Goal: Use online tool/utility: Utilize a website feature to perform a specific function

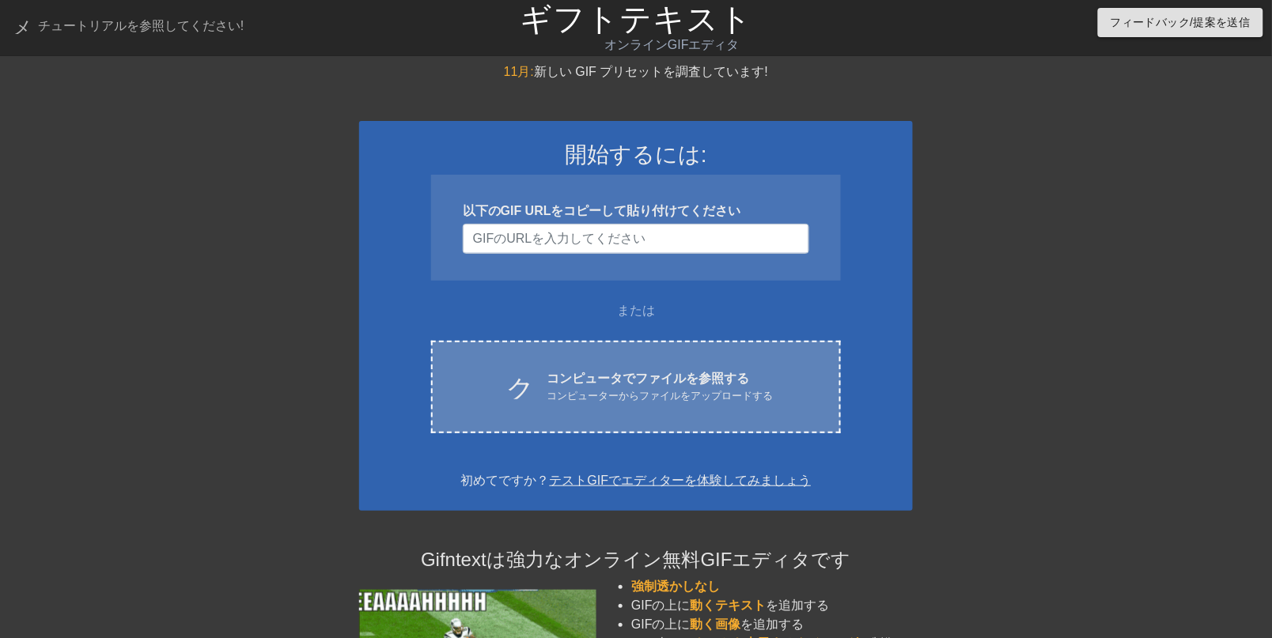
click at [704, 385] on font "コンピュータでファイルを参照する" at bounding box center [647, 378] width 202 height 13
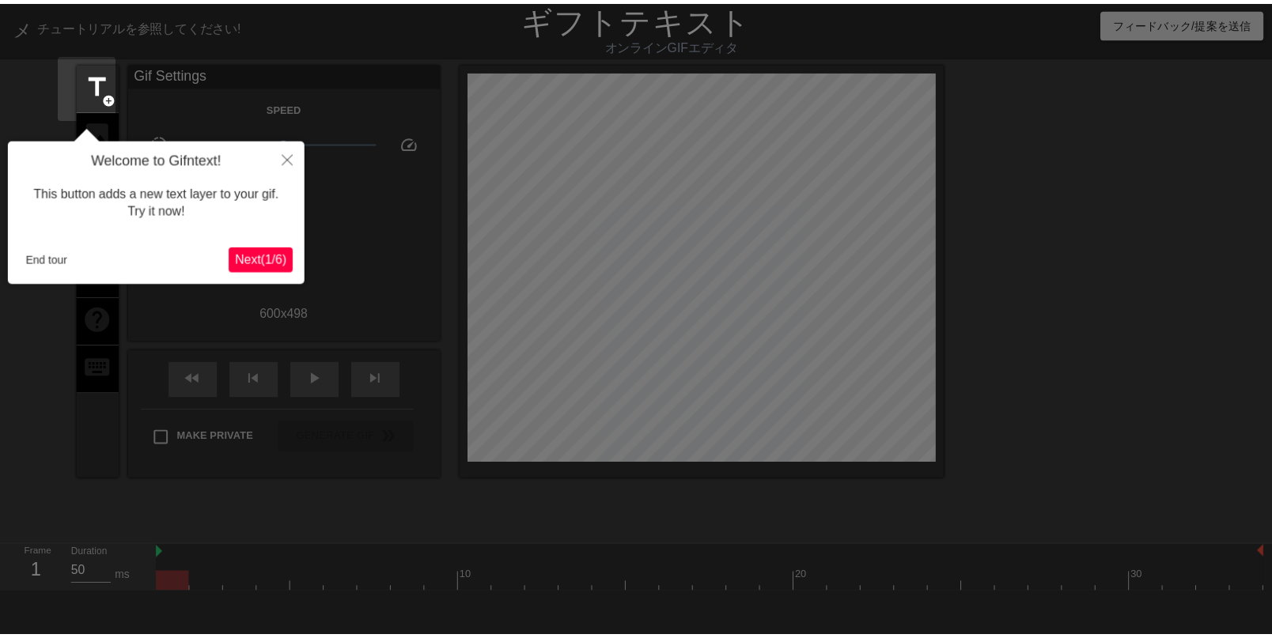
scroll to position [38, 0]
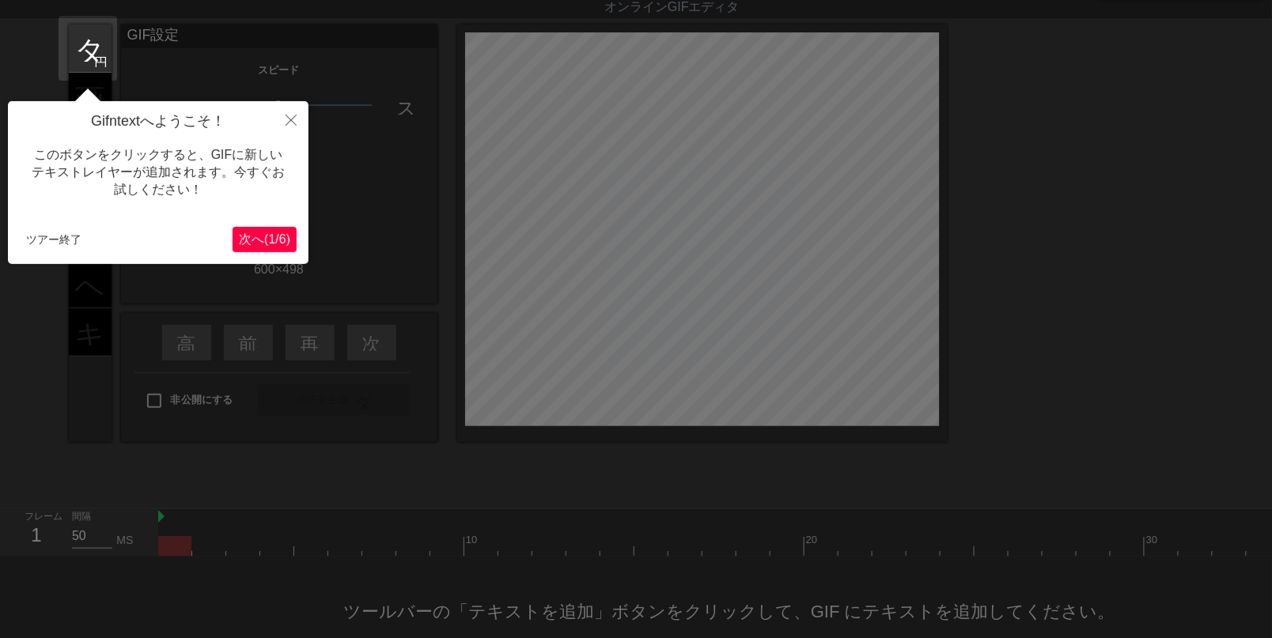
click at [264, 238] on font "(" at bounding box center [266, 238] width 4 height 13
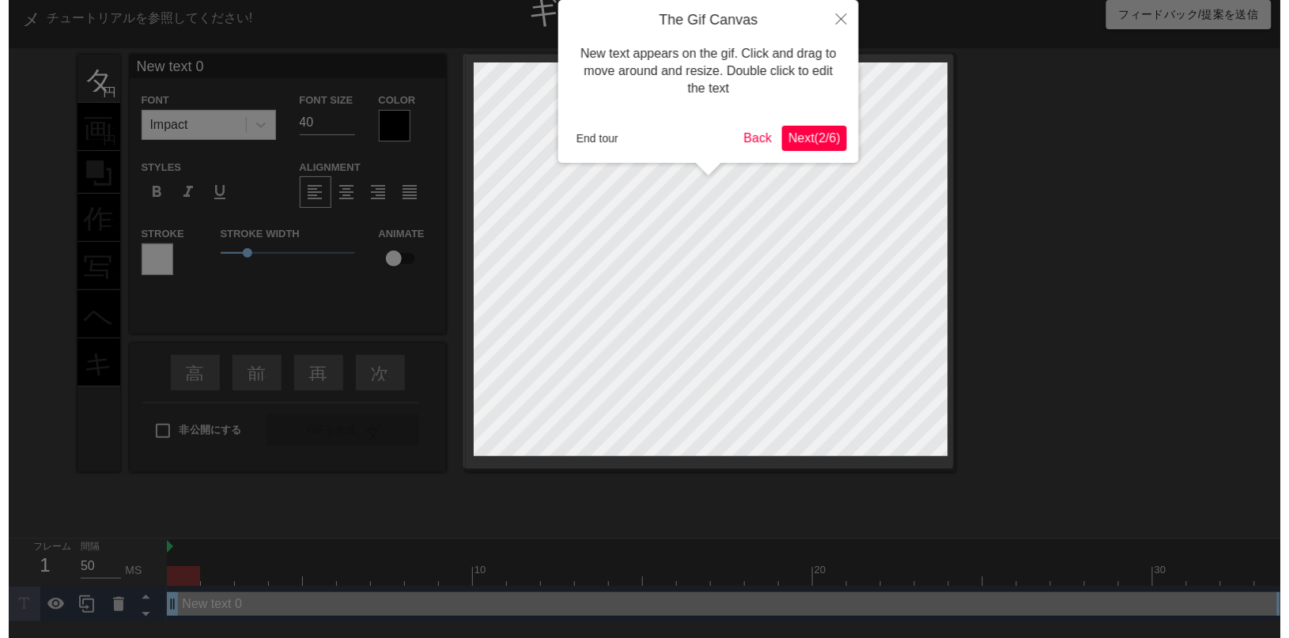
scroll to position [0, 0]
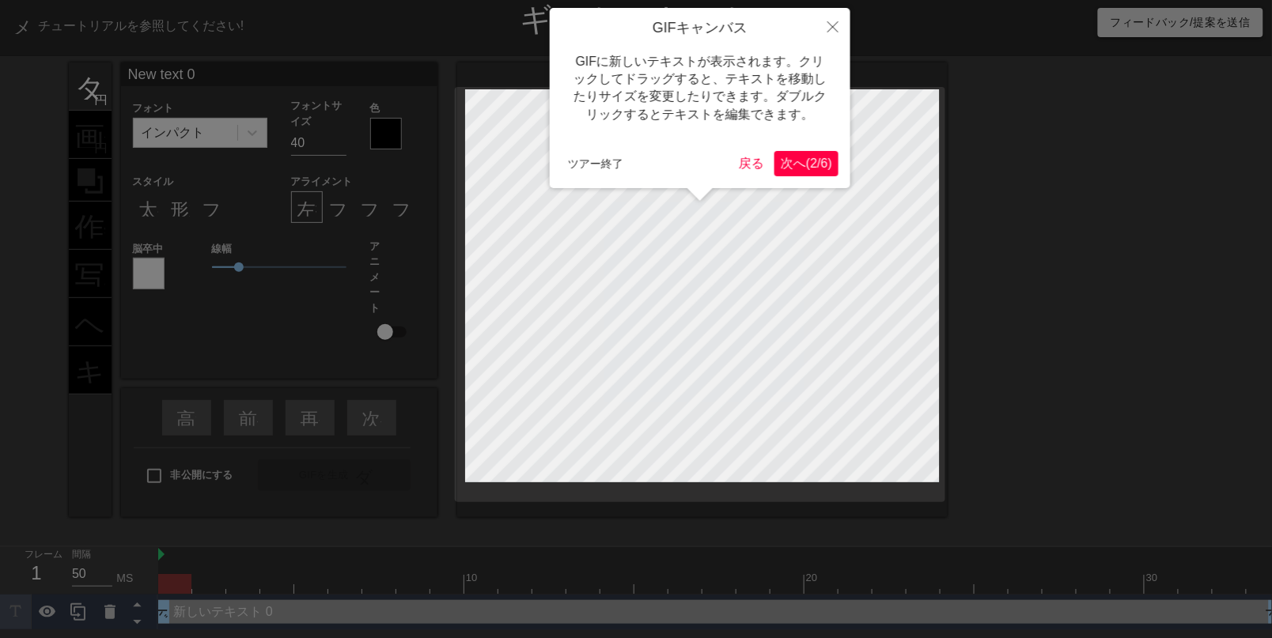
click at [781, 163] on font "次へ" at bounding box center [793, 163] width 25 height 13
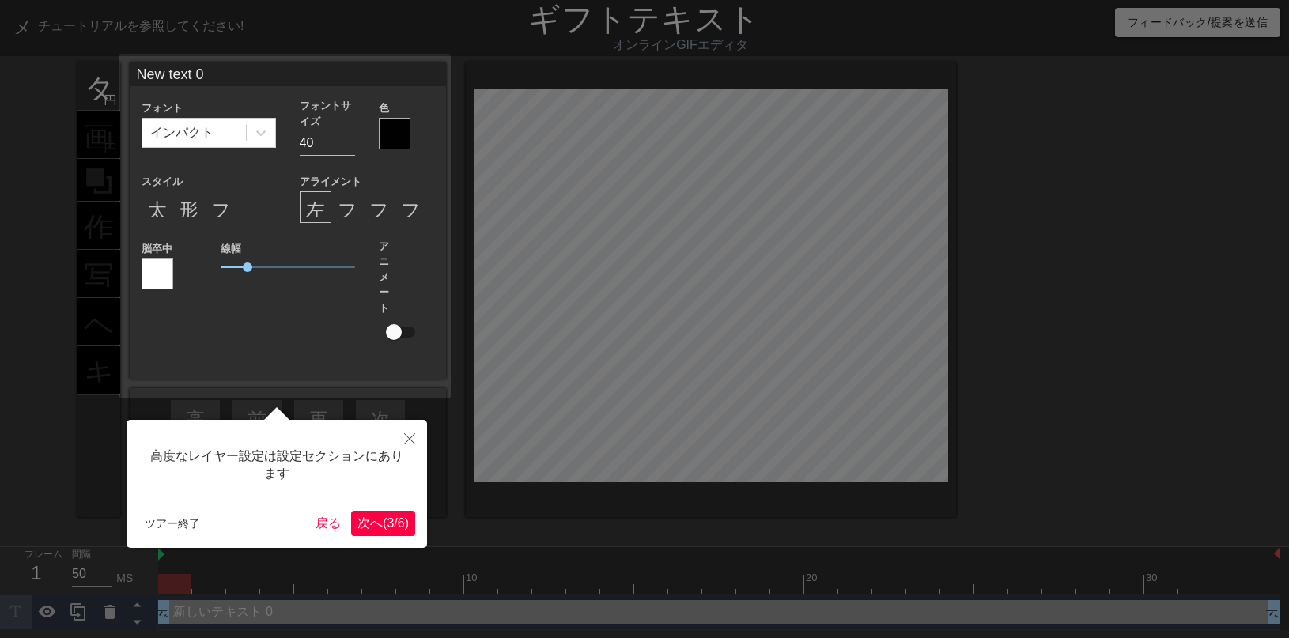
click at [383, 520] on font "(" at bounding box center [385, 522] width 4 height 13
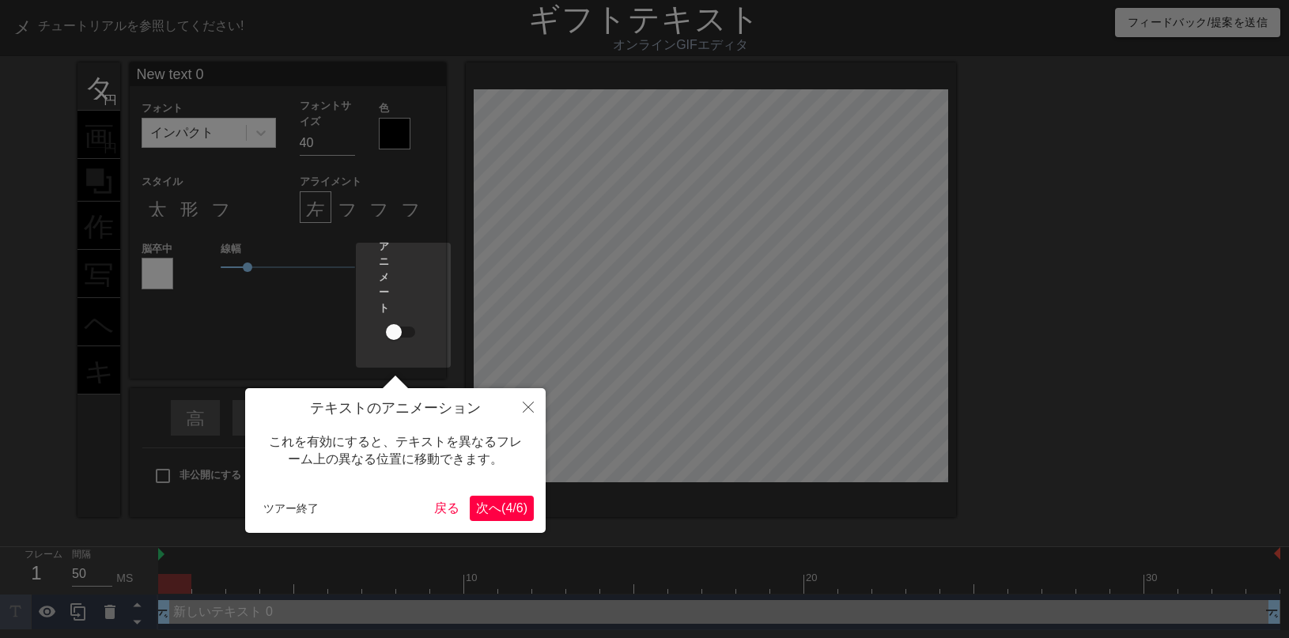
click at [480, 512] on font "次へ" at bounding box center [488, 507] width 25 height 13
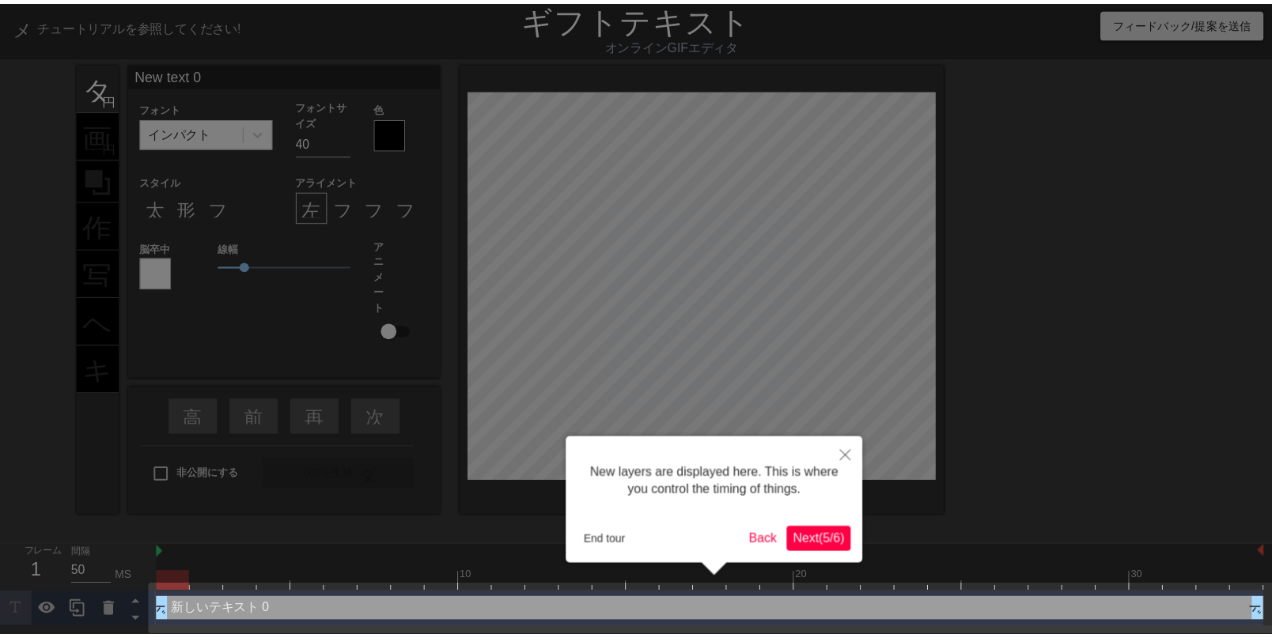
scroll to position [6, 0]
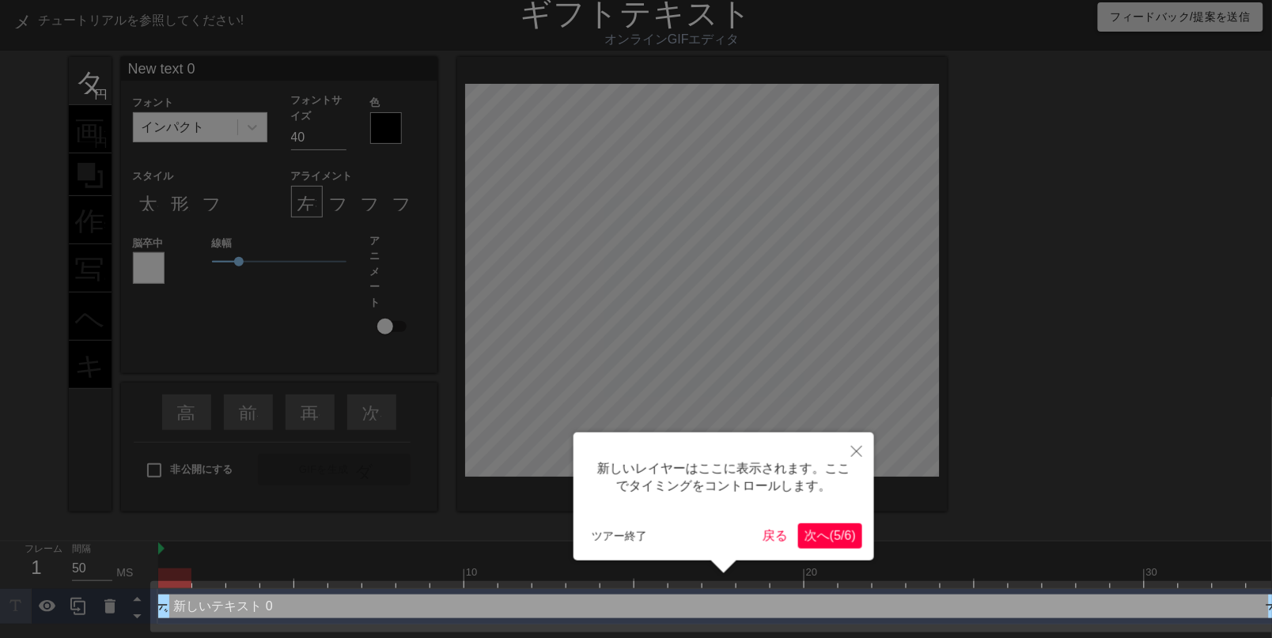
click at [804, 534] on font "次へ" at bounding box center [816, 535] width 25 height 13
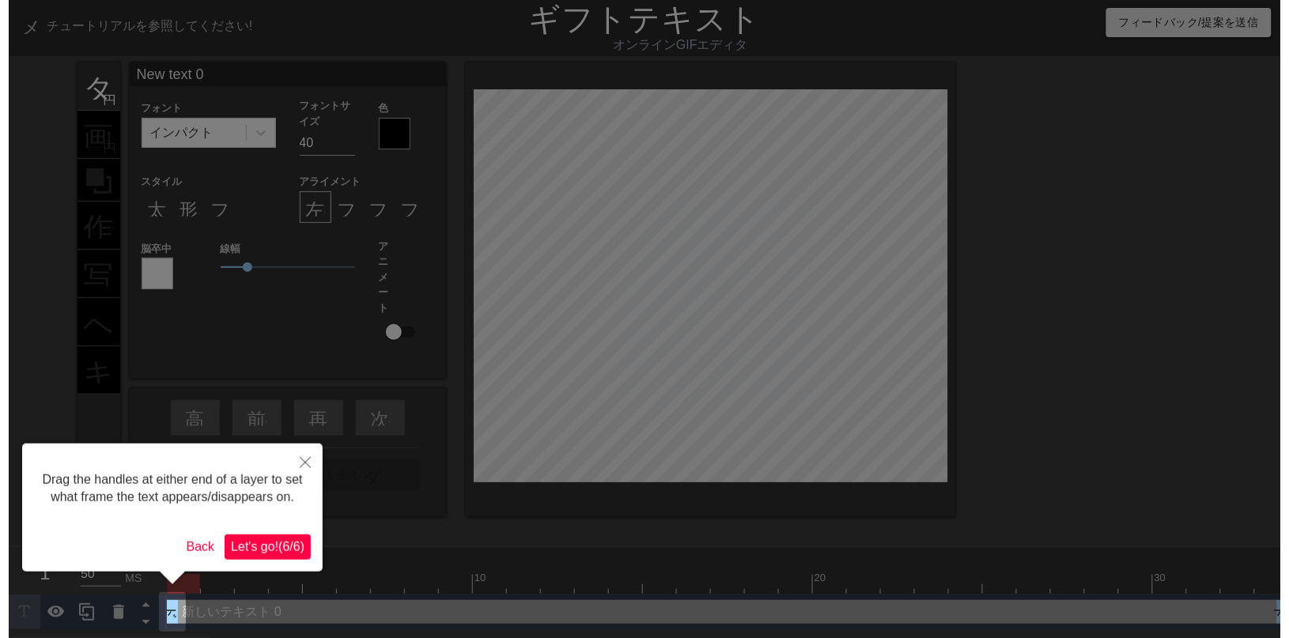
scroll to position [0, 0]
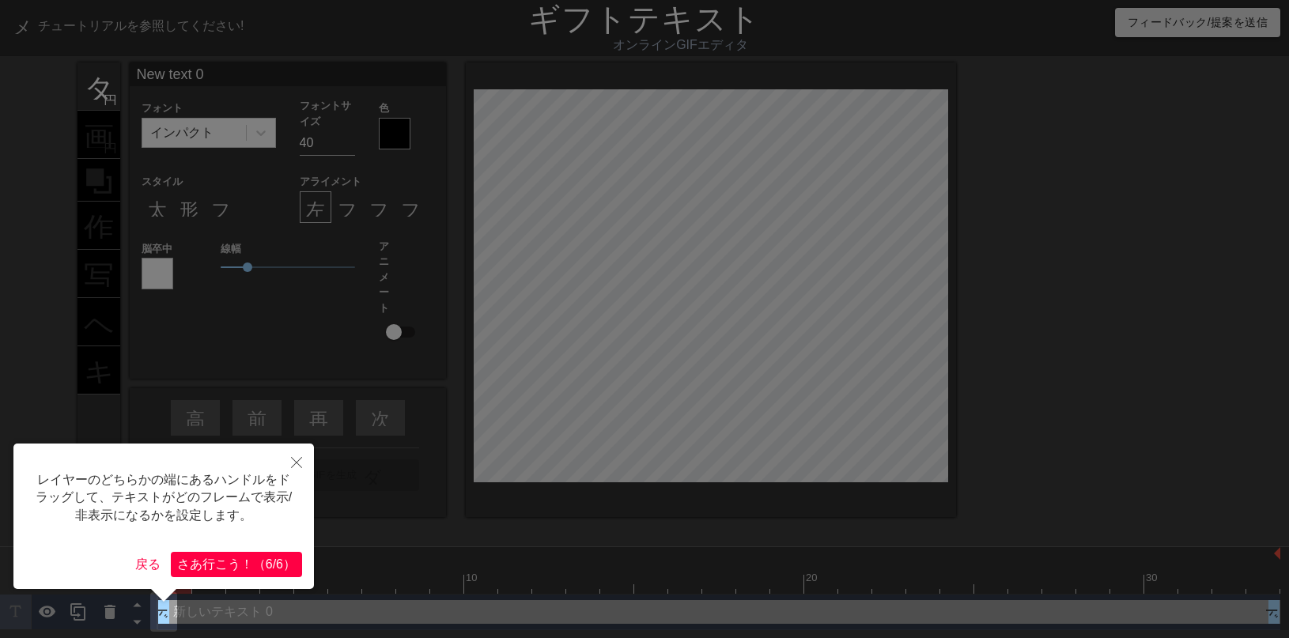
click at [283, 559] on font "）" at bounding box center [289, 564] width 13 height 13
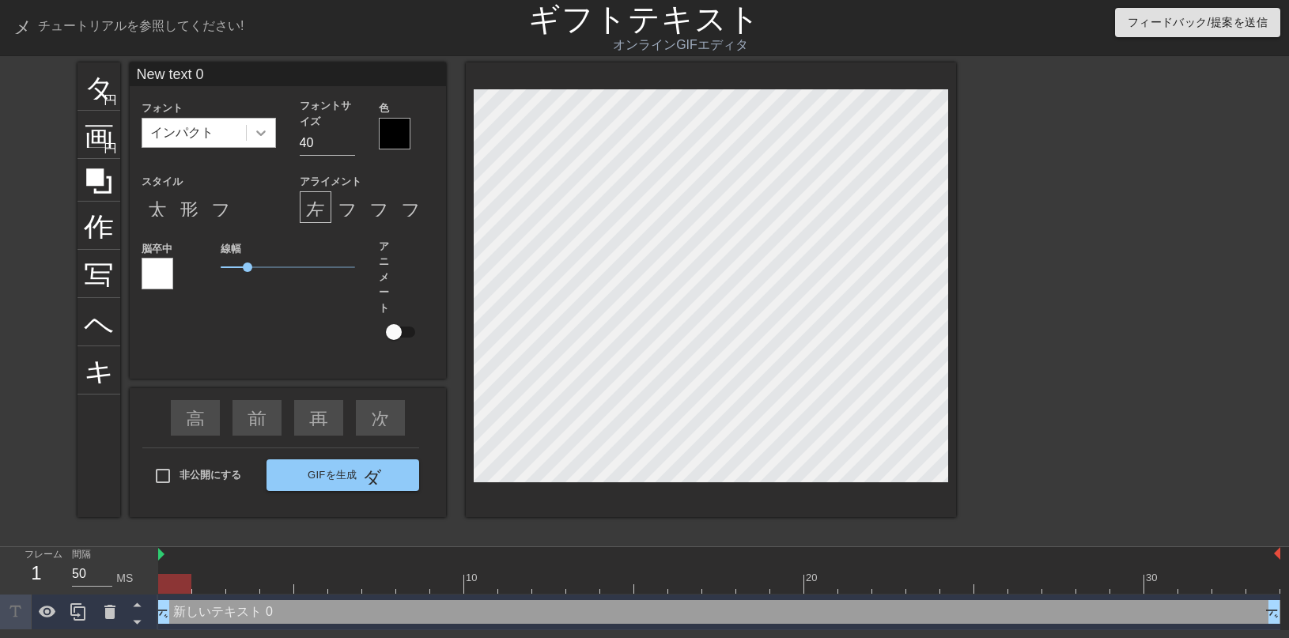
drag, startPoint x: 263, startPoint y: 145, endPoint x: 255, endPoint y: 138, distance: 10.1
click at [263, 141] on icon at bounding box center [261, 133] width 16 height 16
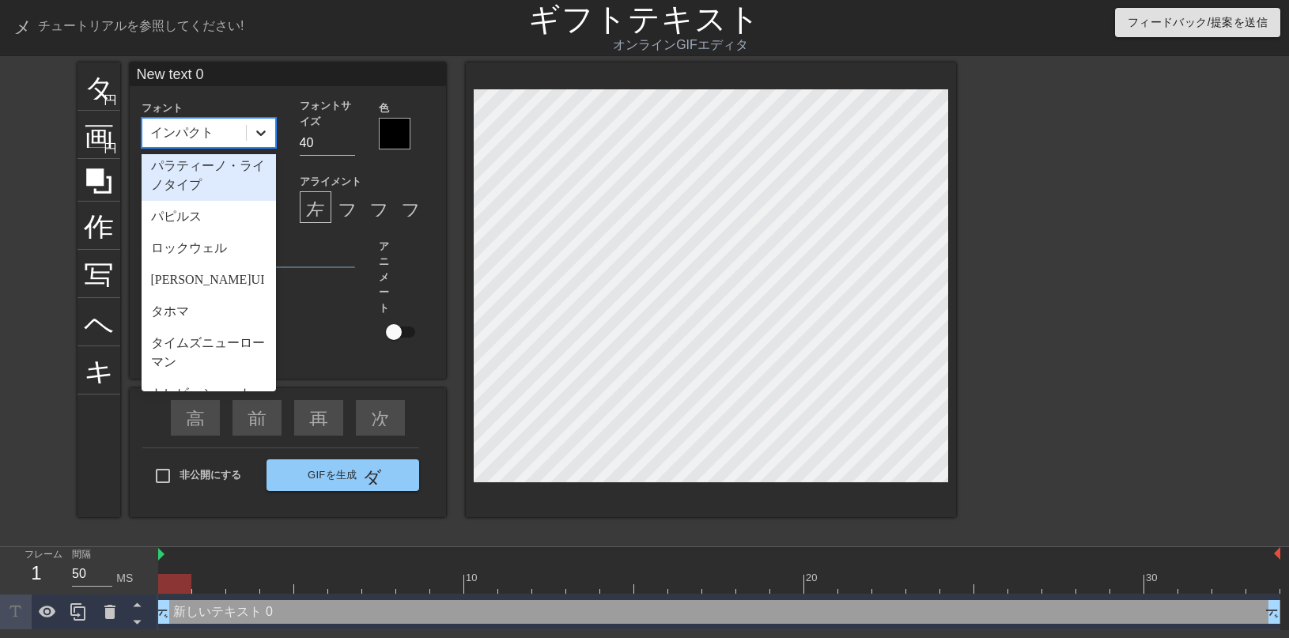
scroll to position [641, 0]
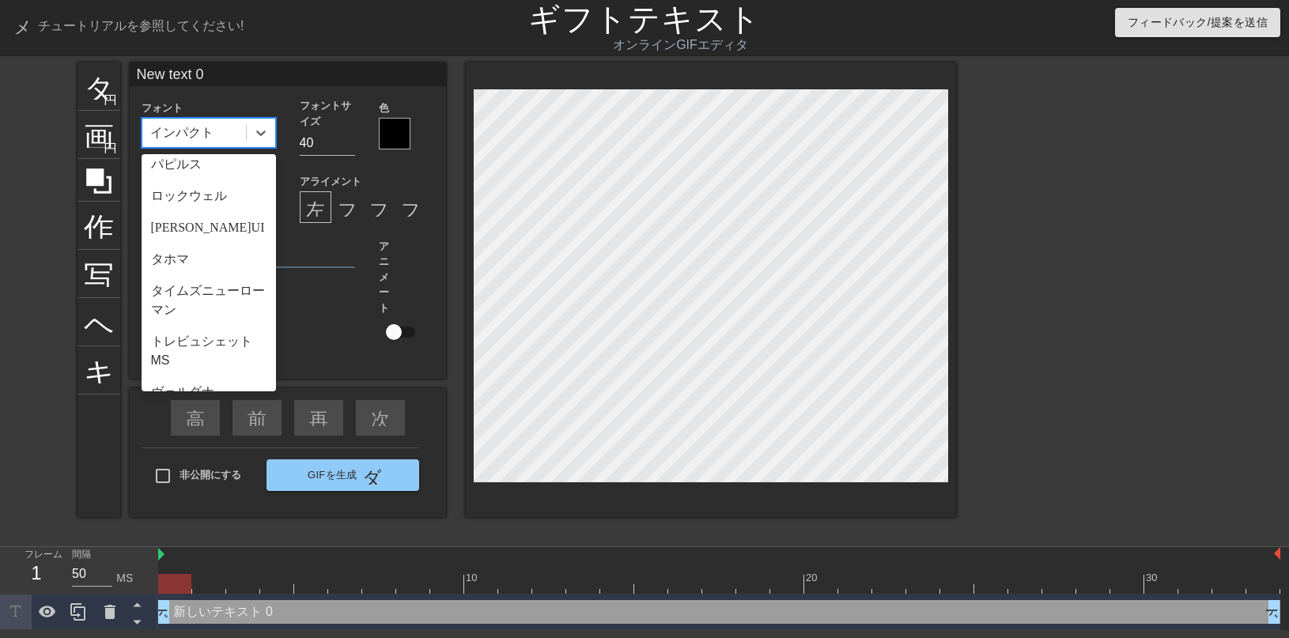
click at [214, 39] on font "ルシーダコンソール" at bounding box center [208, 31] width 114 height 15
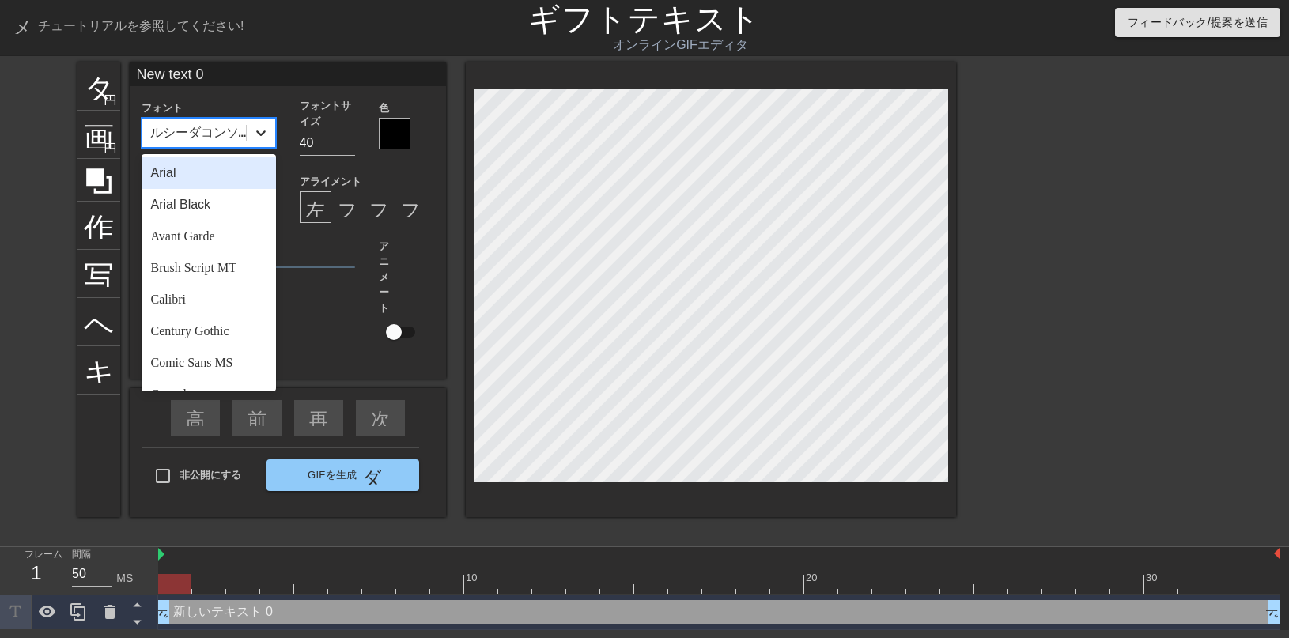
click at [253, 140] on icon at bounding box center [261, 133] width 16 height 16
click at [227, 189] on div "アリアル" at bounding box center [209, 173] width 134 height 32
click at [262, 136] on icon at bounding box center [261, 133] width 16 height 16
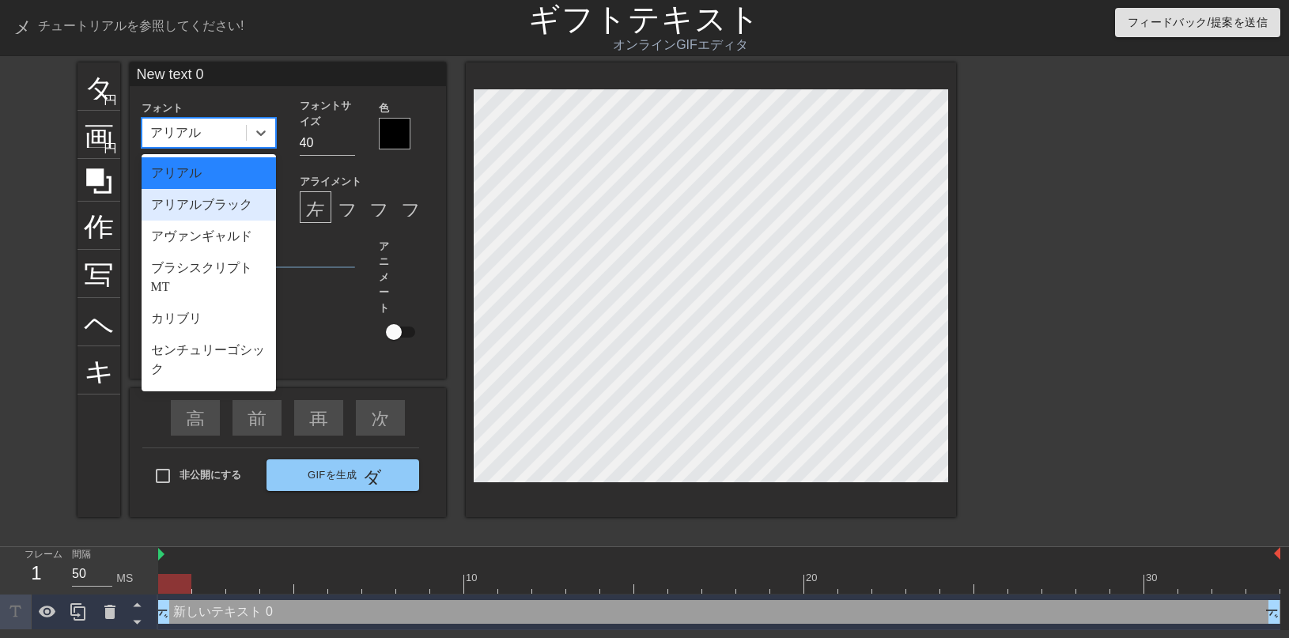
click at [218, 211] on font "アリアルブラック" at bounding box center [201, 204] width 101 height 13
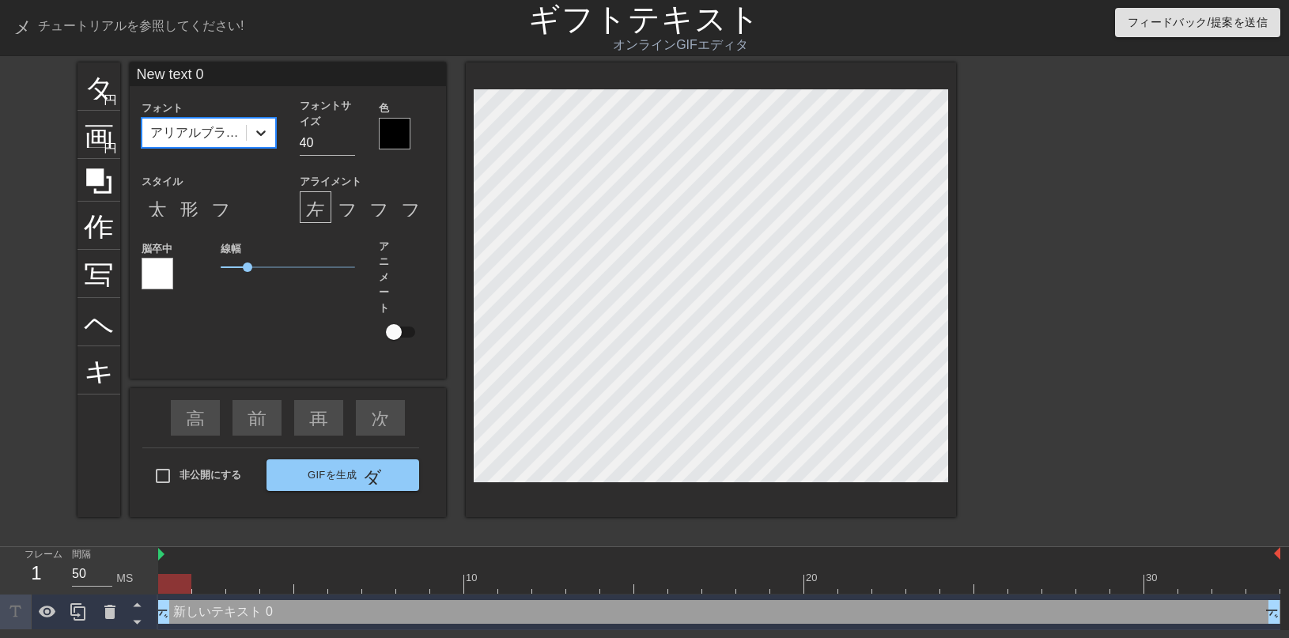
click at [261, 136] on icon at bounding box center [260, 133] width 9 height 6
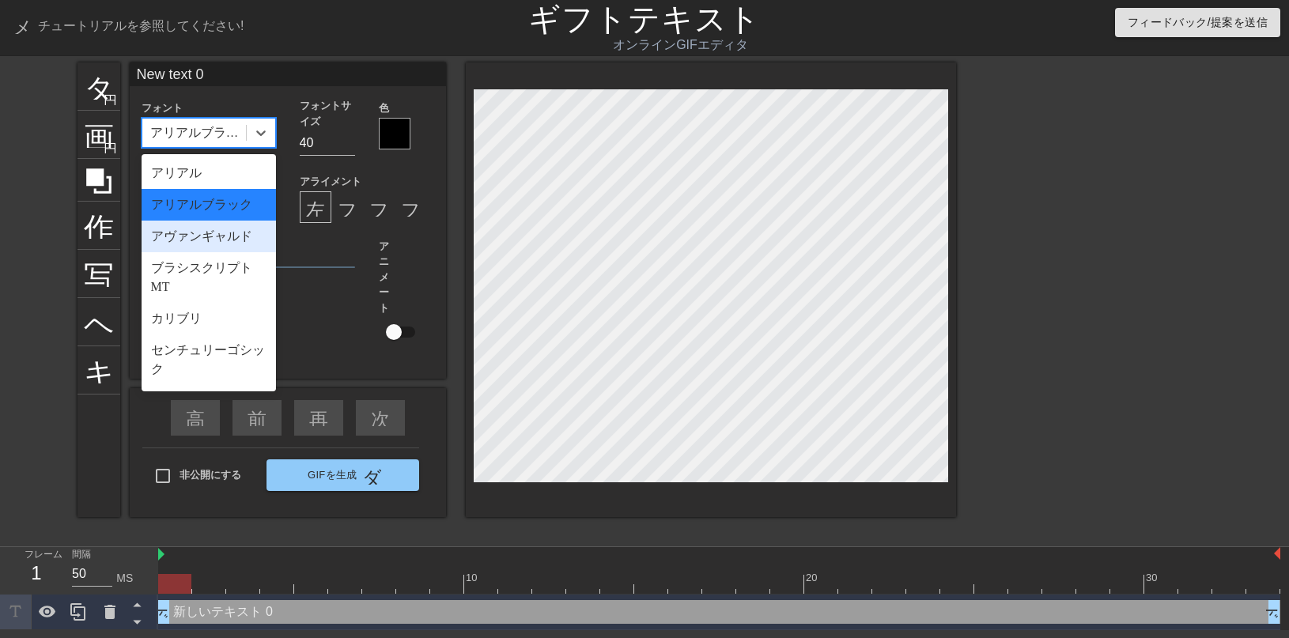
click at [196, 243] on font "アヴァンギャルド" at bounding box center [201, 235] width 101 height 13
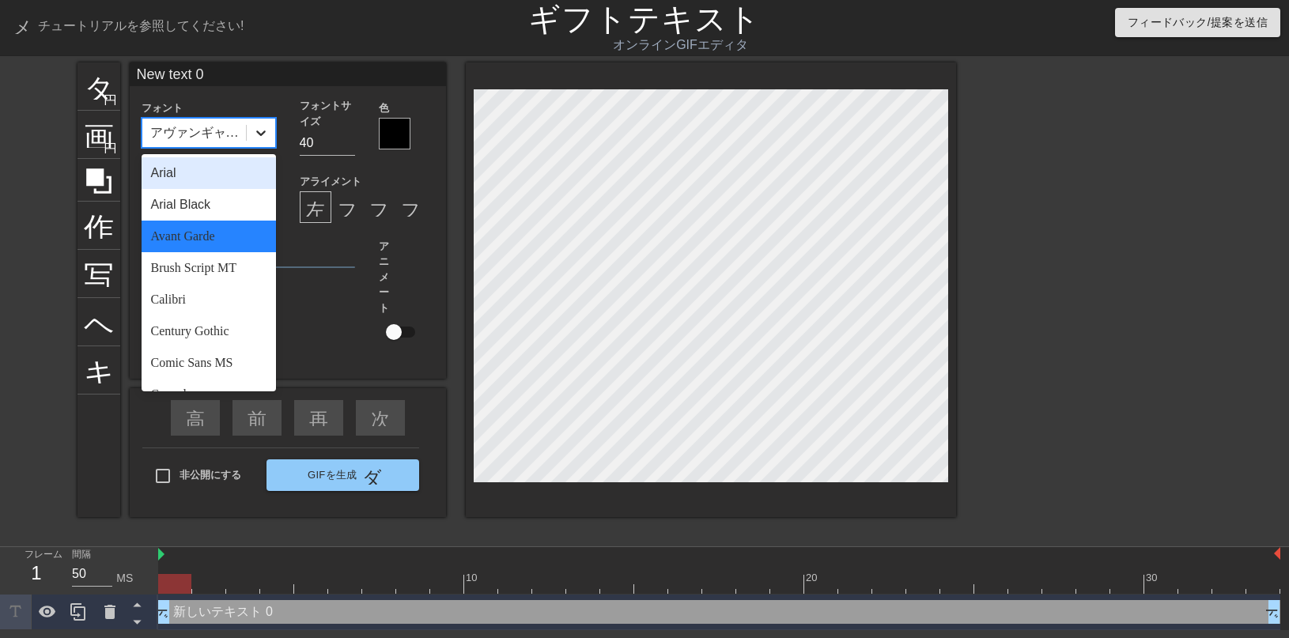
click at [265, 147] on div at bounding box center [261, 133] width 28 height 28
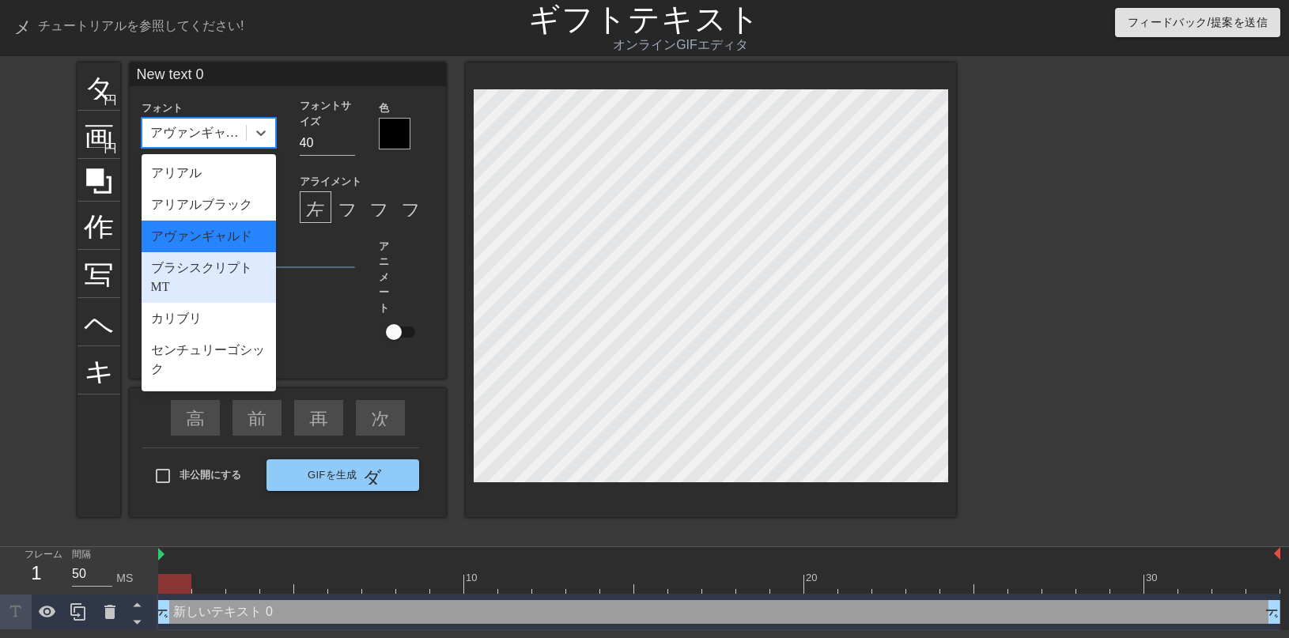
click at [186, 293] on font "ブラシスクリプト MT" at bounding box center [201, 277] width 101 height 32
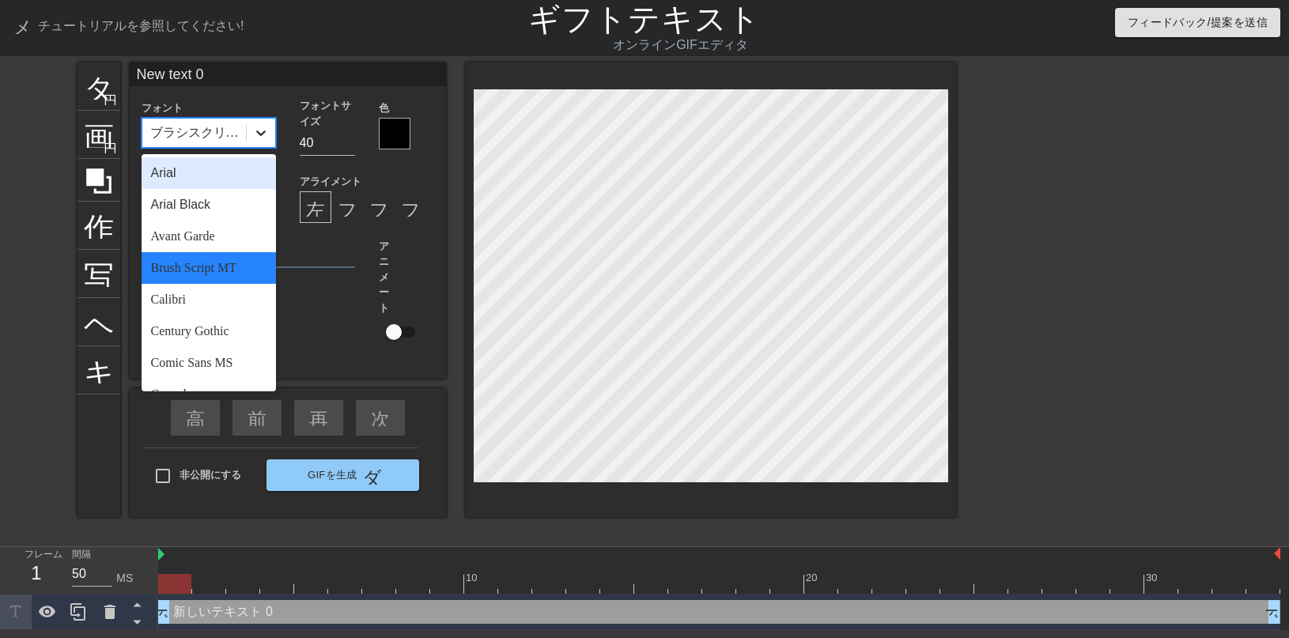
click at [263, 138] on icon at bounding box center [261, 133] width 16 height 16
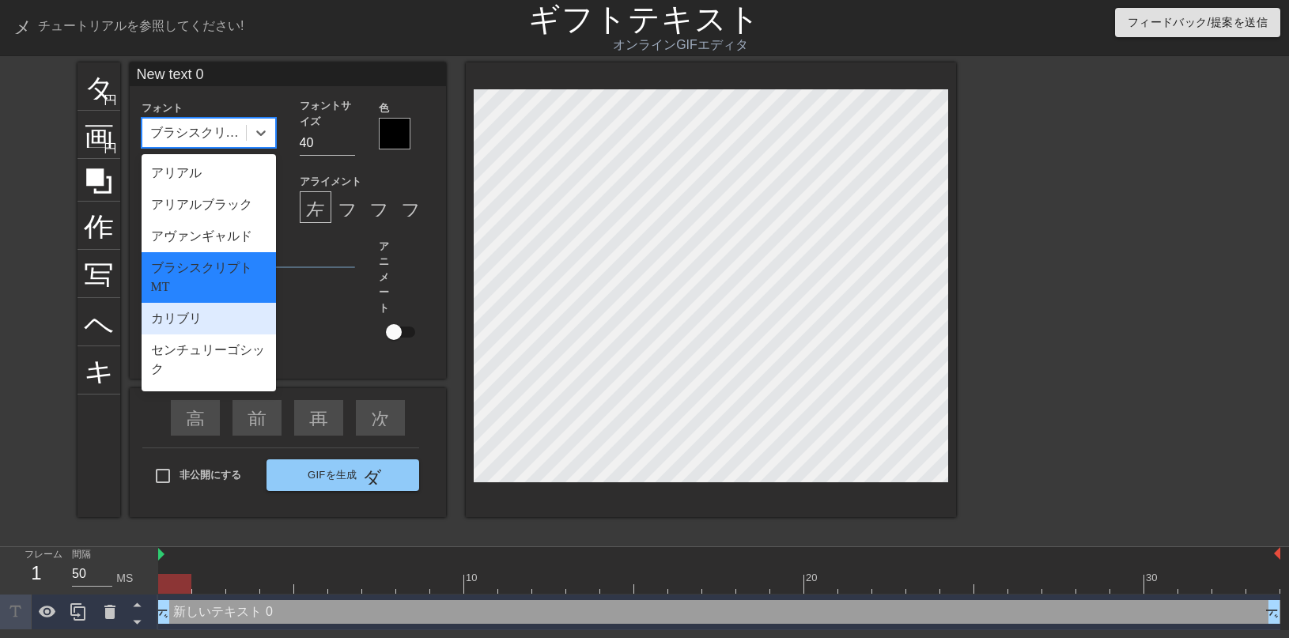
click at [200, 335] on div "カリブリ" at bounding box center [209, 319] width 134 height 32
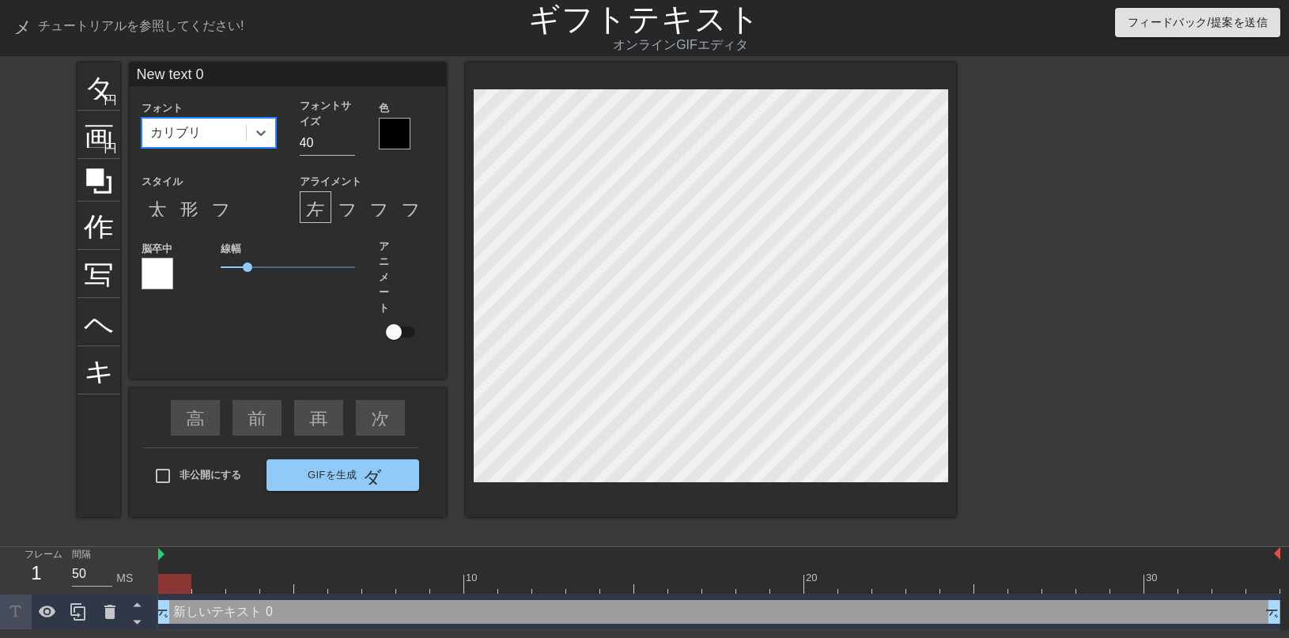
click at [387, 135] on div at bounding box center [395, 134] width 32 height 32
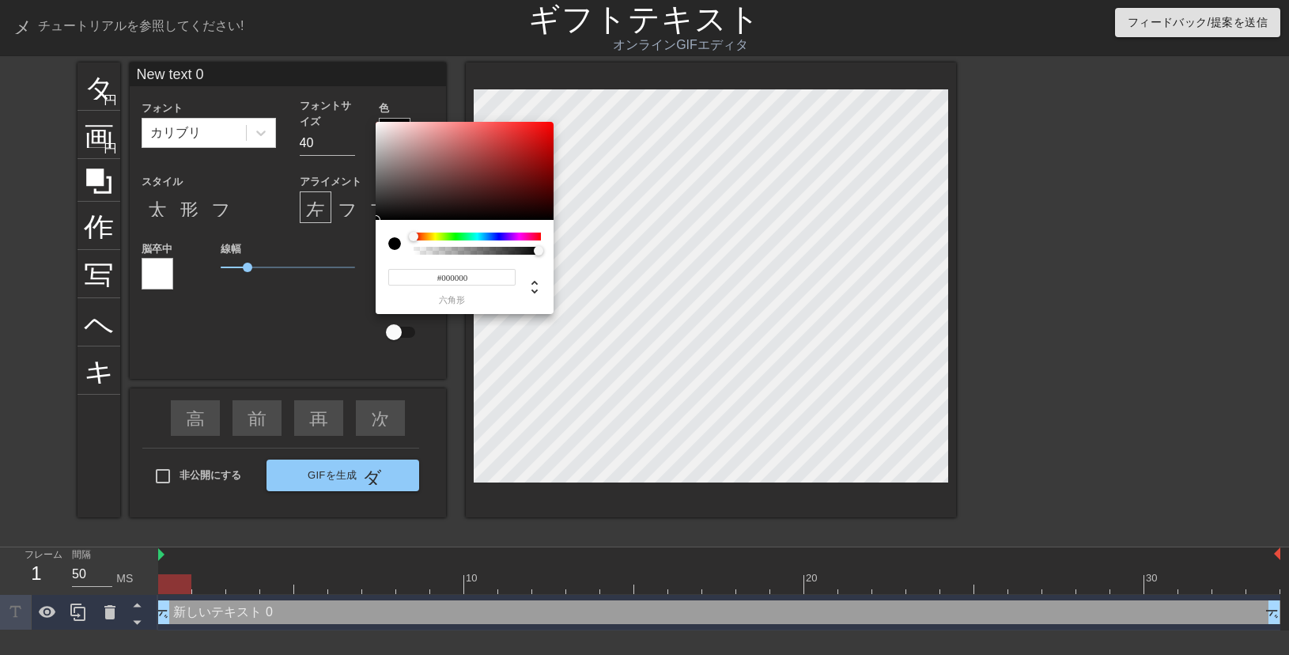
type input "0"
drag, startPoint x: 432, startPoint y: 254, endPoint x: 408, endPoint y: 251, distance: 23.8
click at [408, 251] on div at bounding box center [464, 243] width 153 height 22
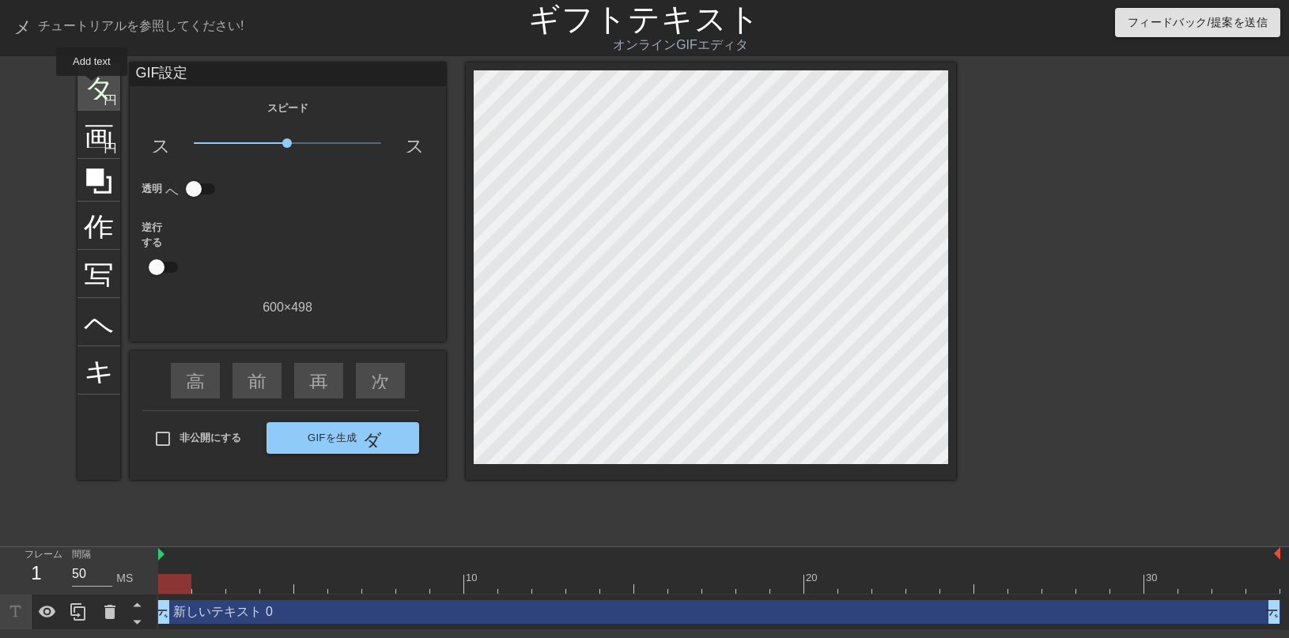
click at [92, 87] on font "タイトル" at bounding box center [145, 85] width 123 height 30
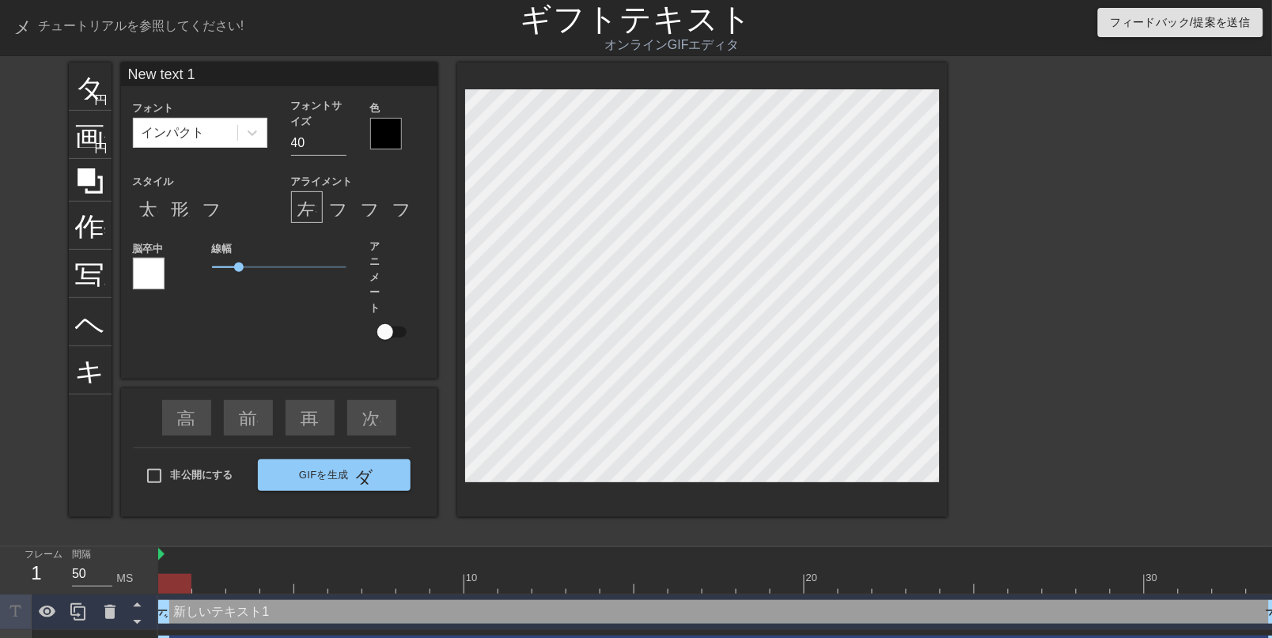
click at [385, 137] on div at bounding box center [386, 134] width 32 height 32
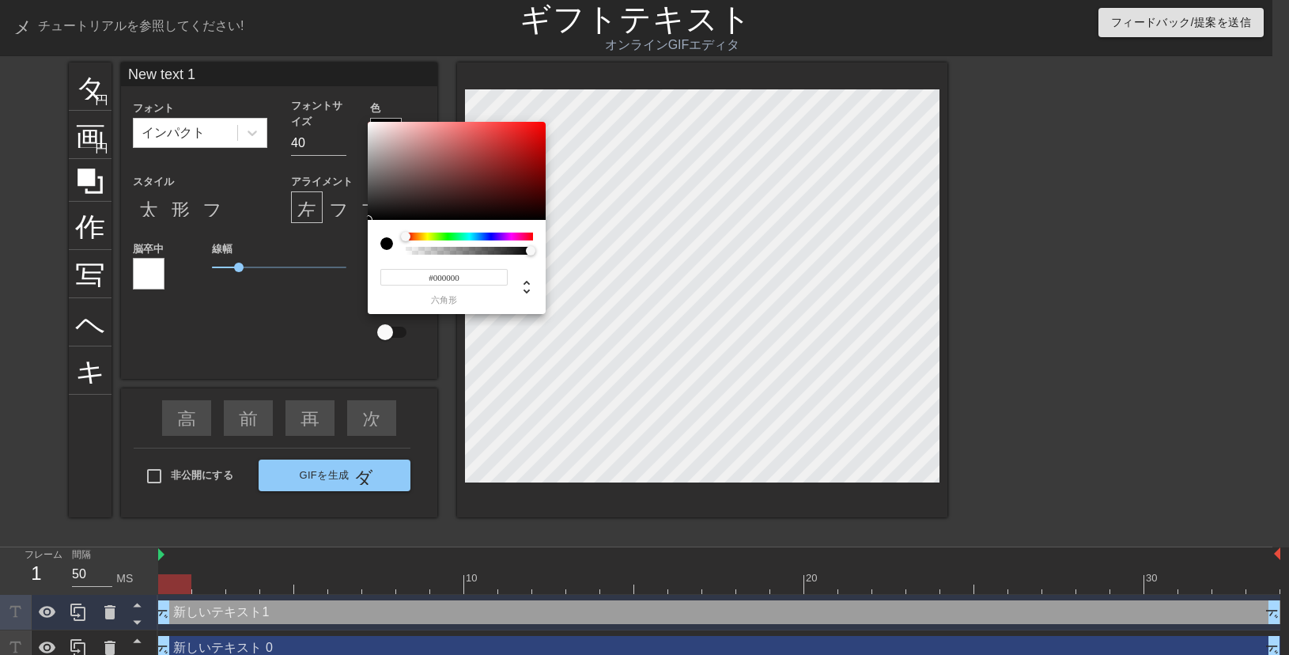
drag, startPoint x: 404, startPoint y: 247, endPoint x: 394, endPoint y: 253, distance: 12.1
click at [394, 253] on div at bounding box center [392, 243] width 25 height 22
type input "0"
drag, startPoint x: 411, startPoint y: 253, endPoint x: 396, endPoint y: 251, distance: 15.1
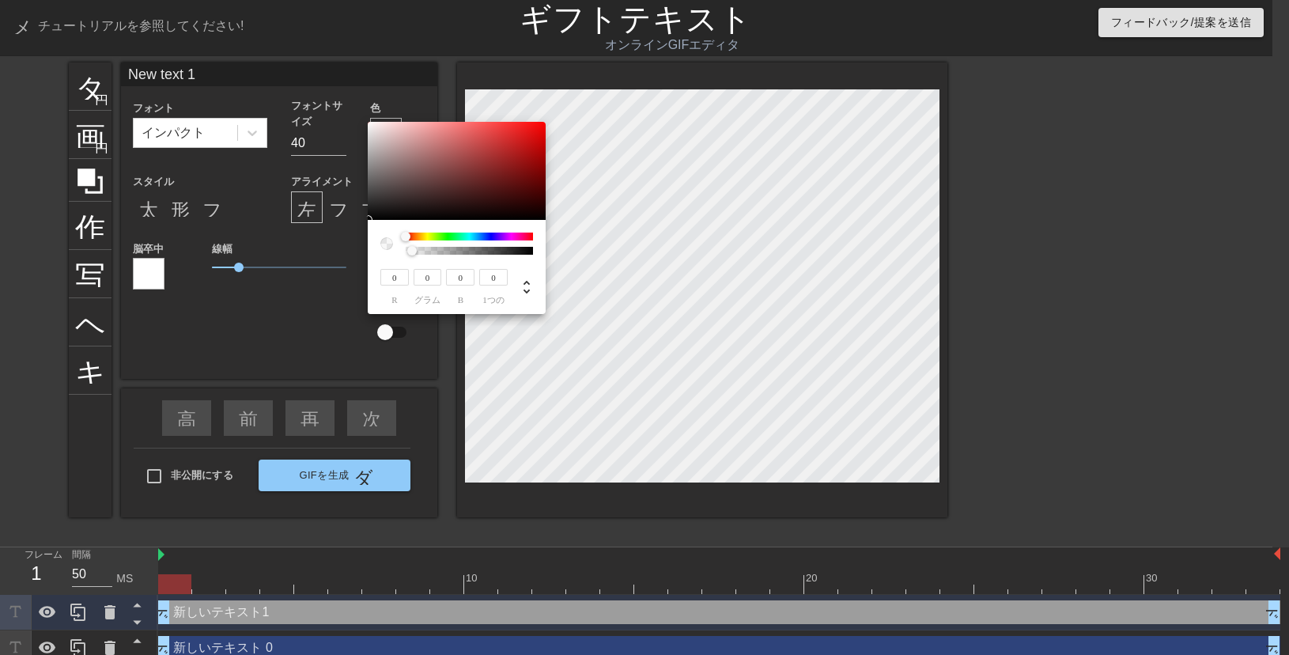
click at [396, 251] on div at bounding box center [456, 243] width 153 height 22
type input "253"
type input "251"
click at [368, 123] on div at bounding box center [457, 171] width 178 height 98
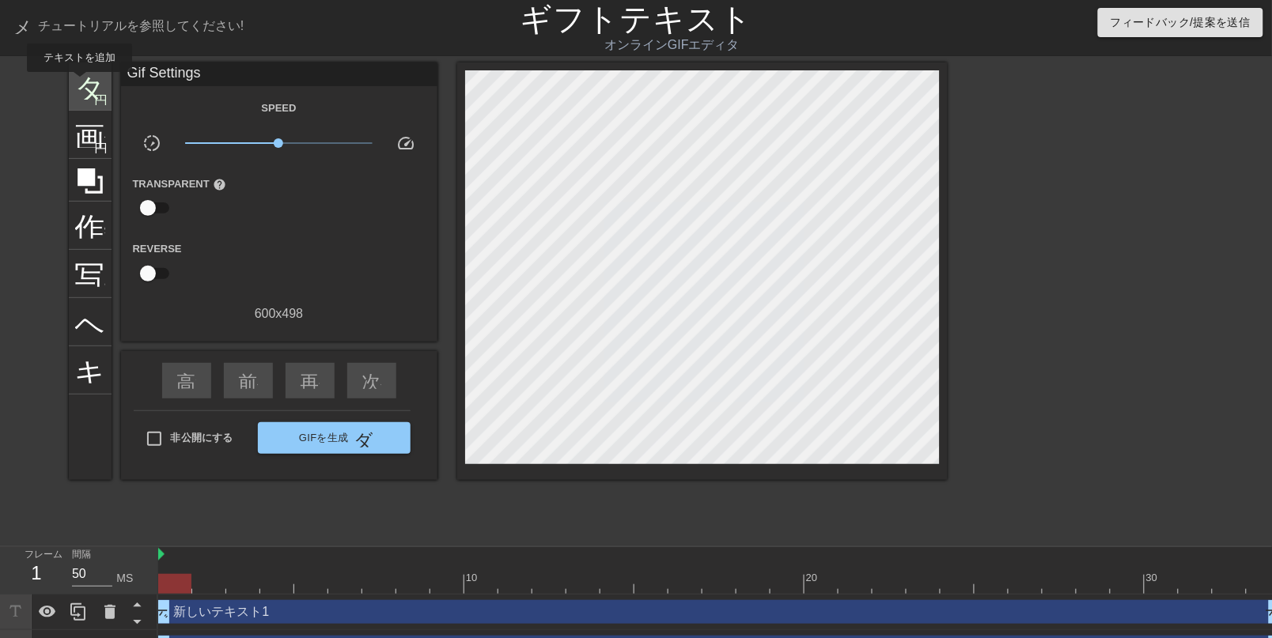
click at [80, 83] on font "タイトル" at bounding box center [136, 85] width 123 height 30
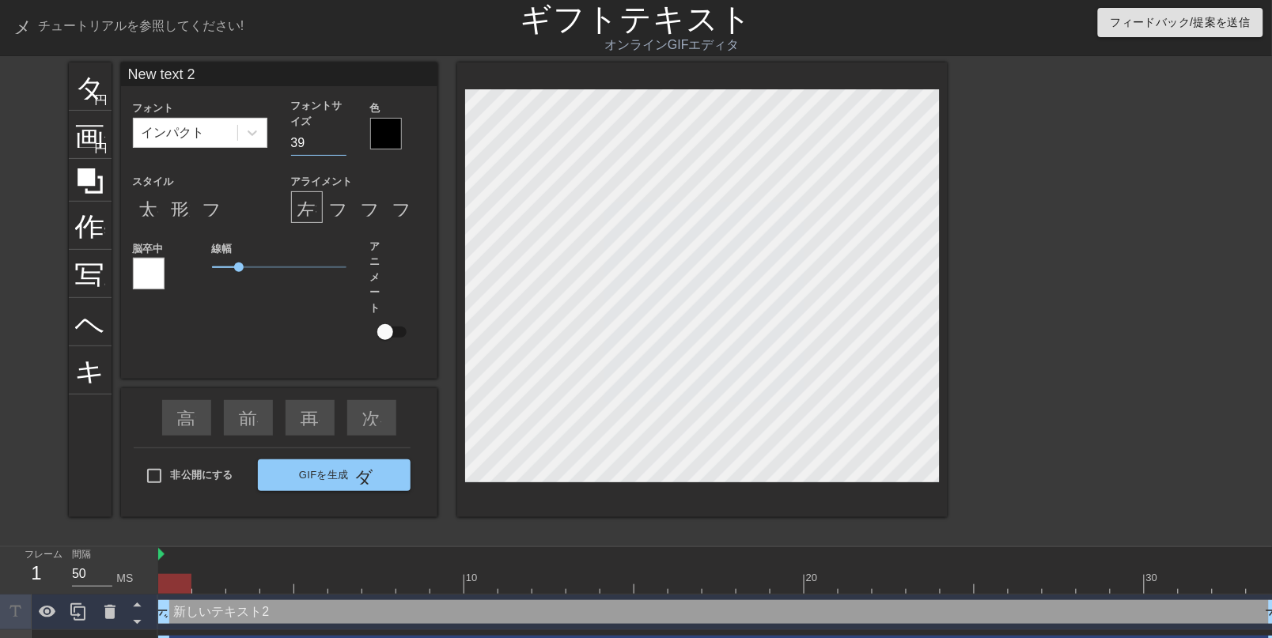
click at [338, 152] on input "39" at bounding box center [318, 142] width 55 height 25
click at [338, 151] on input "38" at bounding box center [318, 142] width 55 height 25
click at [338, 151] on input "37" at bounding box center [318, 142] width 55 height 25
click at [338, 151] on input "36" at bounding box center [318, 142] width 55 height 25
click at [338, 151] on input "35" at bounding box center [318, 142] width 55 height 25
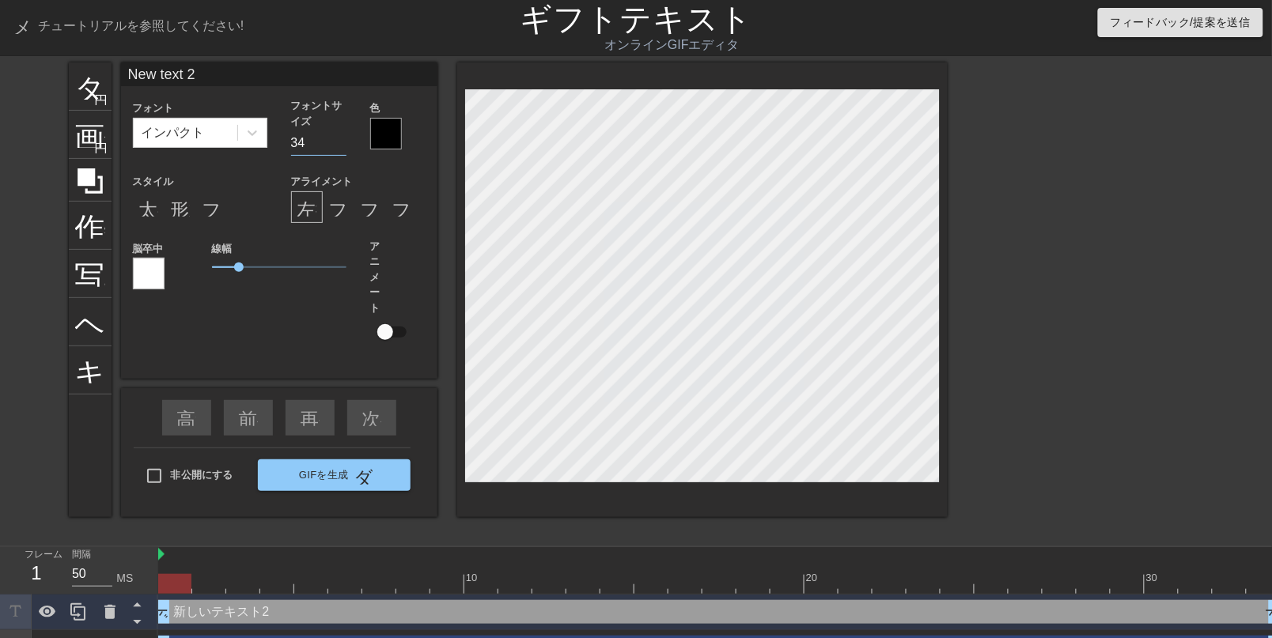
click at [338, 150] on input "34" at bounding box center [318, 142] width 55 height 25
click at [338, 150] on input "33" at bounding box center [318, 142] width 55 height 25
click at [338, 150] on input "32" at bounding box center [318, 142] width 55 height 25
click at [338, 150] on input "31" at bounding box center [318, 142] width 55 height 25
type input "30"
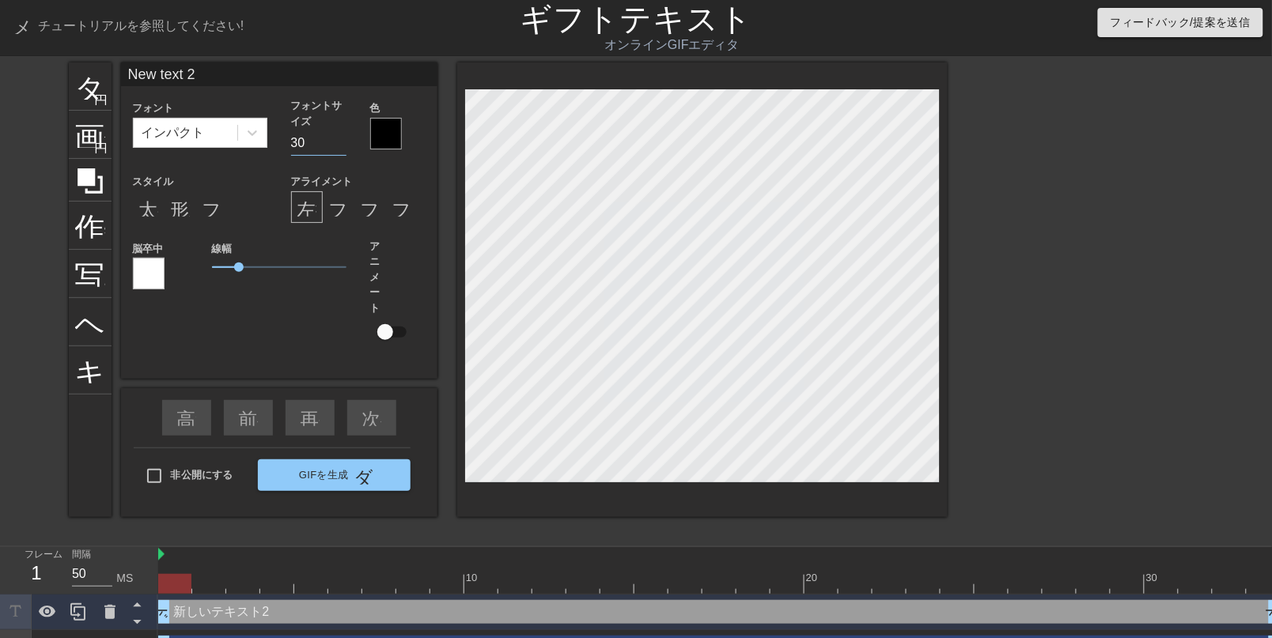
click at [338, 150] on input "30" at bounding box center [318, 142] width 55 height 25
type input "New text 1"
type input "40"
type input "New text 0"
type input "40"
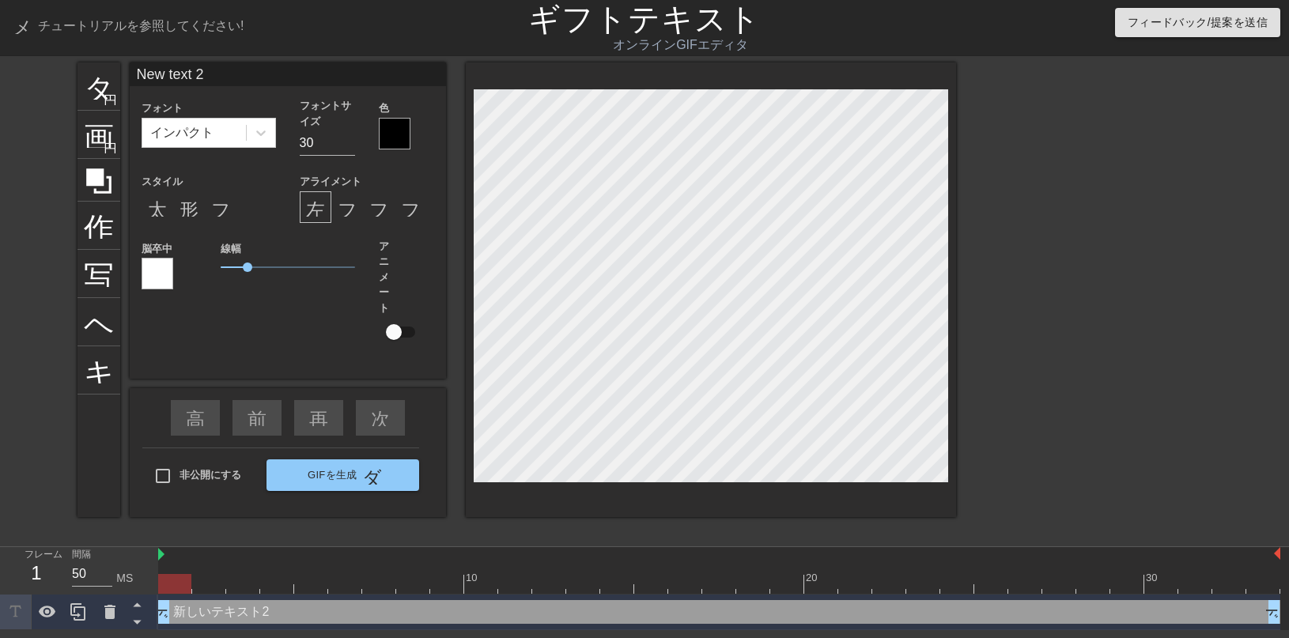
click at [385, 134] on div at bounding box center [395, 134] width 32 height 32
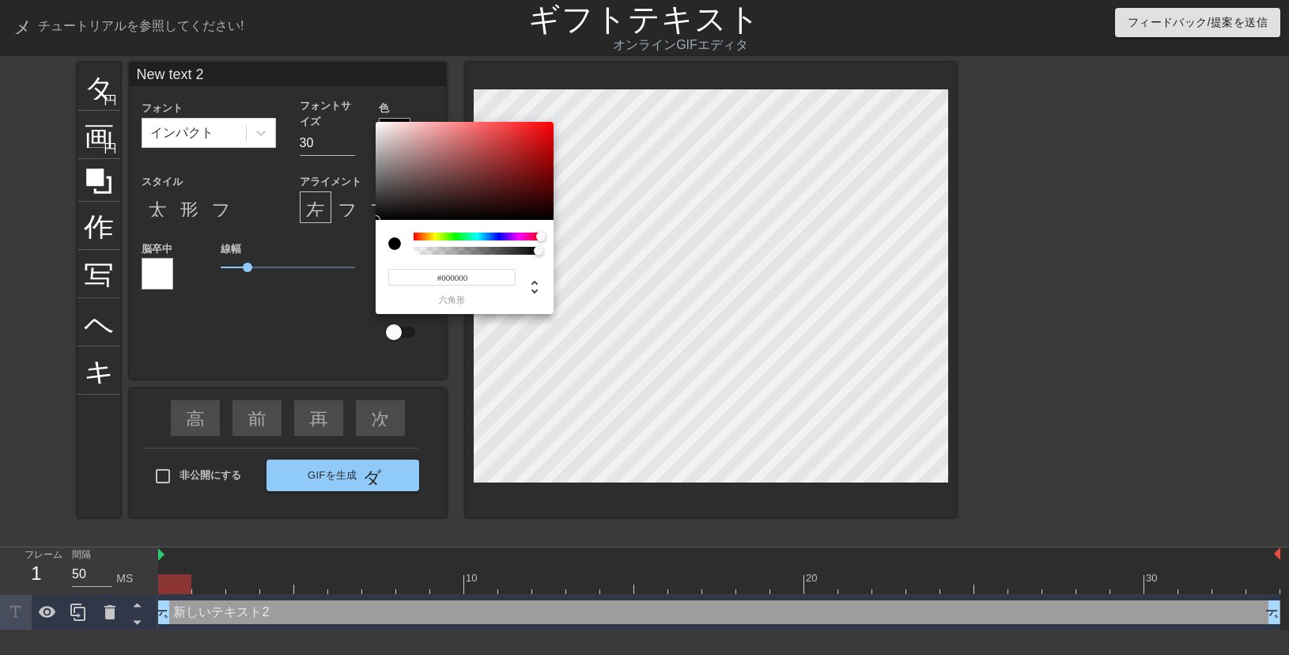
drag, startPoint x: 429, startPoint y: 236, endPoint x: 542, endPoint y: 237, distance: 113.1
click at [541, 237] on div at bounding box center [477, 236] width 127 height 8
click at [380, 206] on div at bounding box center [465, 171] width 178 height 98
type input "35"
drag, startPoint x: 432, startPoint y: 251, endPoint x: 405, endPoint y: 251, distance: 26.9
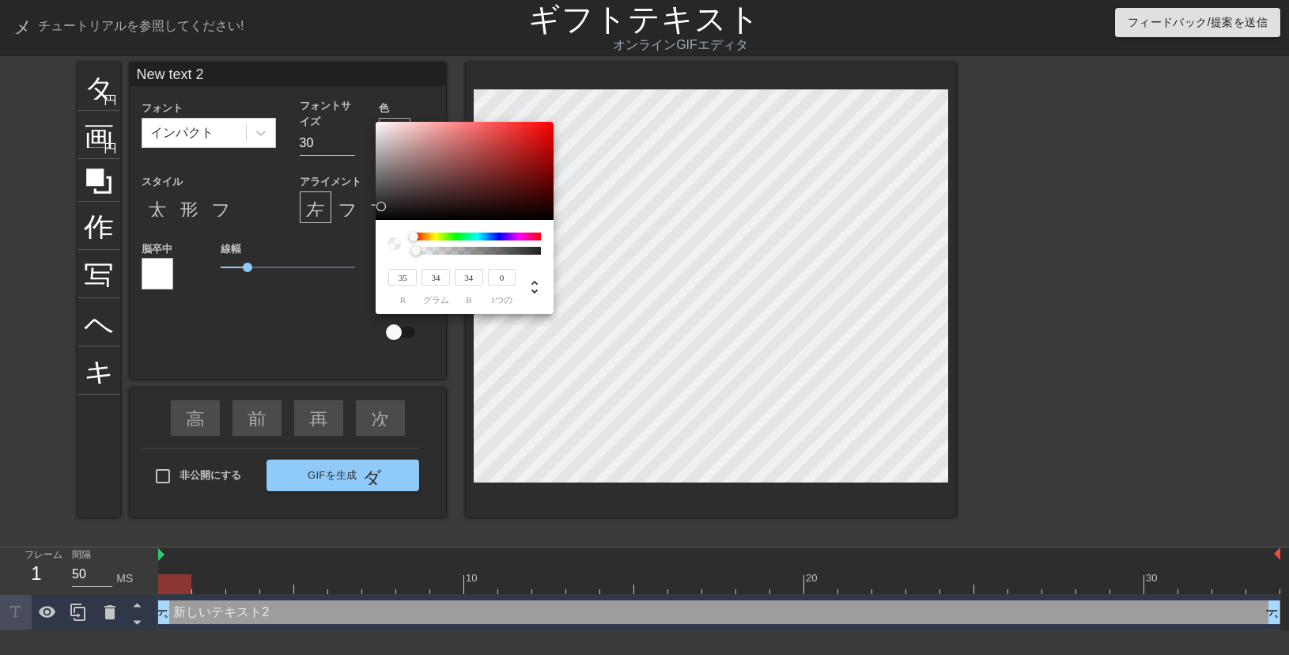
click at [405, 251] on div at bounding box center [464, 243] width 153 height 22
type input "0"
type input "34"
type input "35"
type input "0.35"
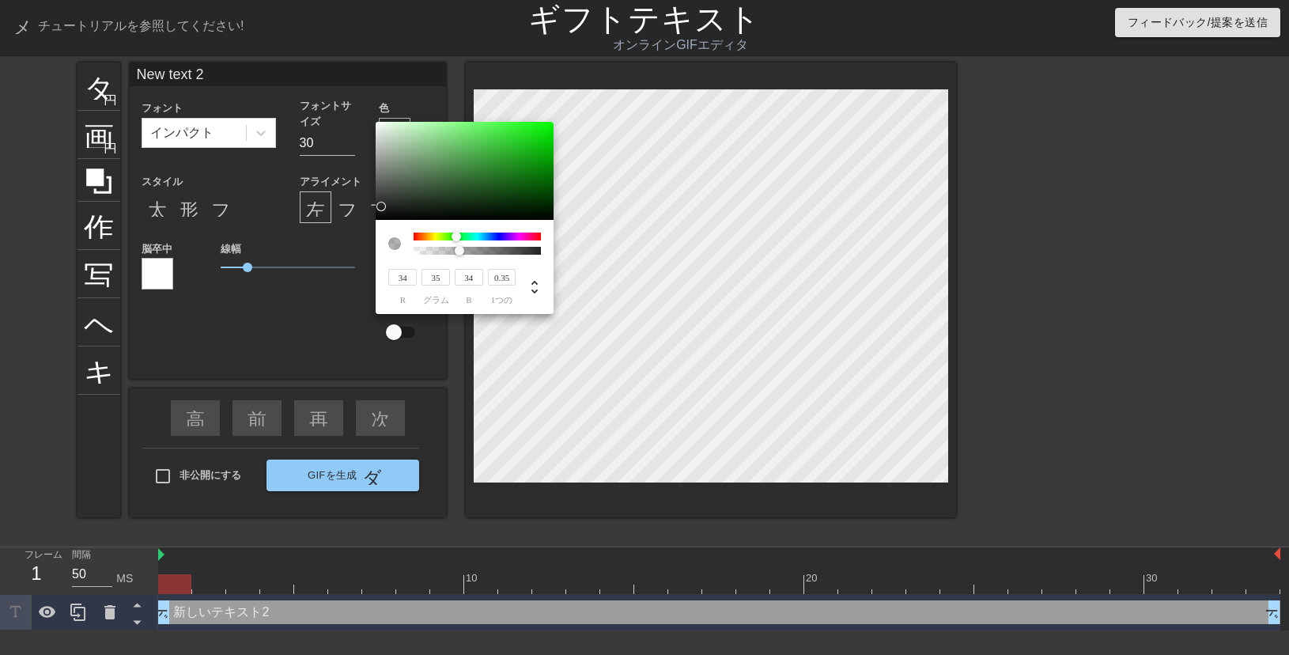
type input "35"
type input "34"
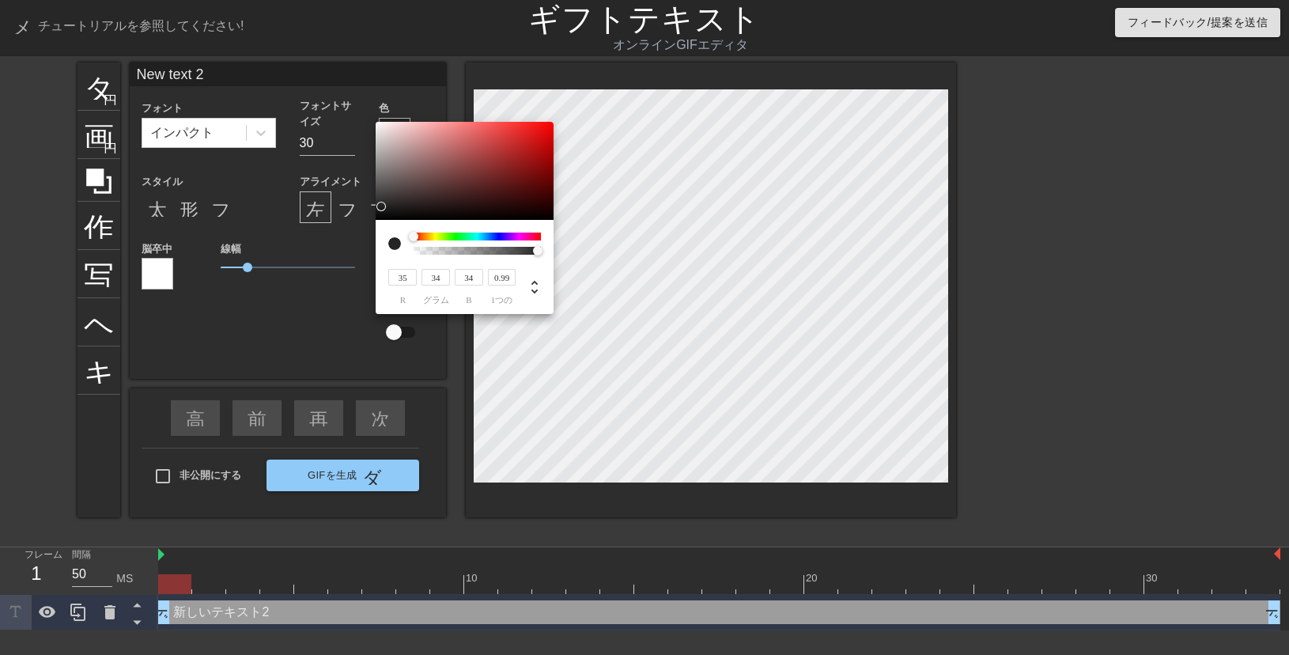
type input "0.97"
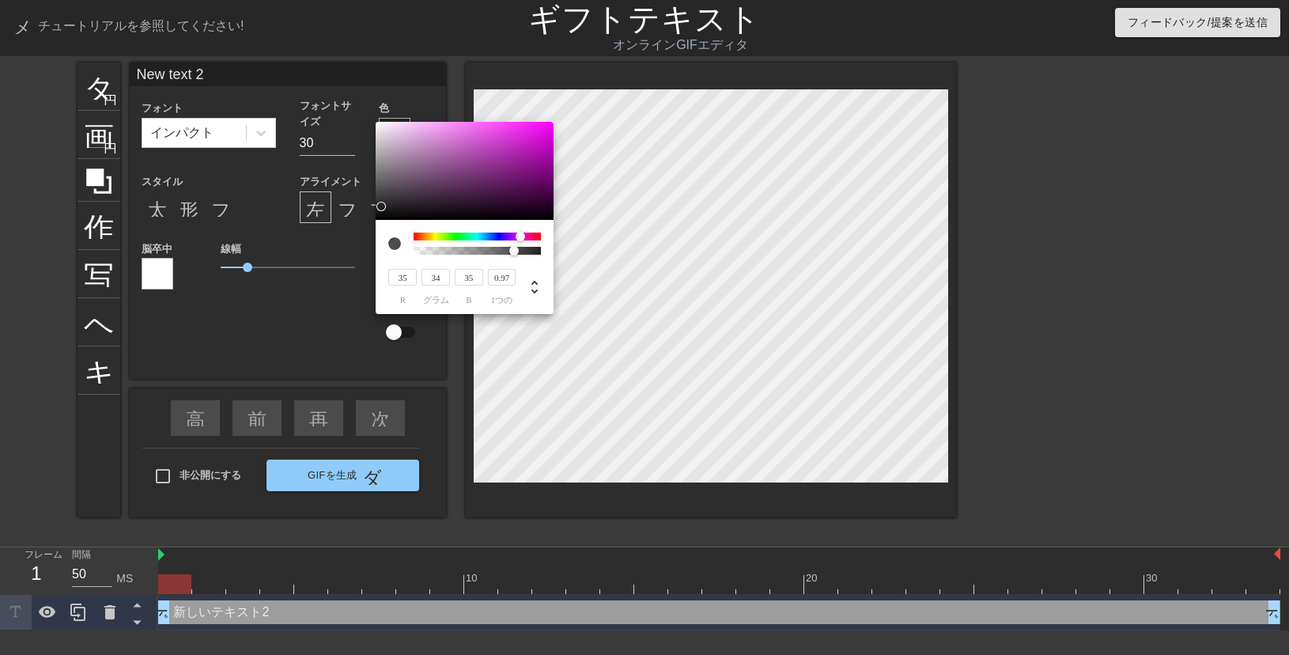
type input "35"
type input "0.8"
type input "34"
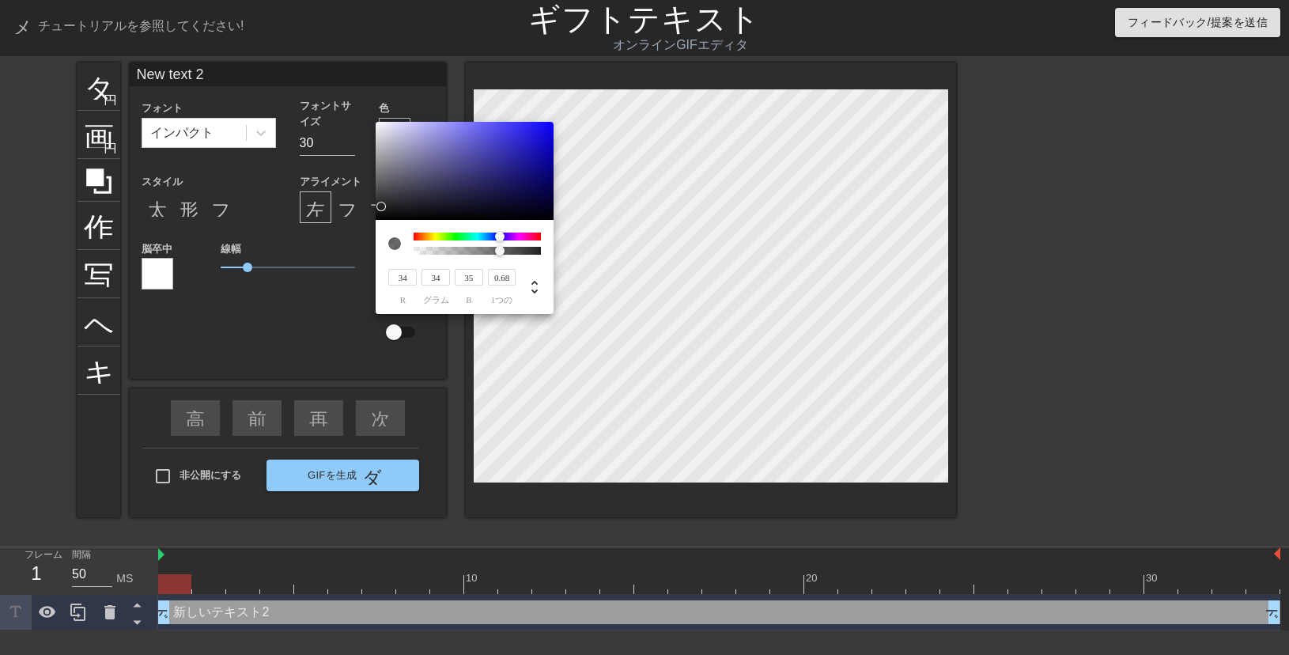
type input "0.75"
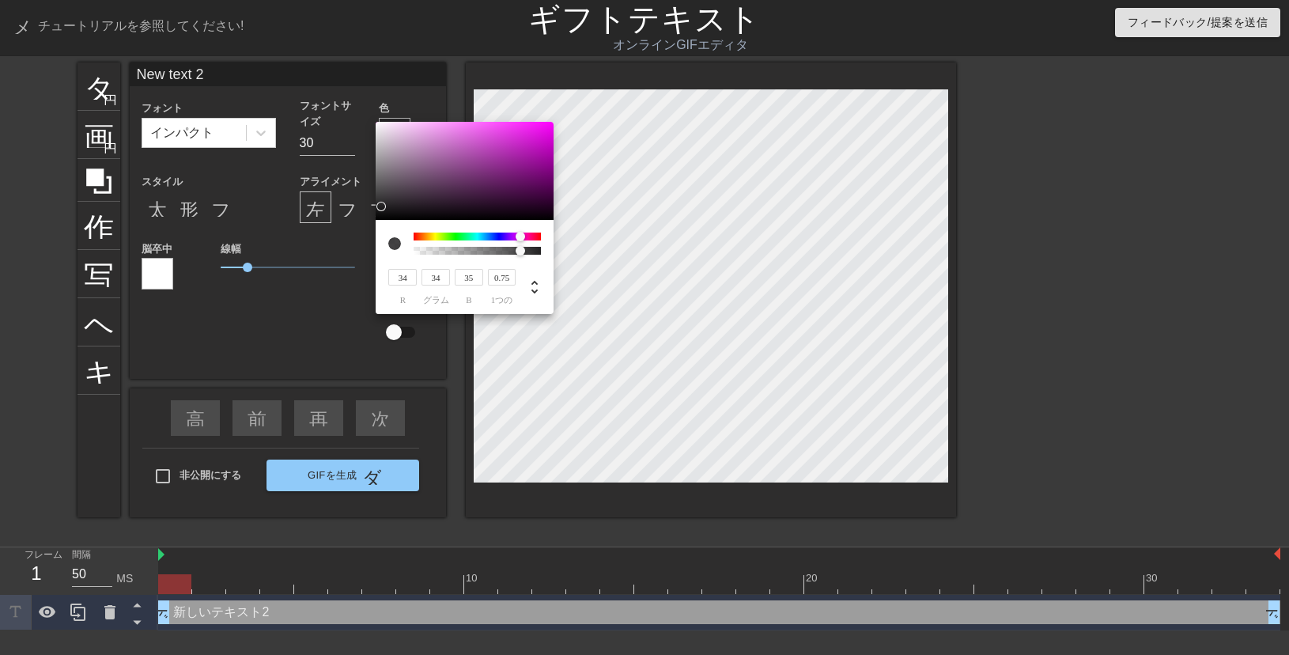
type input "35"
type input "0.77"
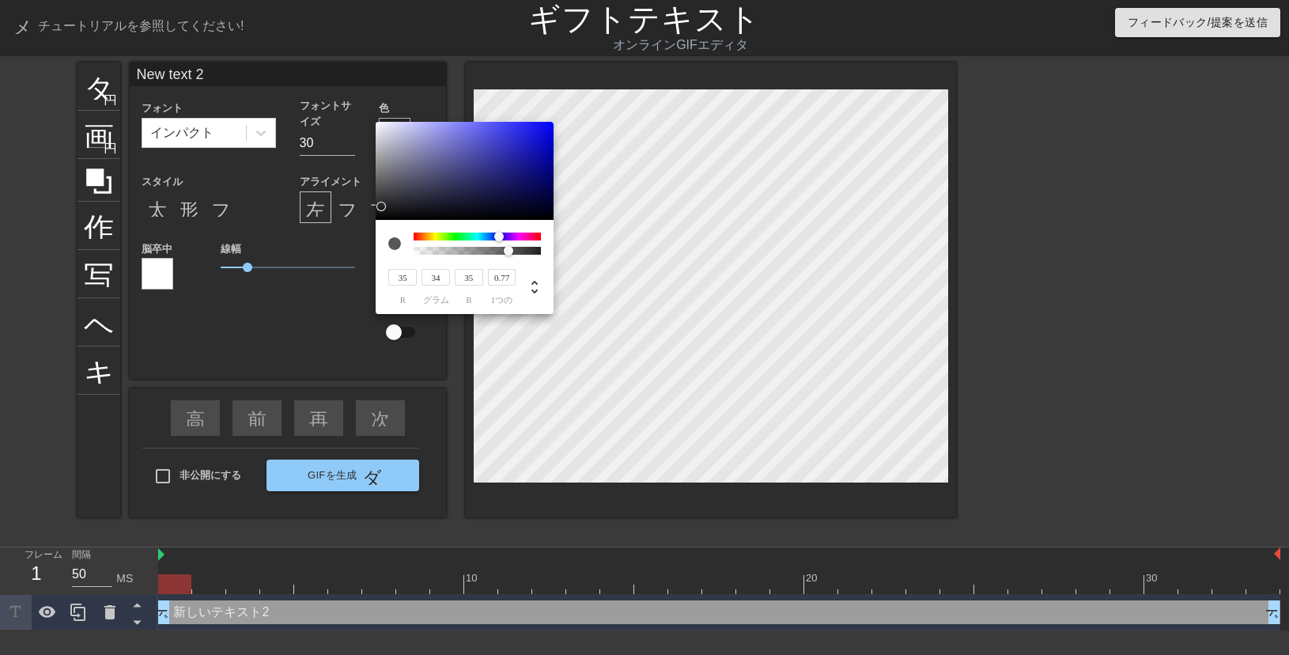
type input "34"
type input "0.73"
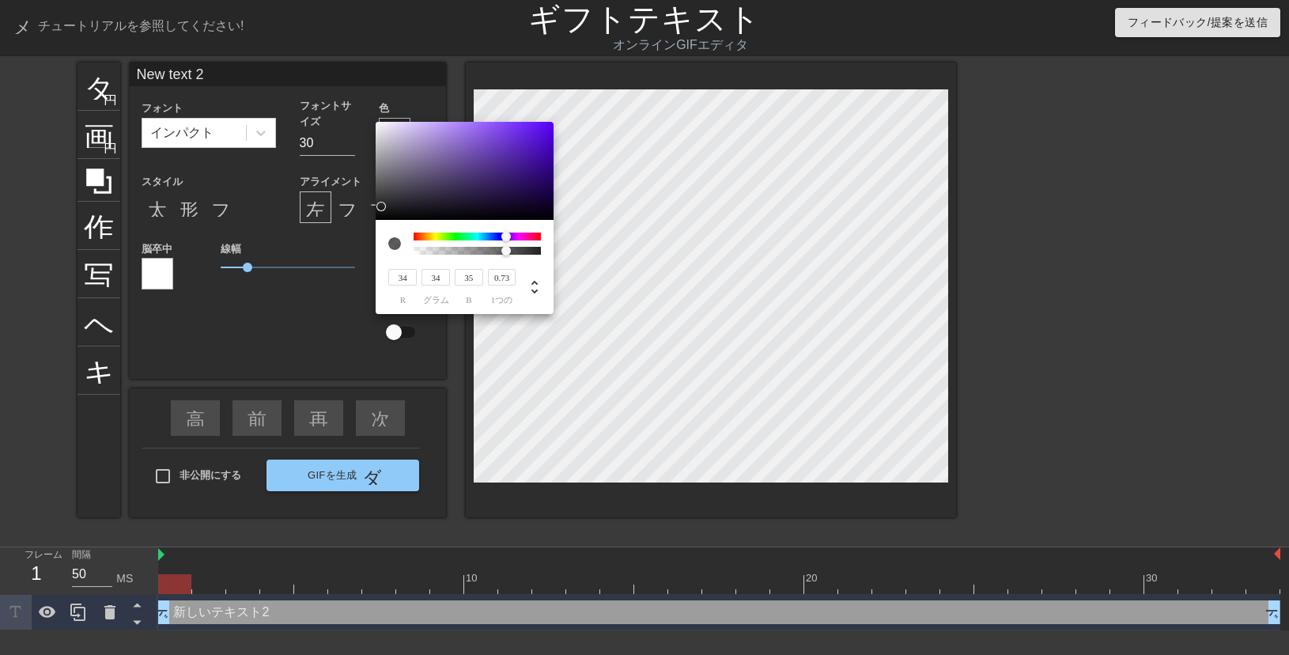
type input "35"
type input "34"
type input "0"
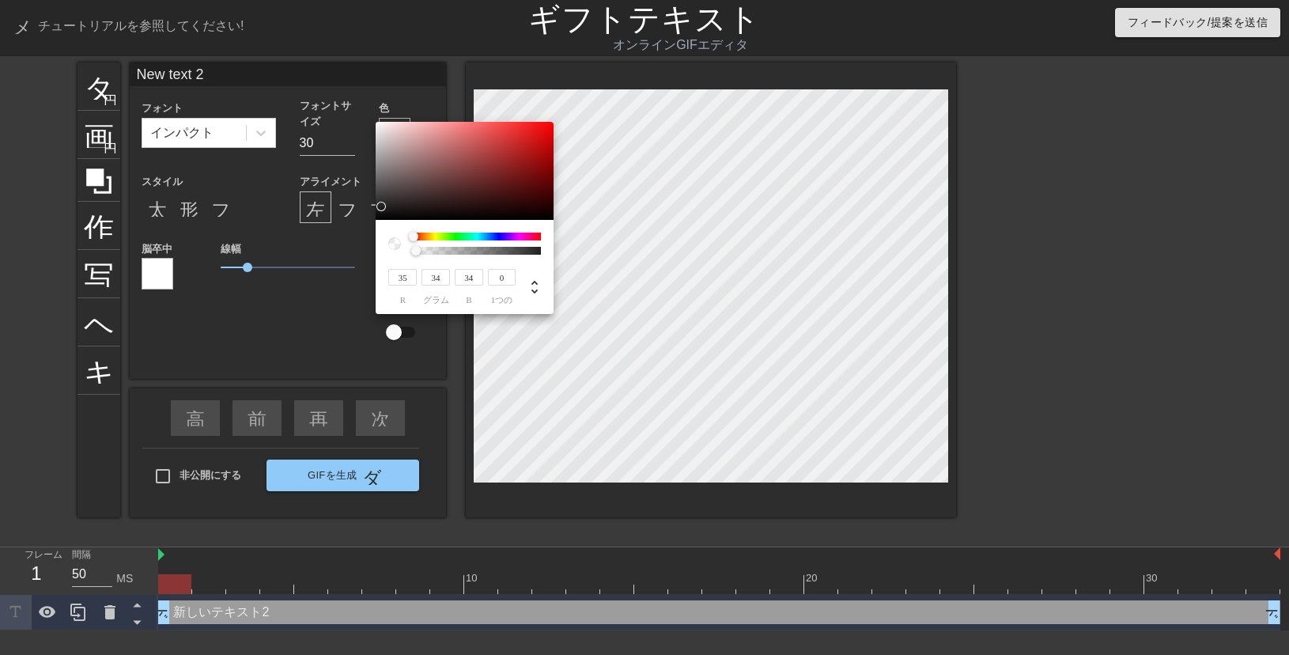
type input "251"
type input "246"
click at [380, 123] on div at bounding box center [465, 171] width 178 height 98
type input "249"
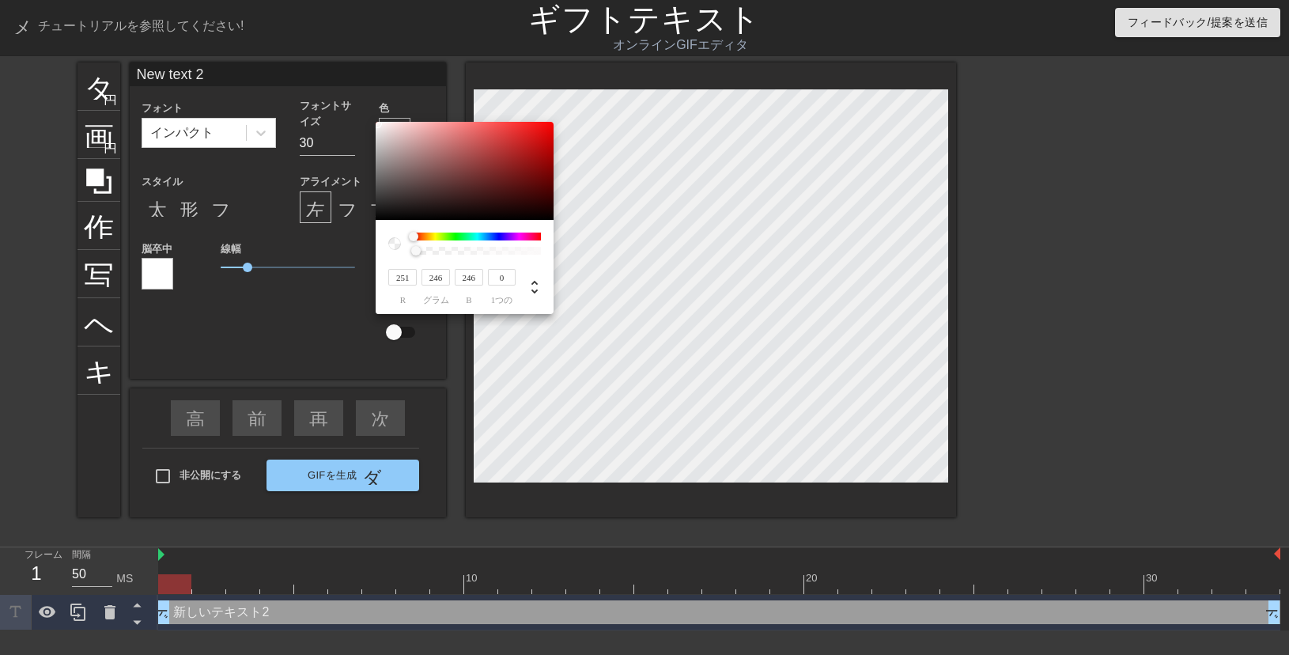
type input "249"
click at [378, 123] on div at bounding box center [376, 123] width 9 height 9
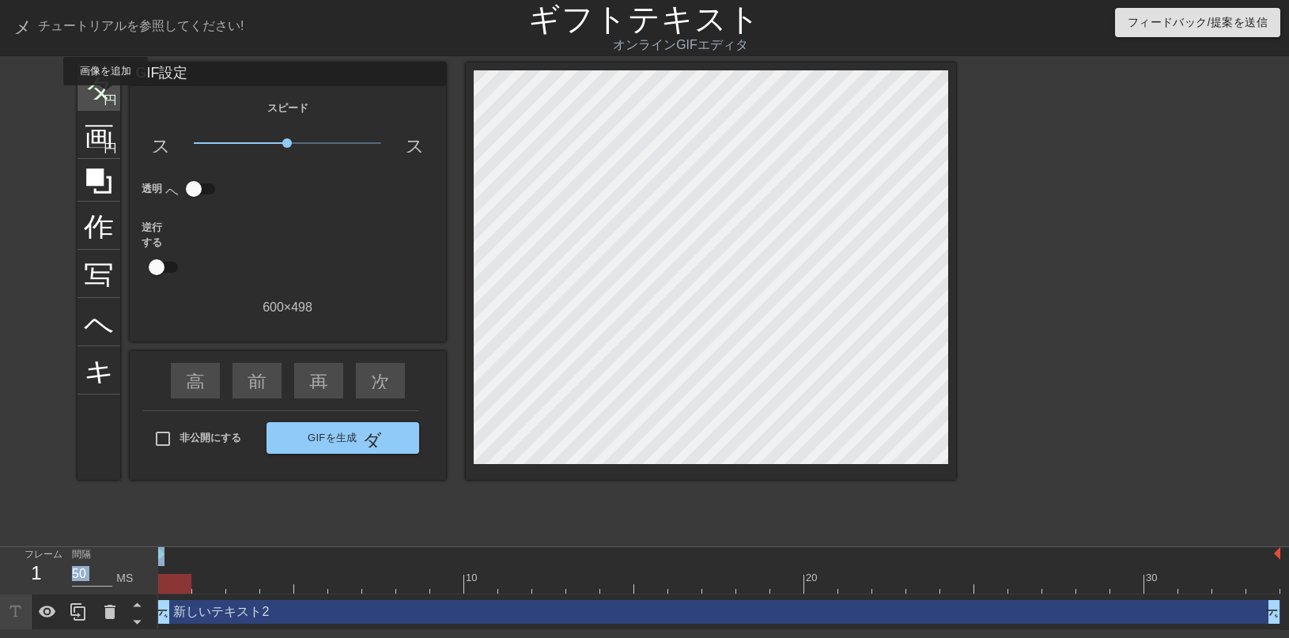
click at [105, 96] on font "円を追加" at bounding box center [131, 98] width 54 height 13
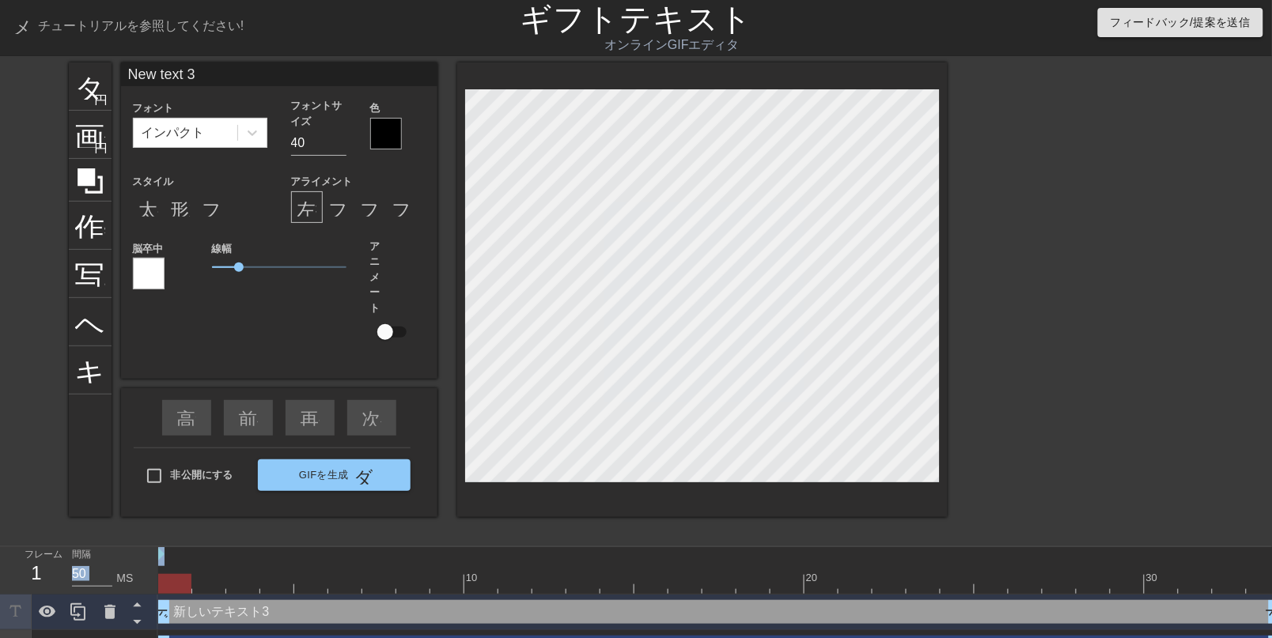
type input "New text 2"
type input "30"
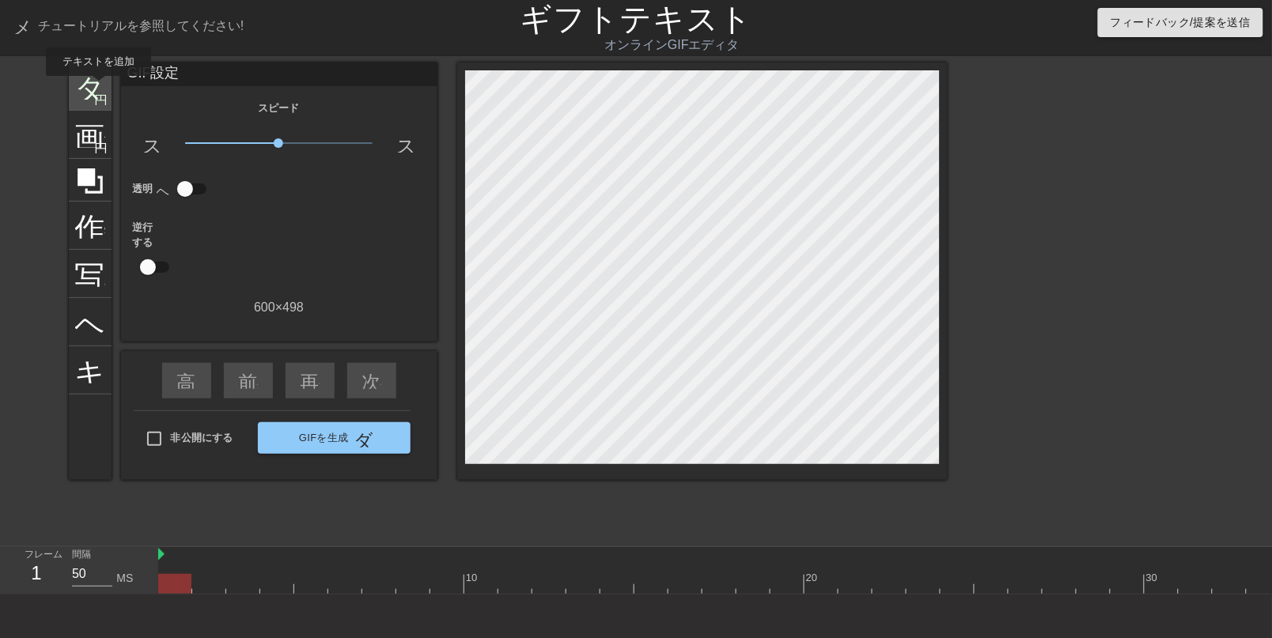
click at [99, 87] on font "タイトル" at bounding box center [136, 85] width 123 height 30
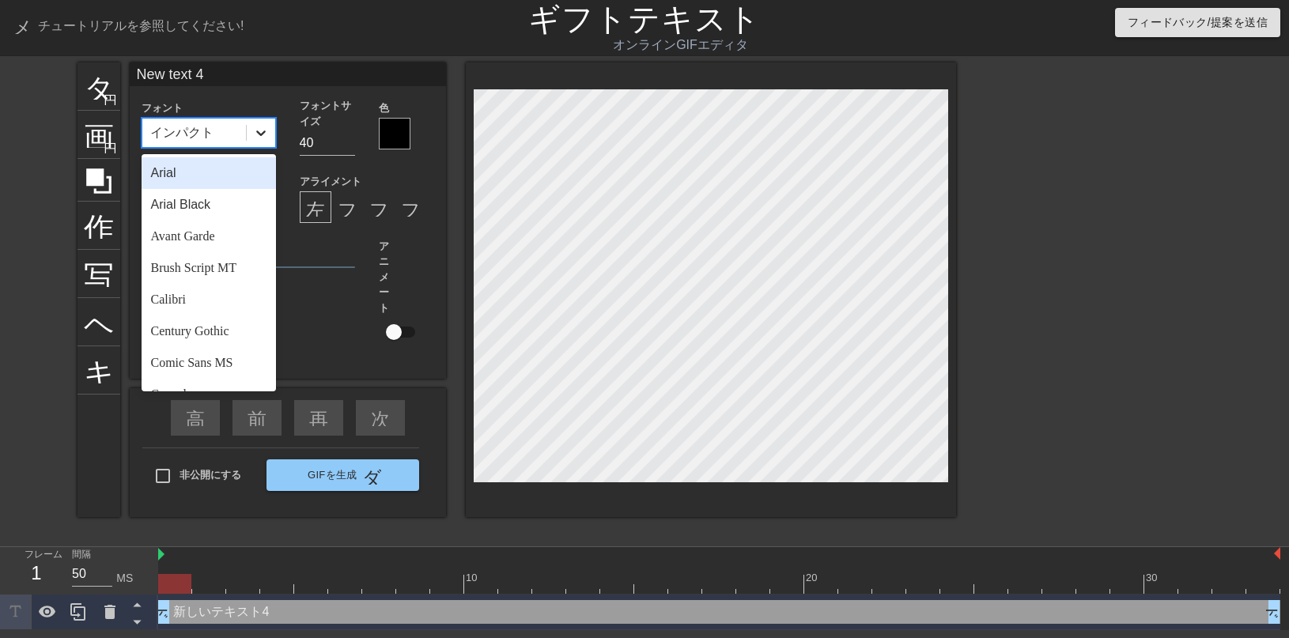
click at [255, 141] on icon at bounding box center [261, 133] width 16 height 16
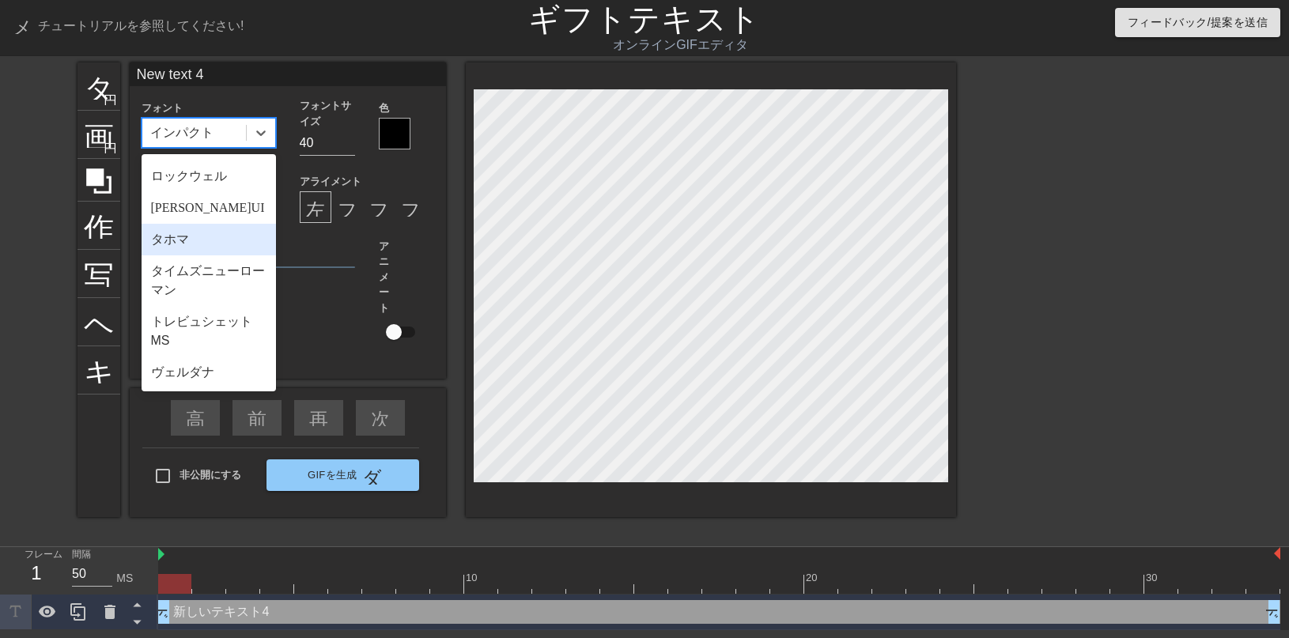
click at [210, 224] on div "タホマ" at bounding box center [209, 240] width 134 height 32
click at [211, 217] on font "フォーマット_下線" at bounding box center [298, 207] width 175 height 19
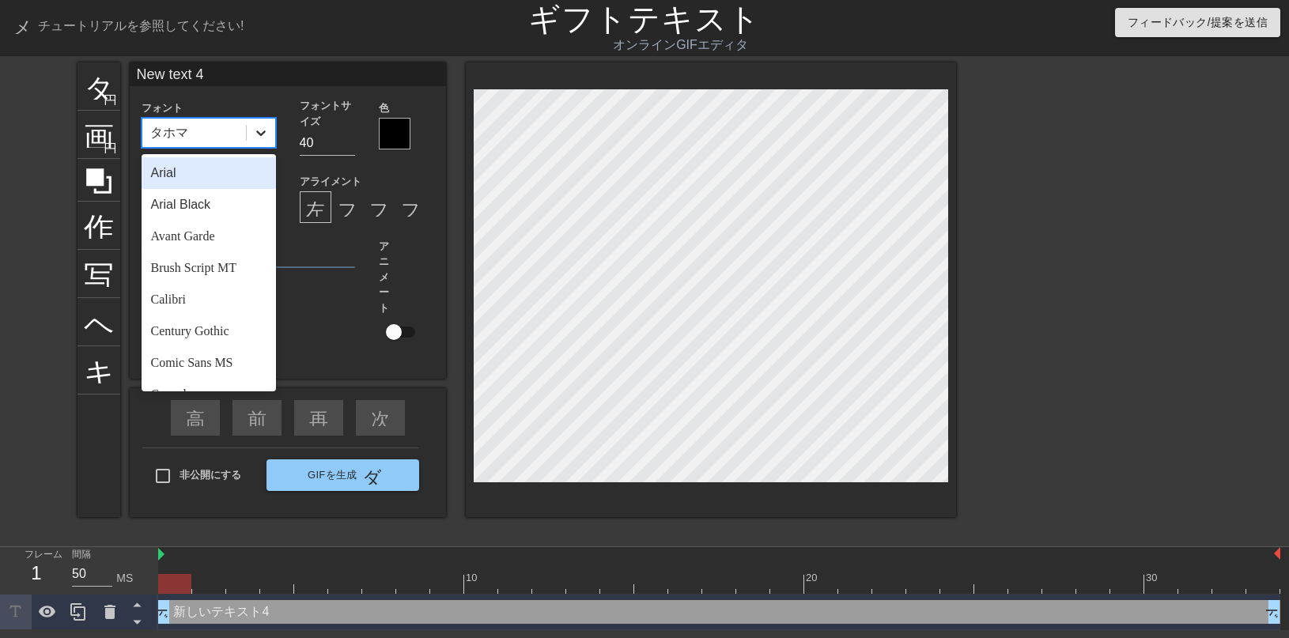
click at [253, 141] on icon at bounding box center [261, 133] width 16 height 16
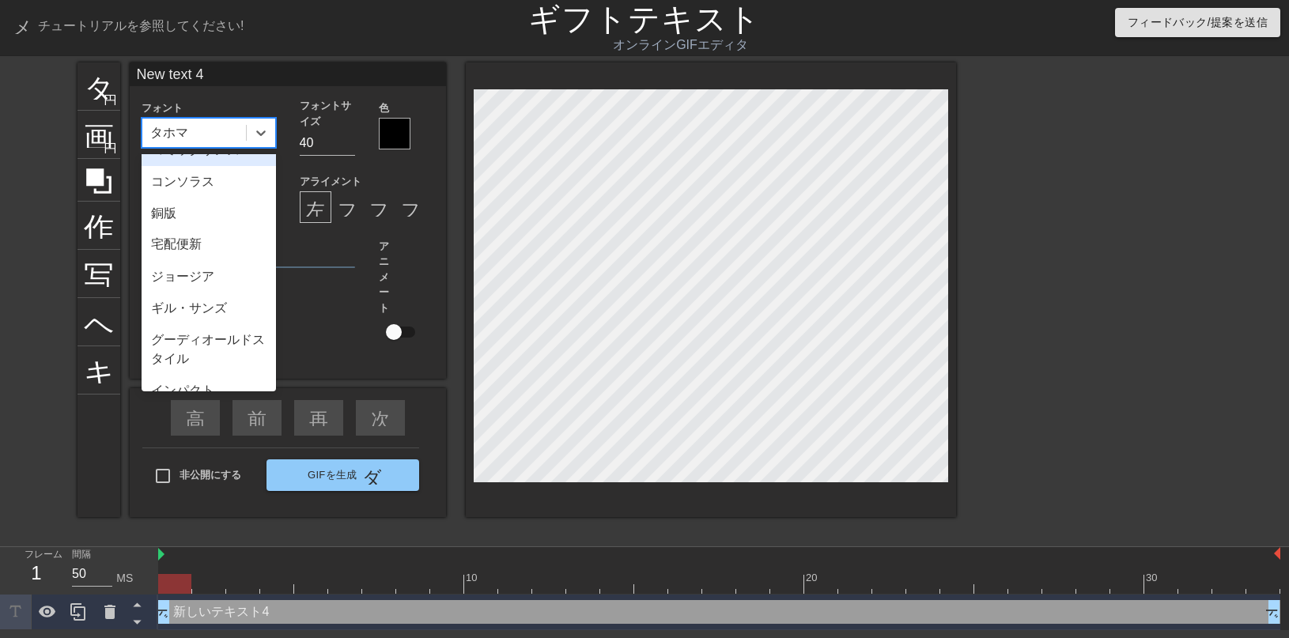
scroll to position [251, 0]
click at [202, 165] on div "コミックサンズMS" at bounding box center [209, 150] width 134 height 32
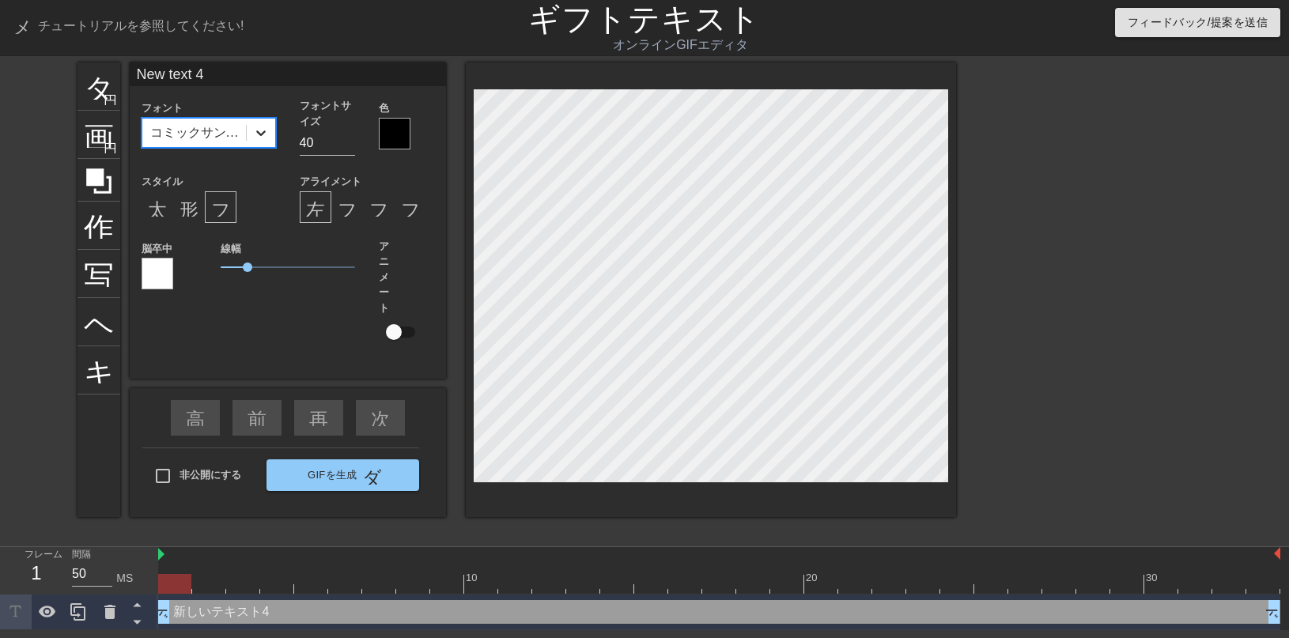
click at [247, 147] on div at bounding box center [261, 133] width 28 height 28
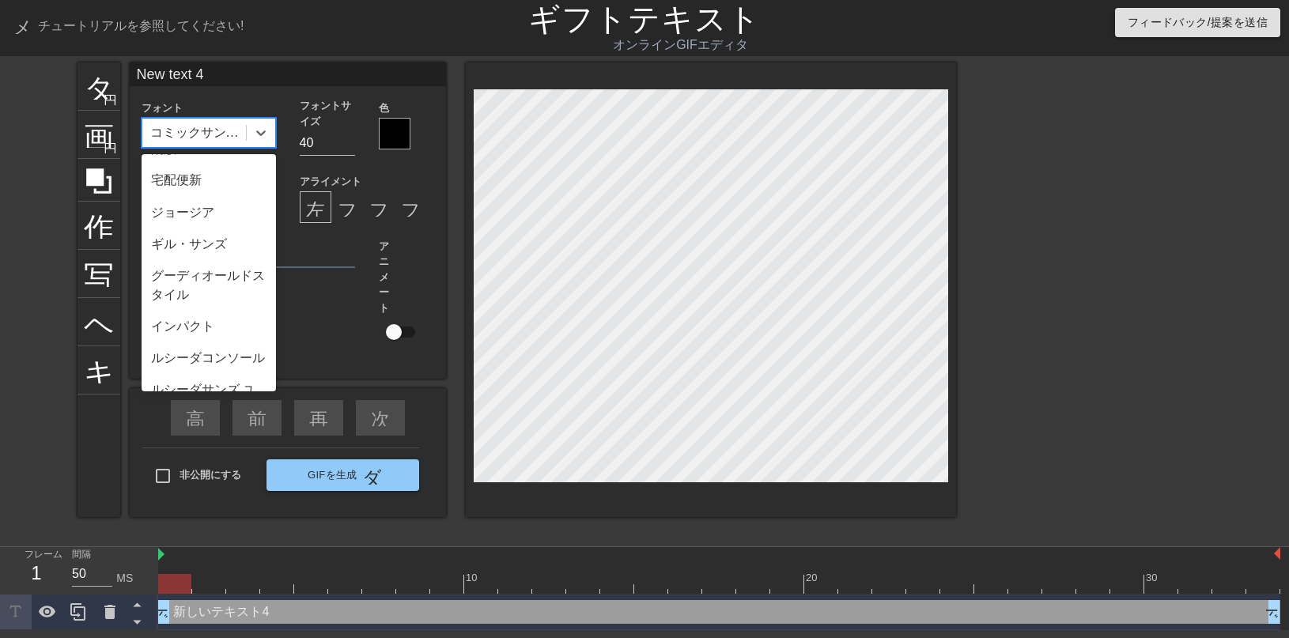
scroll to position [353, 0]
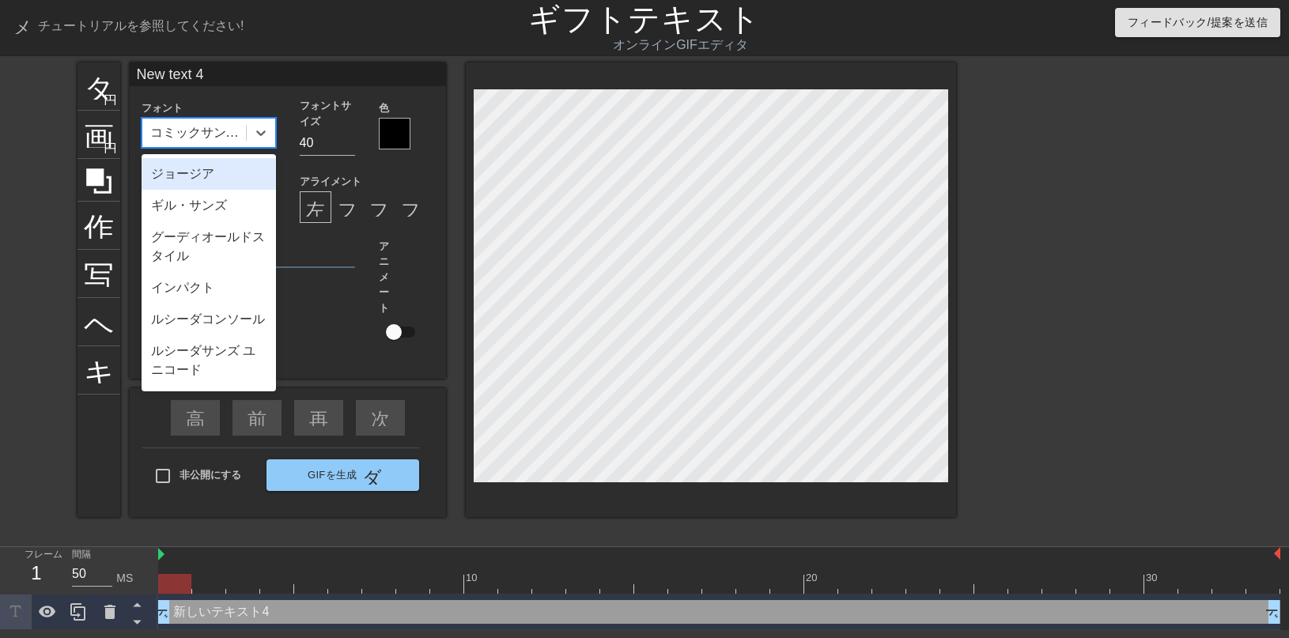
click at [208, 190] on div "ジョージア" at bounding box center [209, 174] width 134 height 32
click at [253, 141] on icon at bounding box center [261, 133] width 16 height 16
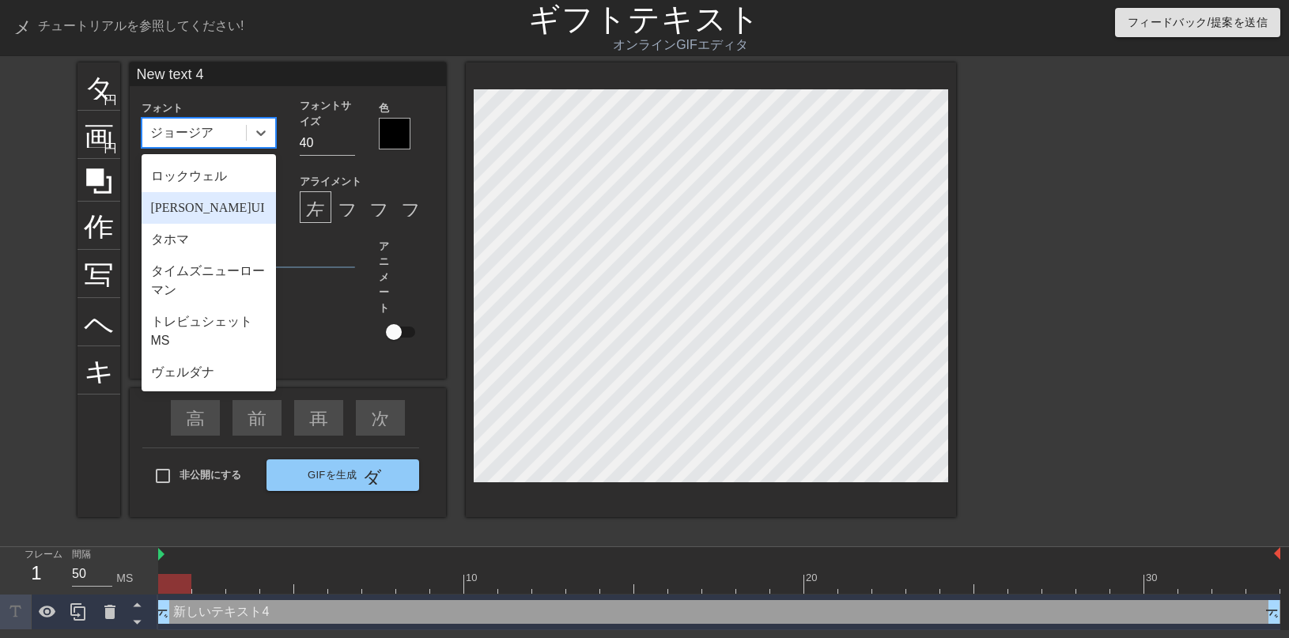
scroll to position [926, 0]
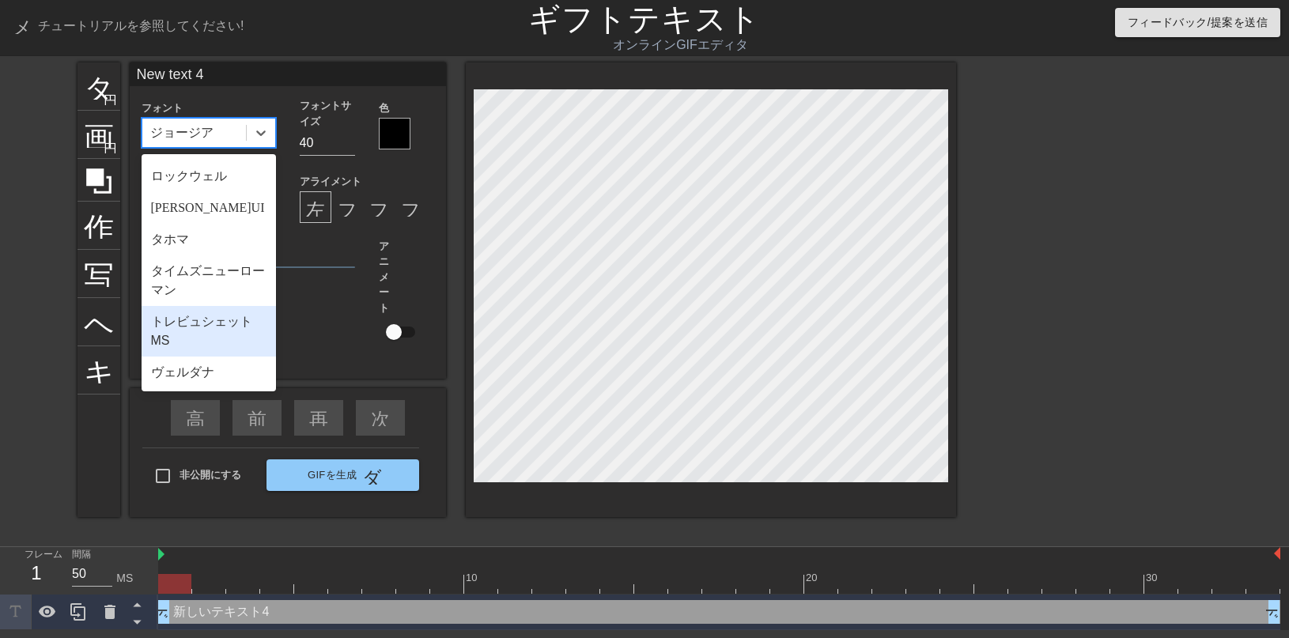
click at [221, 328] on font "トレビュシェットMS" at bounding box center [201, 331] width 101 height 32
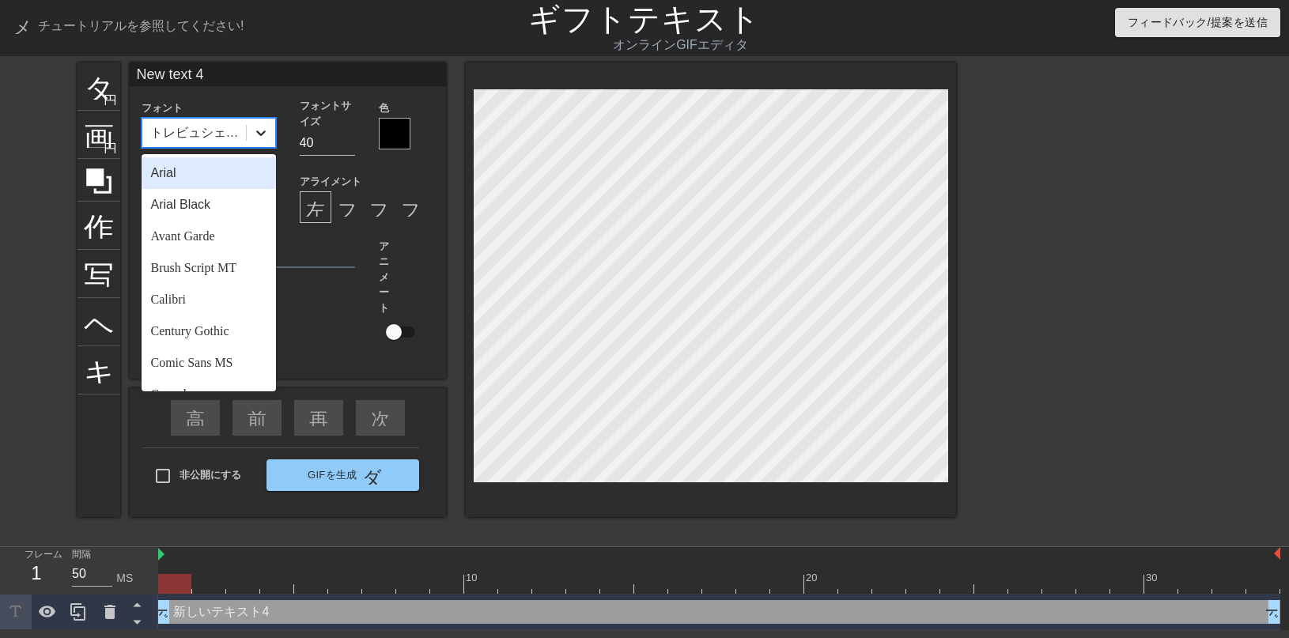
click at [262, 136] on icon at bounding box center [261, 133] width 16 height 16
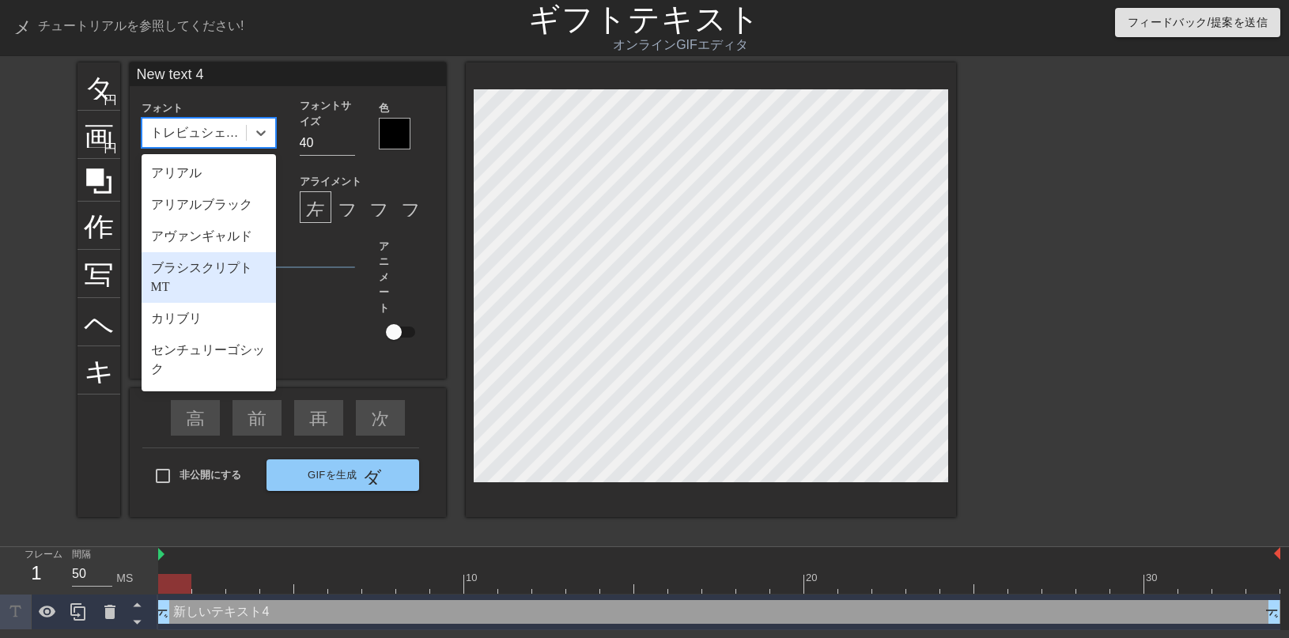
click at [214, 303] on div "ブラシスクリプト MT" at bounding box center [209, 277] width 134 height 51
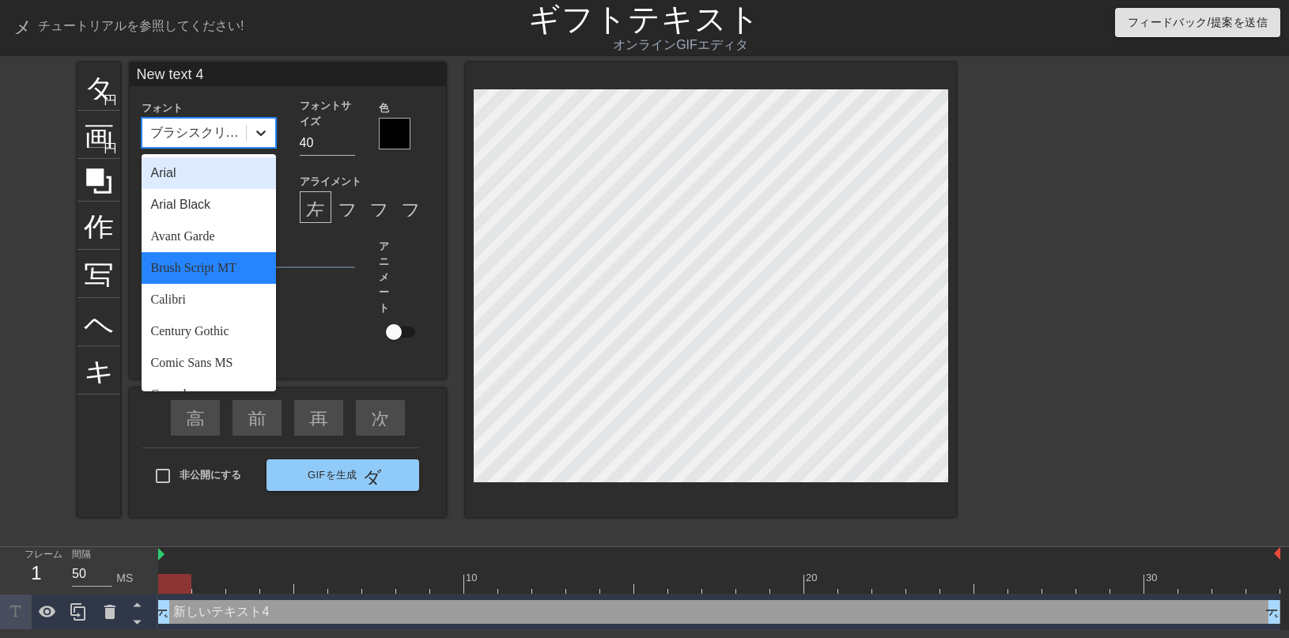
click at [263, 140] on icon at bounding box center [261, 133] width 16 height 16
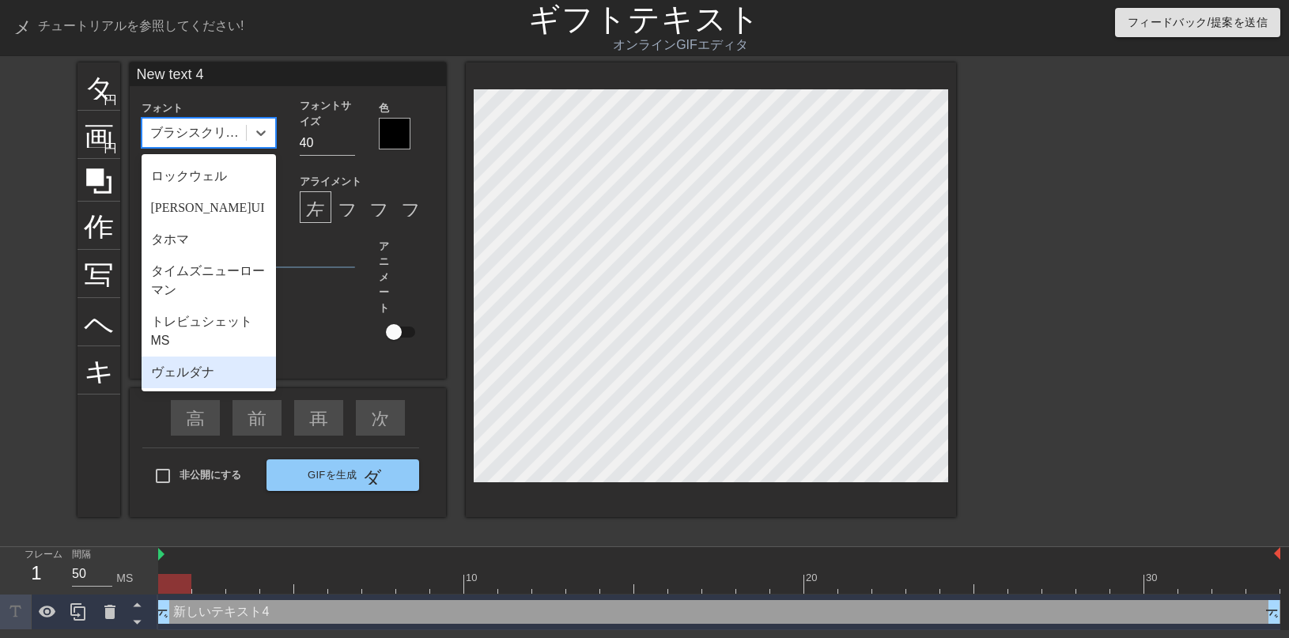
click at [214, 376] on font "ヴェルダナ" at bounding box center [182, 371] width 63 height 13
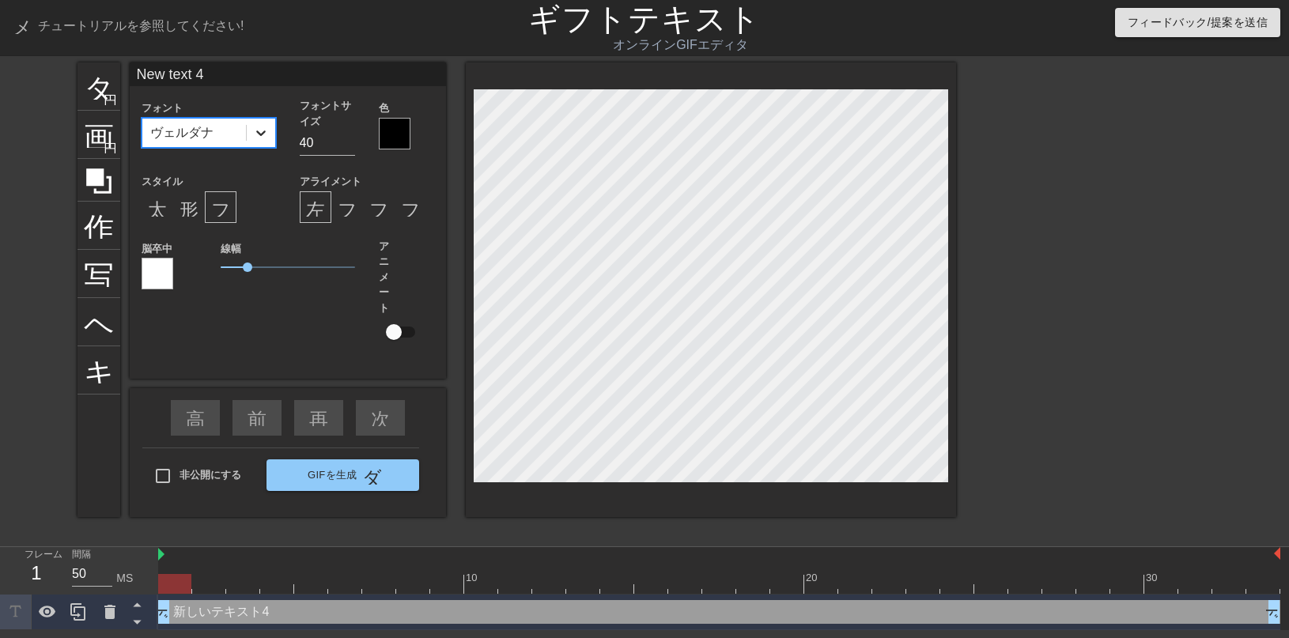
click at [263, 141] on icon at bounding box center [261, 133] width 16 height 16
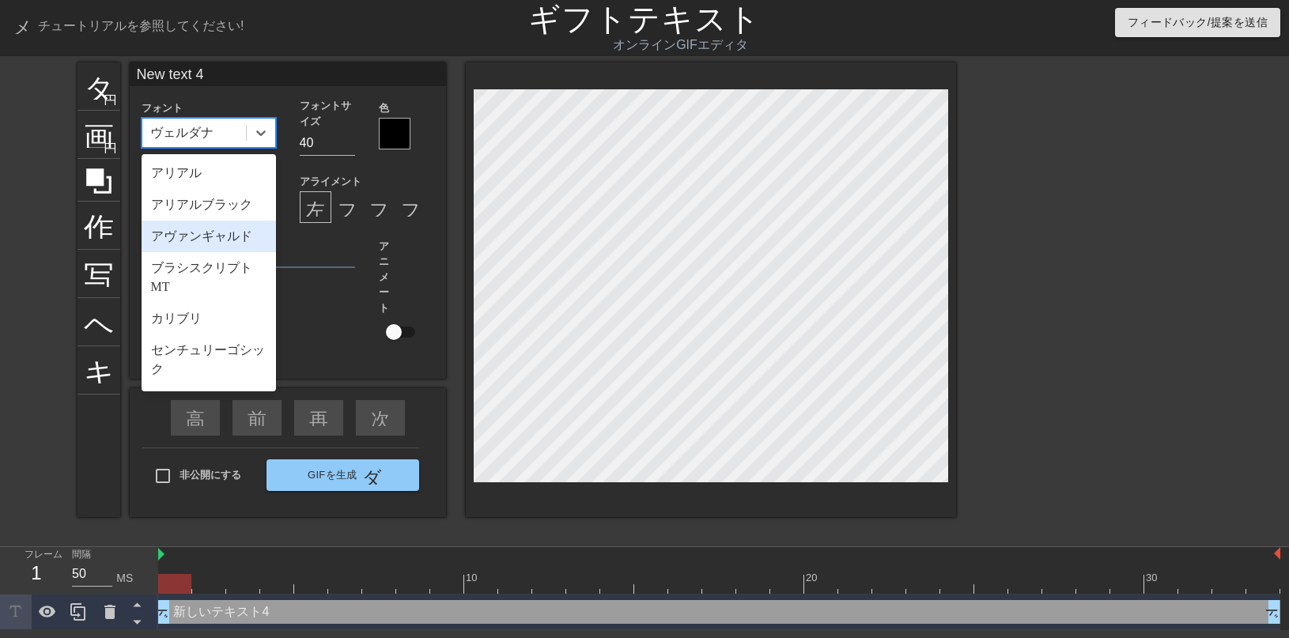
click at [221, 243] on font "アヴァンギャルド" at bounding box center [201, 235] width 101 height 13
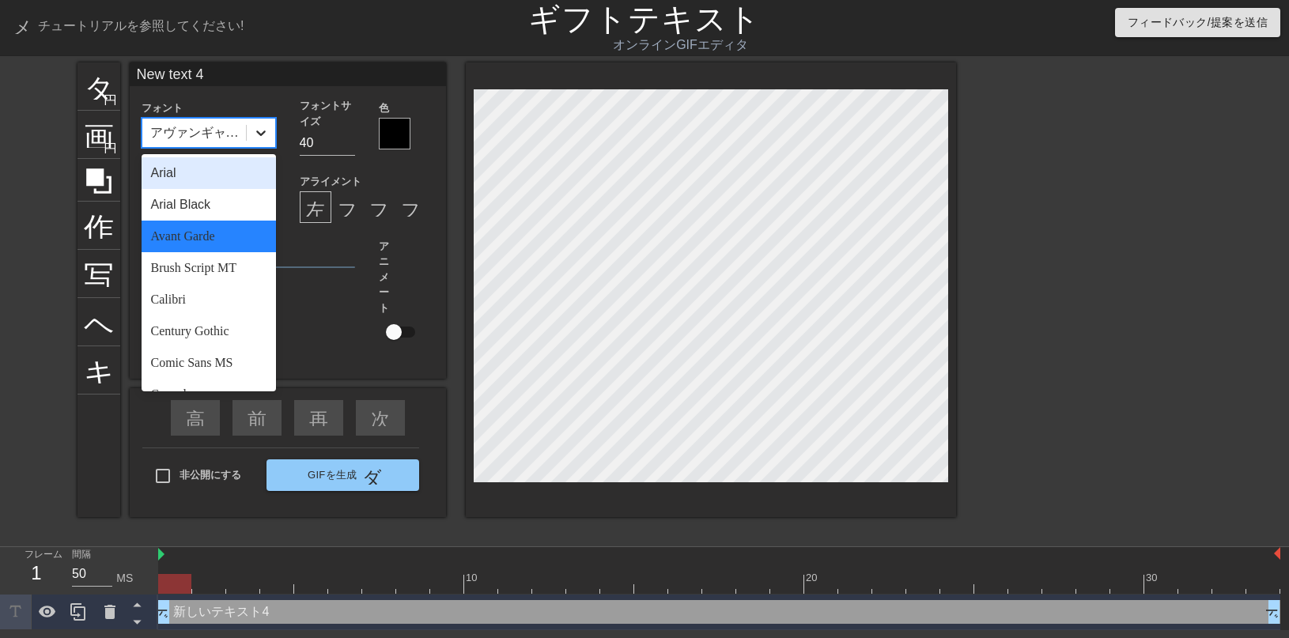
click at [258, 136] on icon at bounding box center [260, 133] width 9 height 6
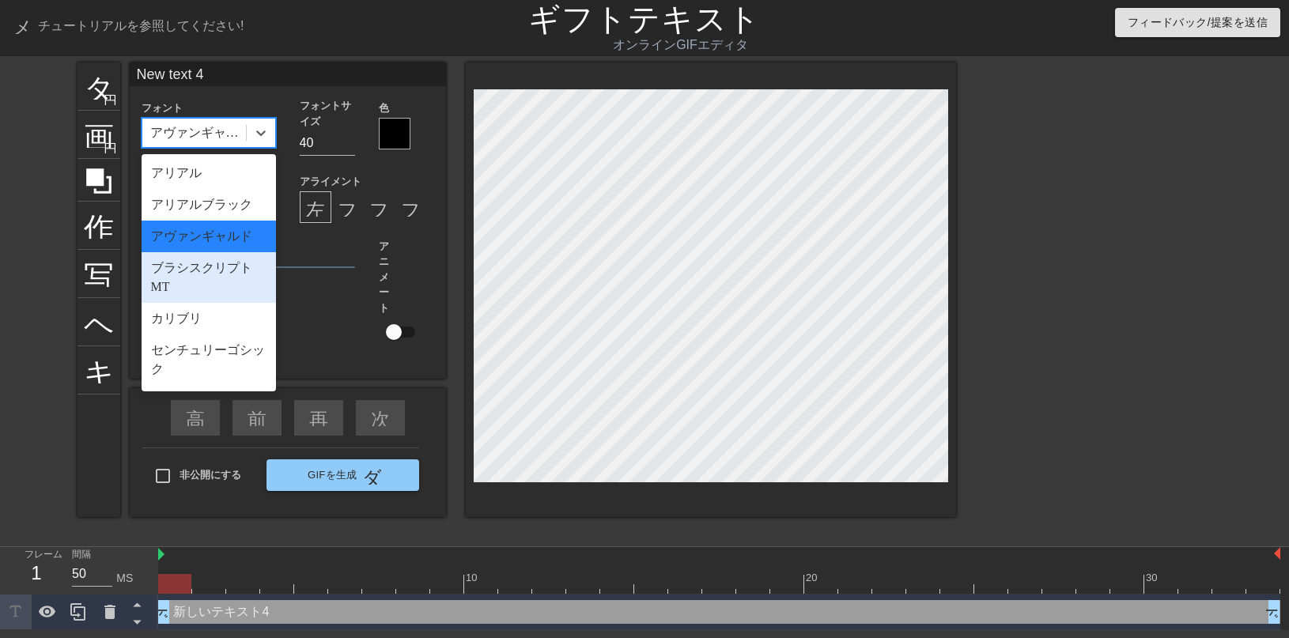
click at [214, 293] on font "ブラシスクリプト MT" at bounding box center [201, 277] width 101 height 32
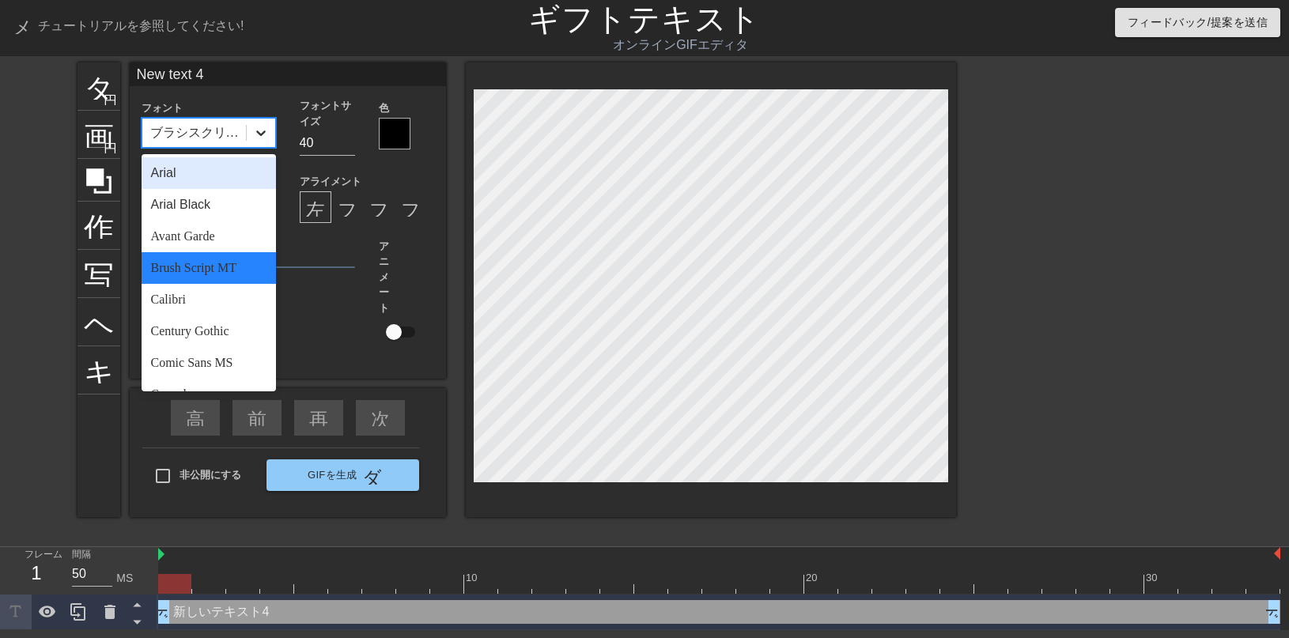
click at [258, 141] on icon at bounding box center [261, 133] width 16 height 16
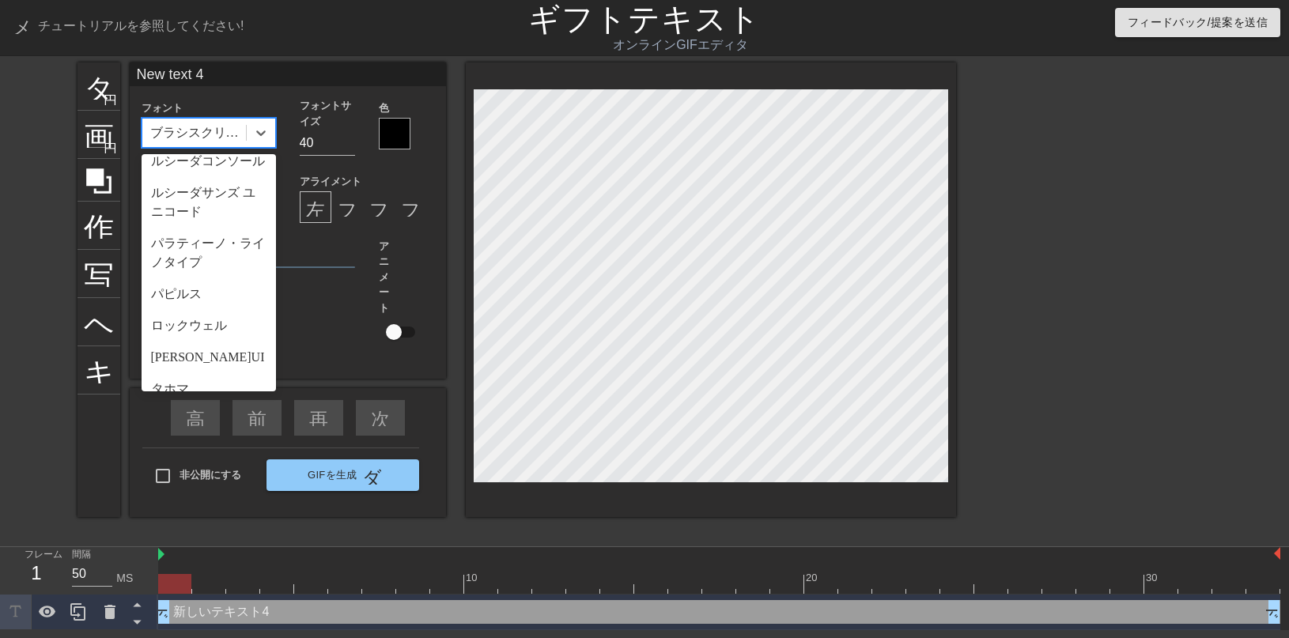
scroll to position [516, 0]
click at [214, 132] on font "インパクト" at bounding box center [182, 125] width 63 height 13
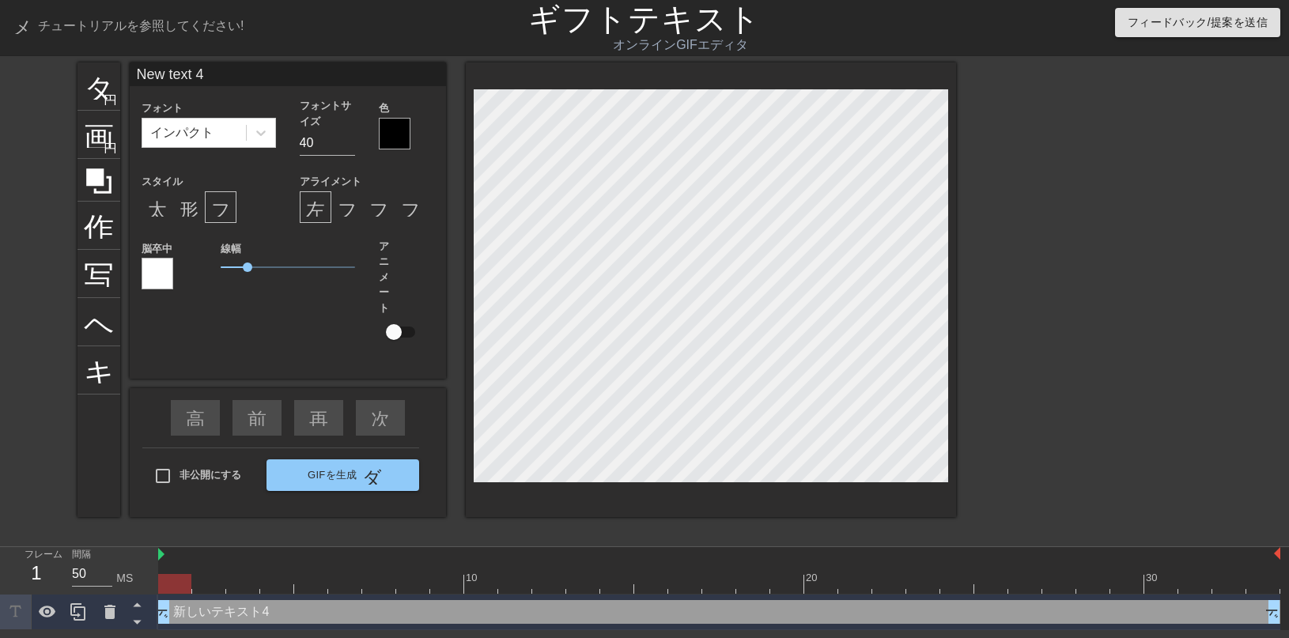
click at [385, 133] on div at bounding box center [395, 134] width 32 height 32
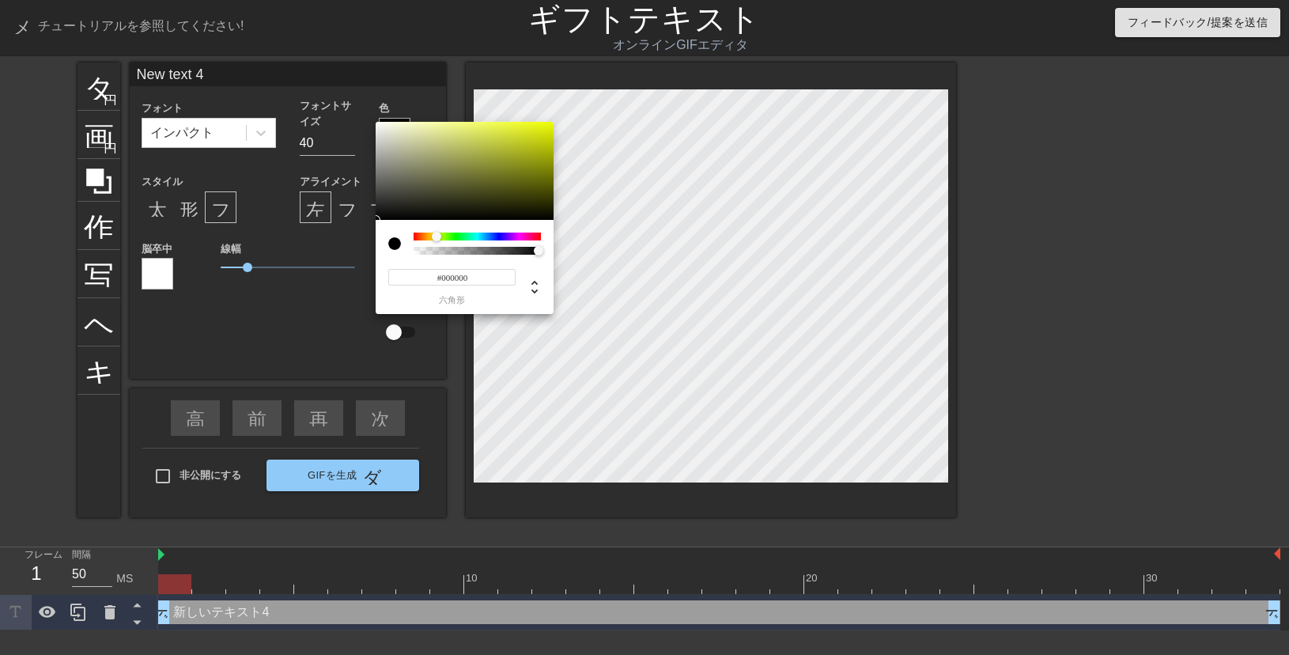
click at [437, 238] on div at bounding box center [477, 236] width 127 height 8
click at [436, 238] on div at bounding box center [435, 236] width 9 height 9
click at [437, 247] on div at bounding box center [477, 251] width 123 height 8
click at [400, 241] on div at bounding box center [394, 243] width 13 height 13
click at [390, 243] on div at bounding box center [394, 243] width 13 height 13
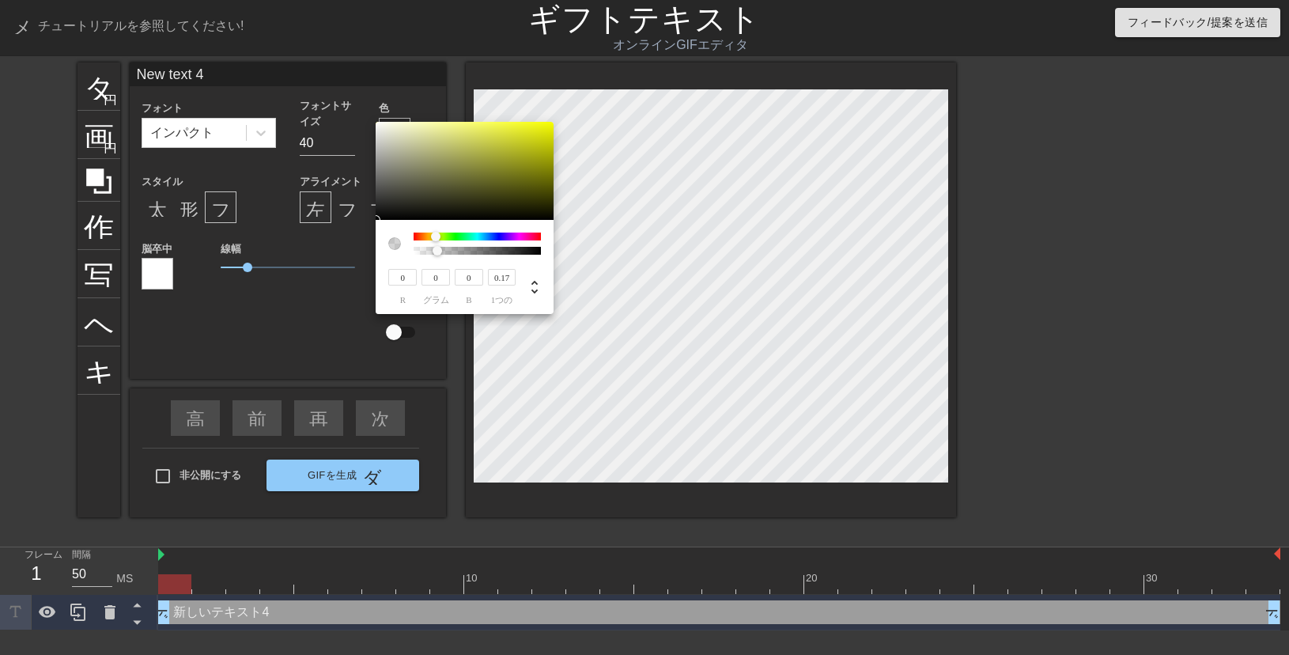
click at [390, 243] on div at bounding box center [394, 243] width 13 height 13
type input "63"
type input "64"
type input "48"
click at [421, 195] on div at bounding box center [465, 171] width 178 height 98
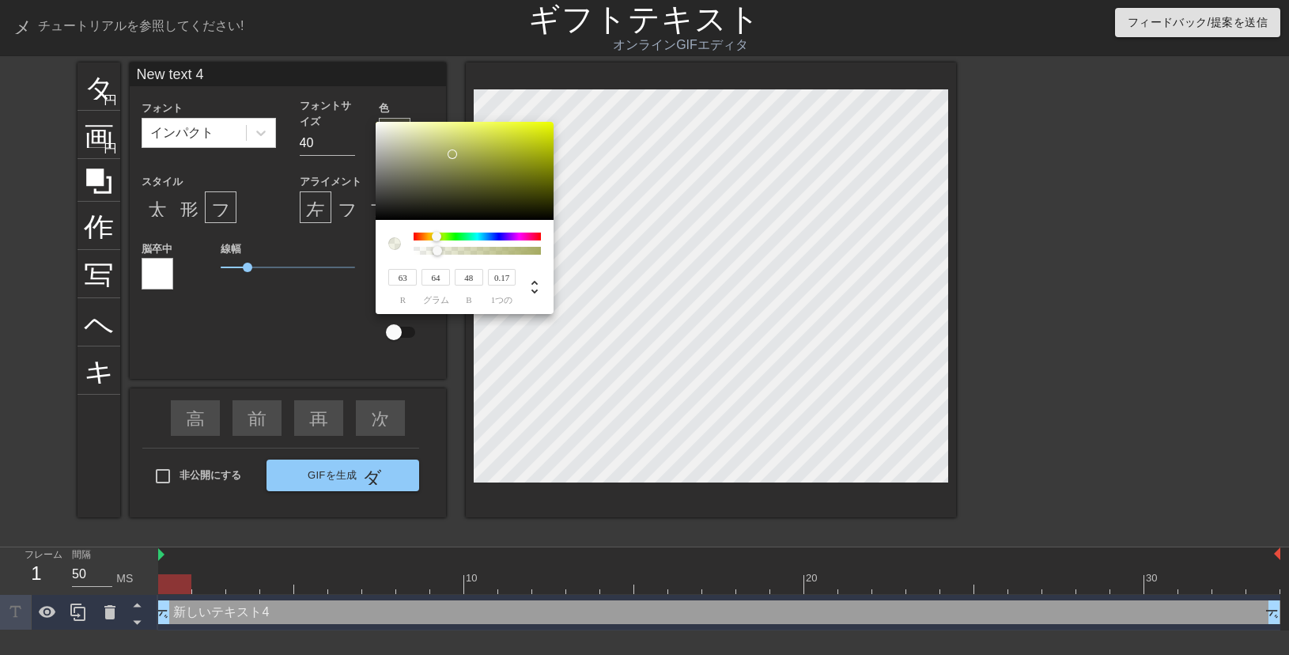
type input "166"
type input "171"
type input "98"
click at [452, 154] on div at bounding box center [465, 171] width 178 height 98
click at [452, 154] on div at bounding box center [452, 153] width 9 height 9
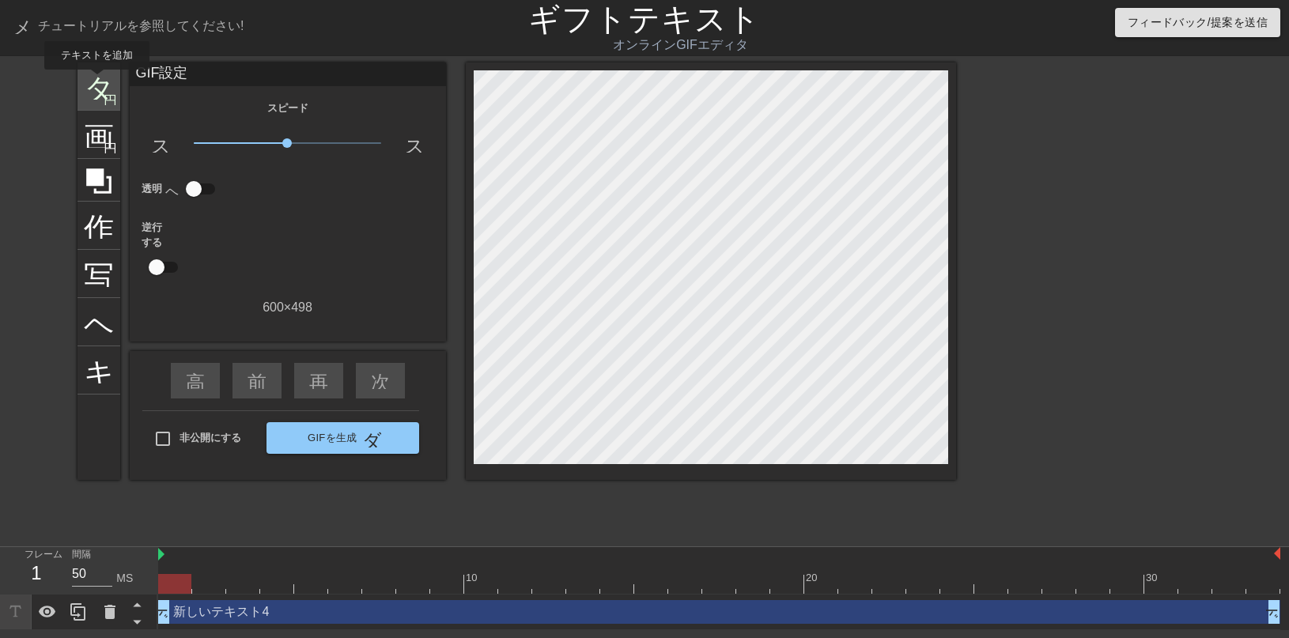
click at [97, 81] on font "タイトル" at bounding box center [145, 85] width 123 height 30
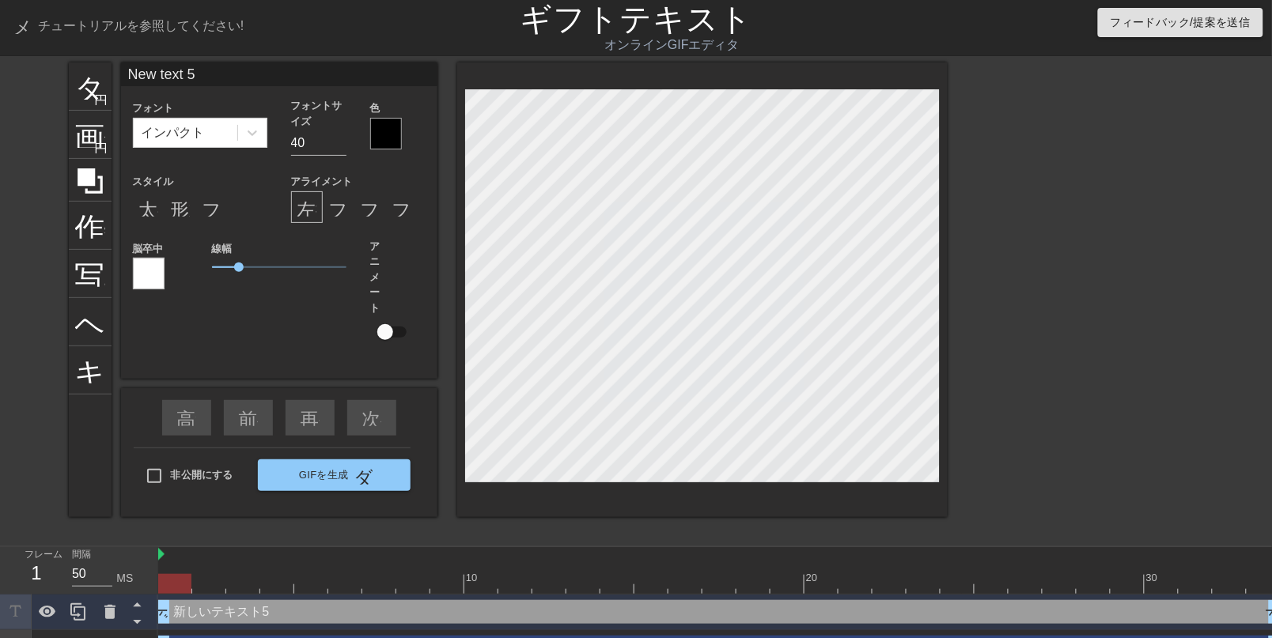
type input "New text 4"
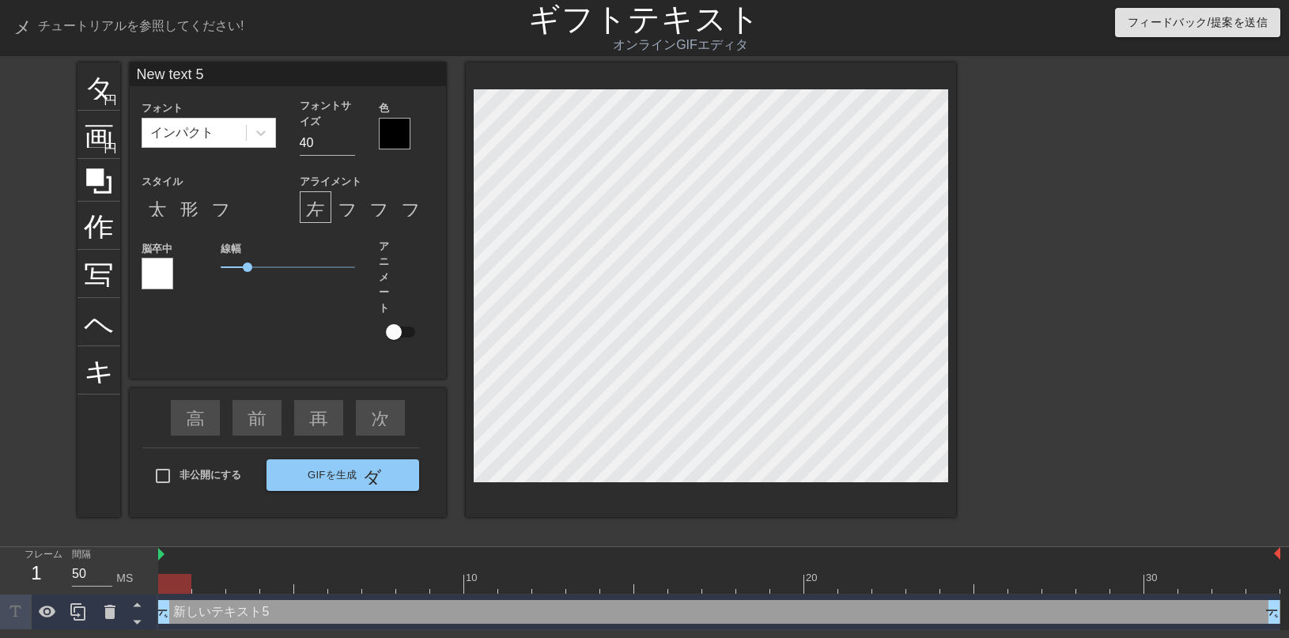
click at [385, 137] on div at bounding box center [395, 134] width 32 height 32
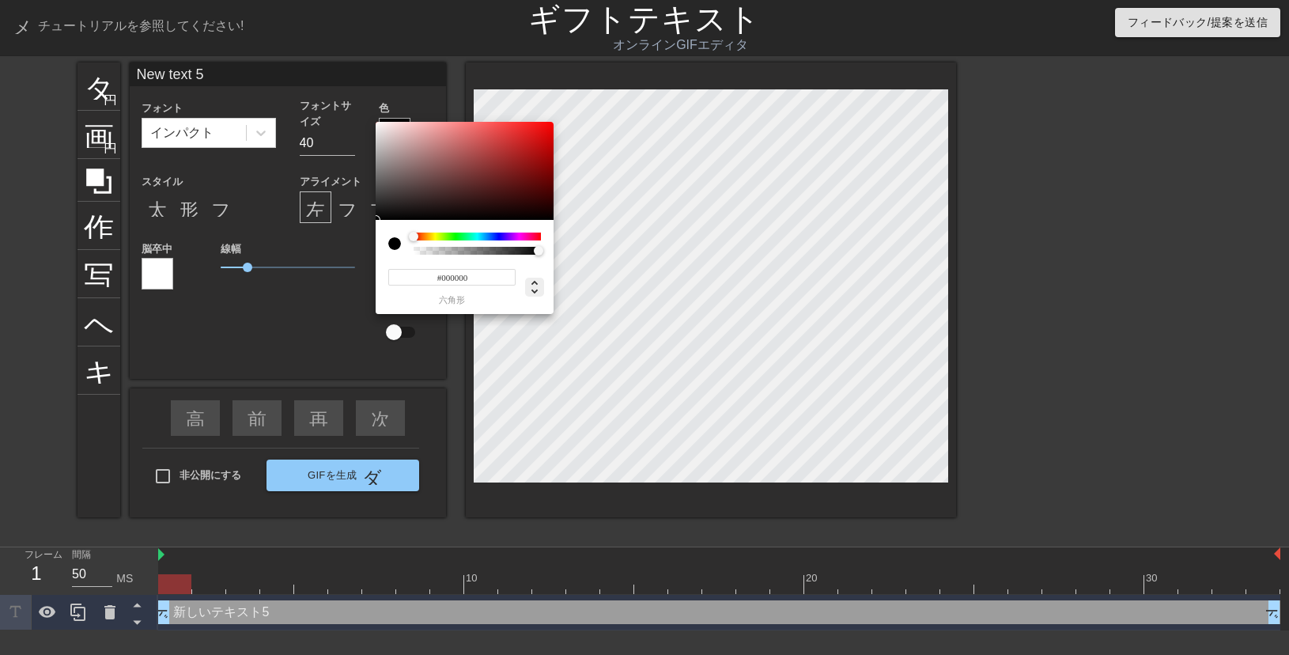
click at [538, 293] on icon at bounding box center [534, 287] width 19 height 19
type input "0"
click at [538, 293] on icon at bounding box center [534, 287] width 19 height 19
type input "0%"
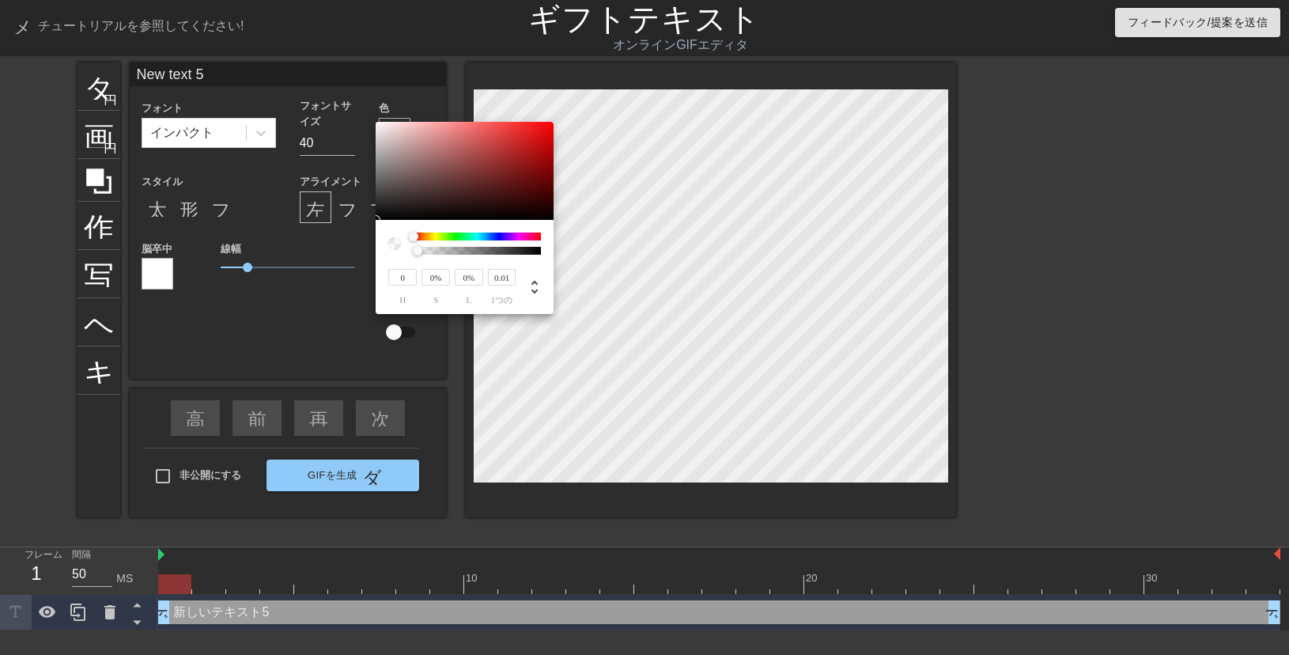
type input "0"
drag, startPoint x: 421, startPoint y: 253, endPoint x: 408, endPoint y: 254, distance: 13.5
click at [408, 254] on div at bounding box center [464, 243] width 153 height 22
click at [409, 279] on input "0" at bounding box center [402, 277] width 28 height 17
click at [507, 304] on font "1つの" at bounding box center [502, 299] width 22 height 9
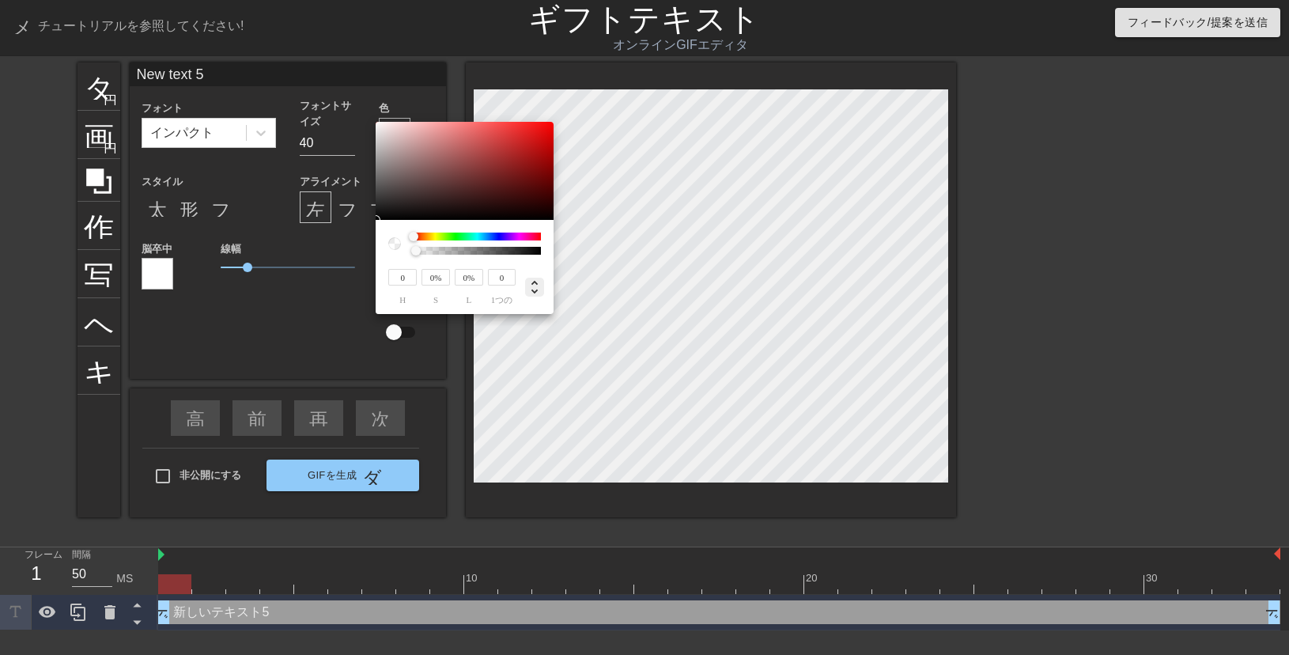
click at [531, 293] on icon at bounding box center [534, 287] width 19 height 19
type input "0"
click at [531, 293] on icon at bounding box center [534, 287] width 19 height 19
type input "0%"
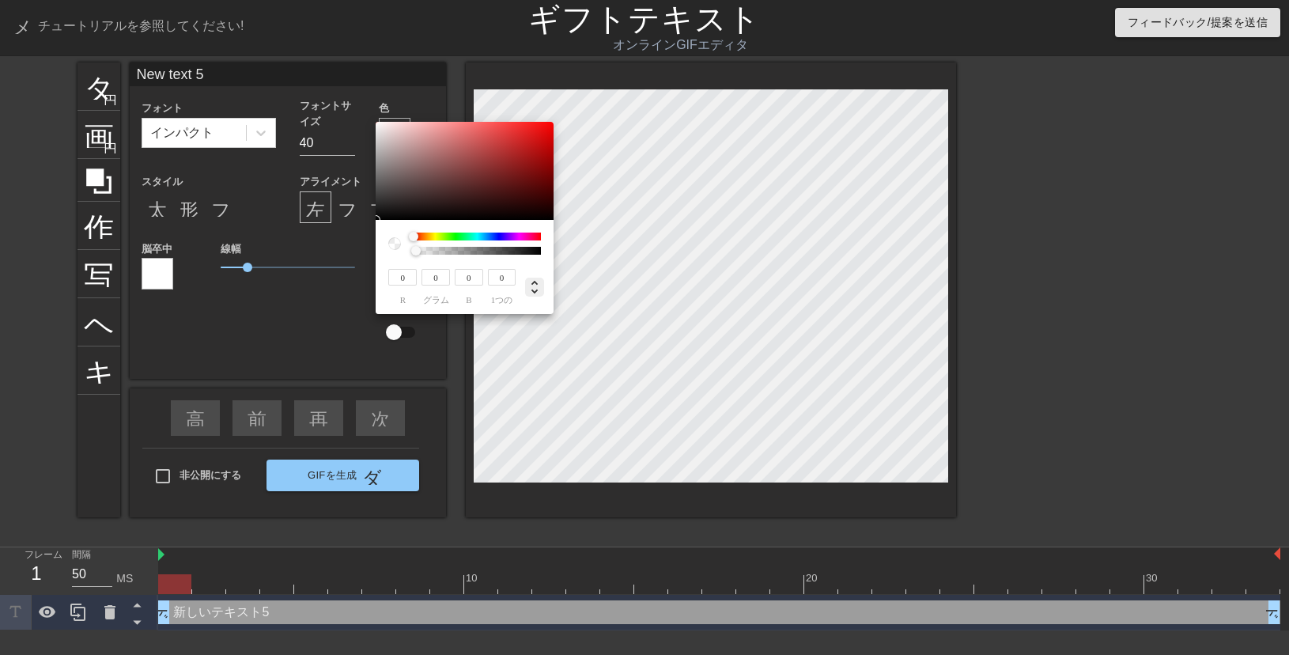
type input "0%"
click at [530, 293] on icon at bounding box center [534, 287] width 19 height 19
type input "0"
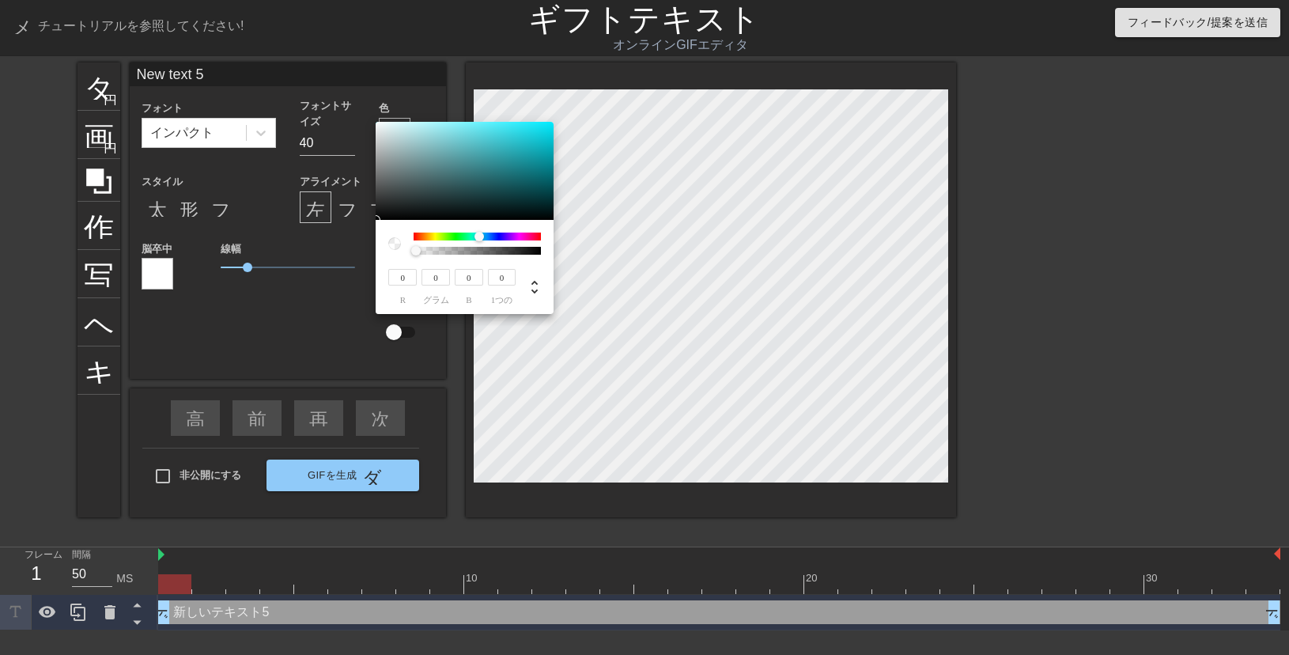
click at [479, 237] on div at bounding box center [477, 236] width 127 height 8
click at [481, 239] on div at bounding box center [478, 236] width 9 height 9
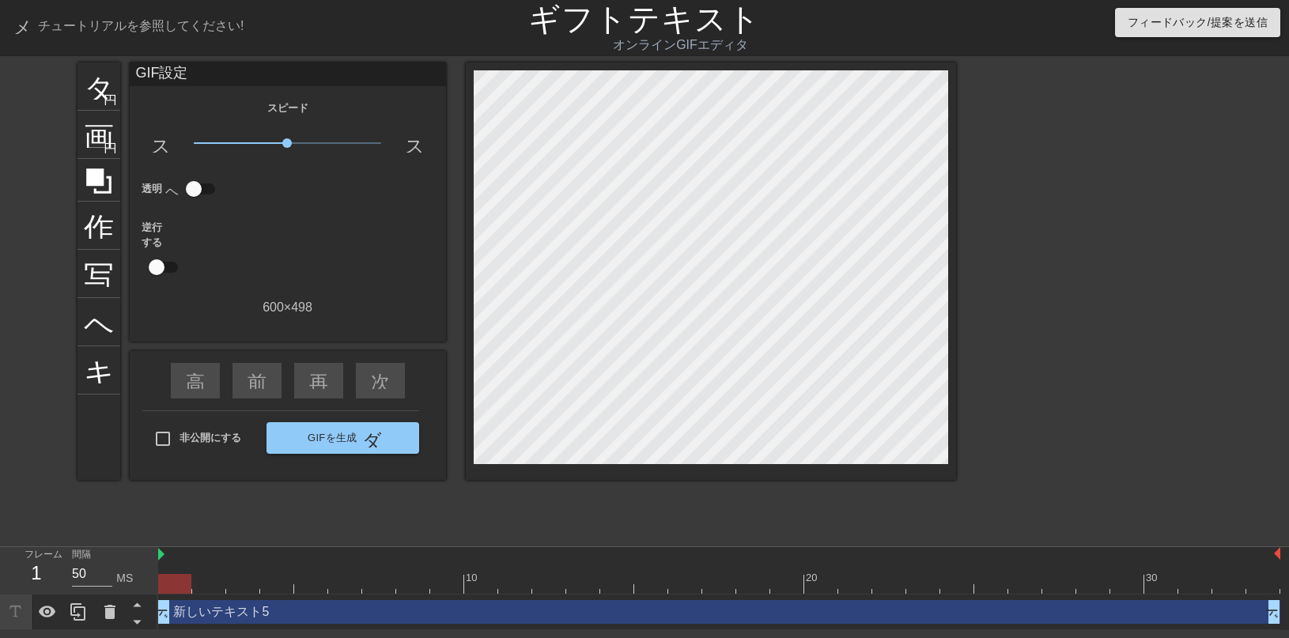
click at [130, 85] on div "GIF設定" at bounding box center [288, 74] width 316 height 24
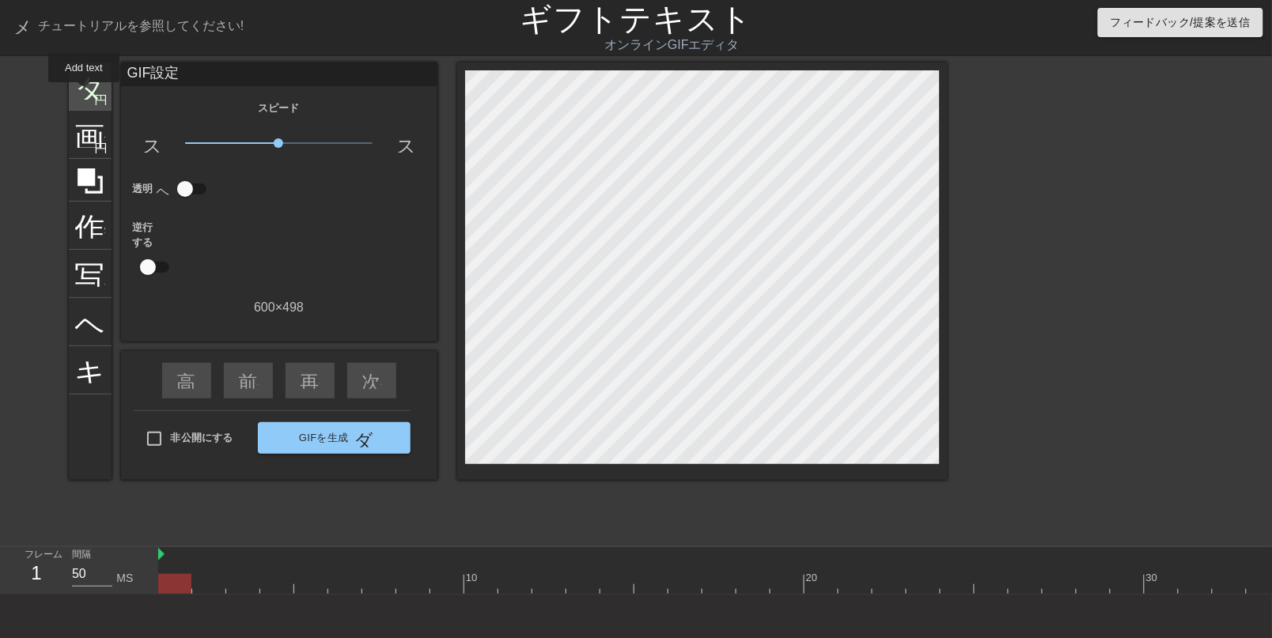
click at [84, 93] on font "タイトル" at bounding box center [136, 85] width 123 height 30
click at [95, 96] on font "円を追加" at bounding box center [122, 98] width 54 height 13
click at [91, 109] on div "タイトル 円を追加" at bounding box center [90, 86] width 43 height 48
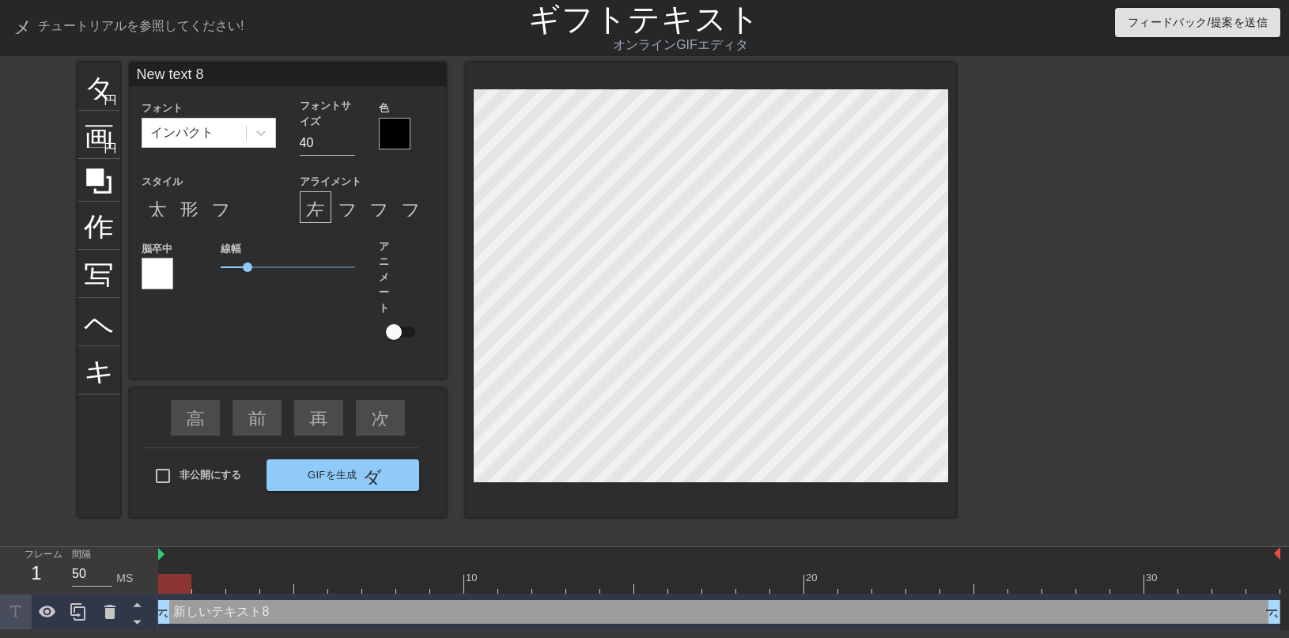
scroll to position [9, 2]
type input "New text"
type textarea "New text"
type input "New text"
type textarea "New text"
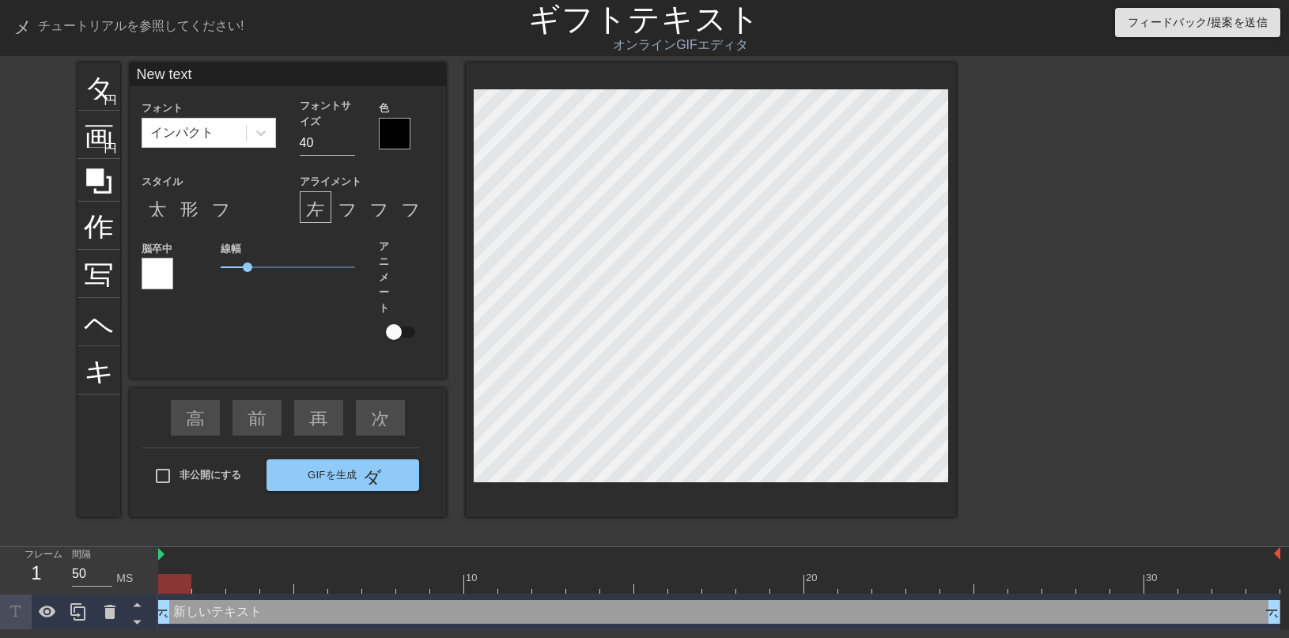
type input "New tex"
type textarea "New tex"
type input "New te"
type textarea "New te"
type input "New t"
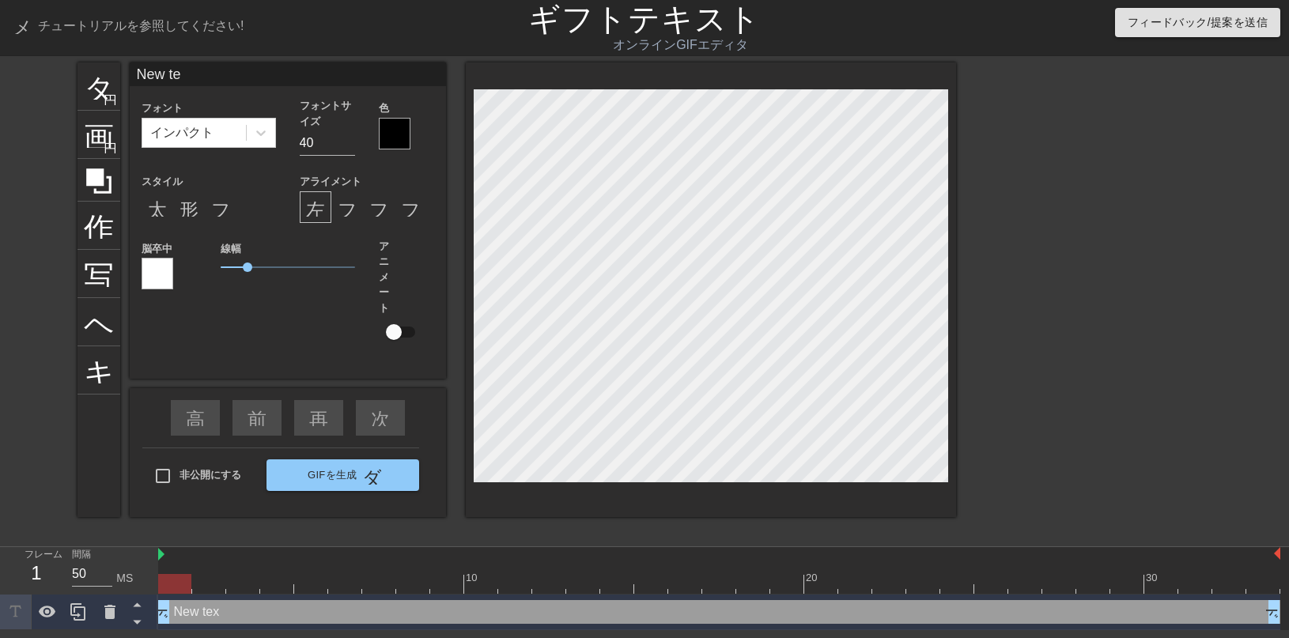
type textarea "New t"
type input "New"
type textarea "New"
type input "New"
type textarea "New"
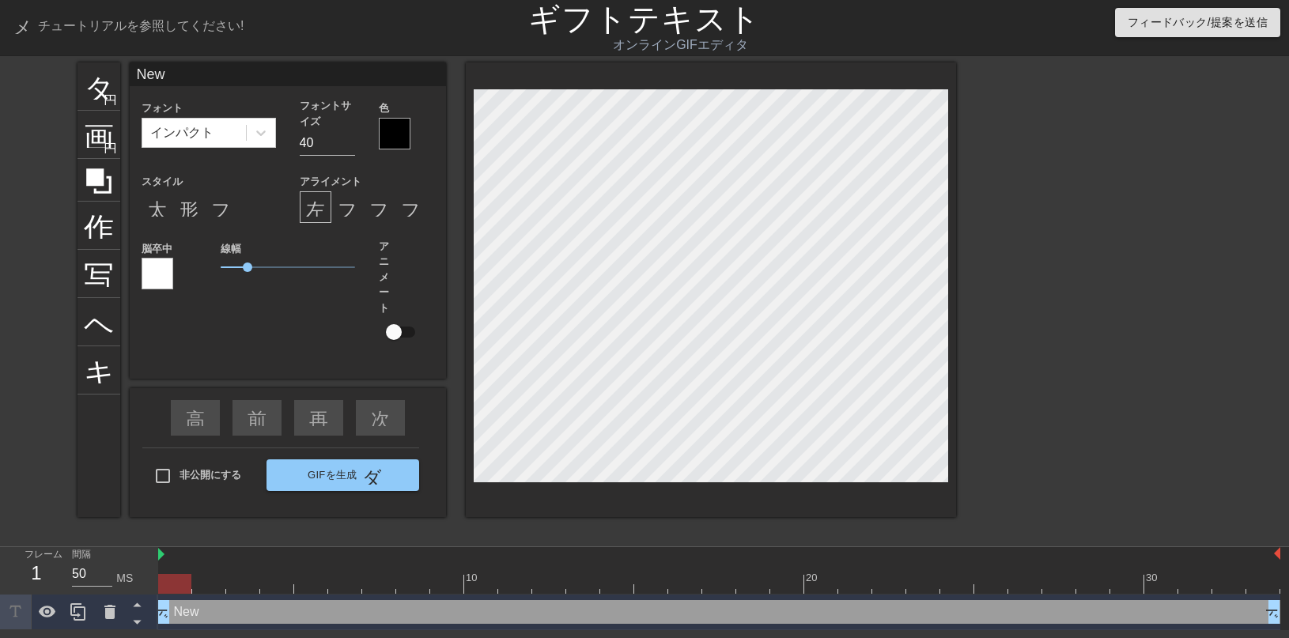
type input "Ne"
type textarea "Ne"
type input "N"
type textarea "N"
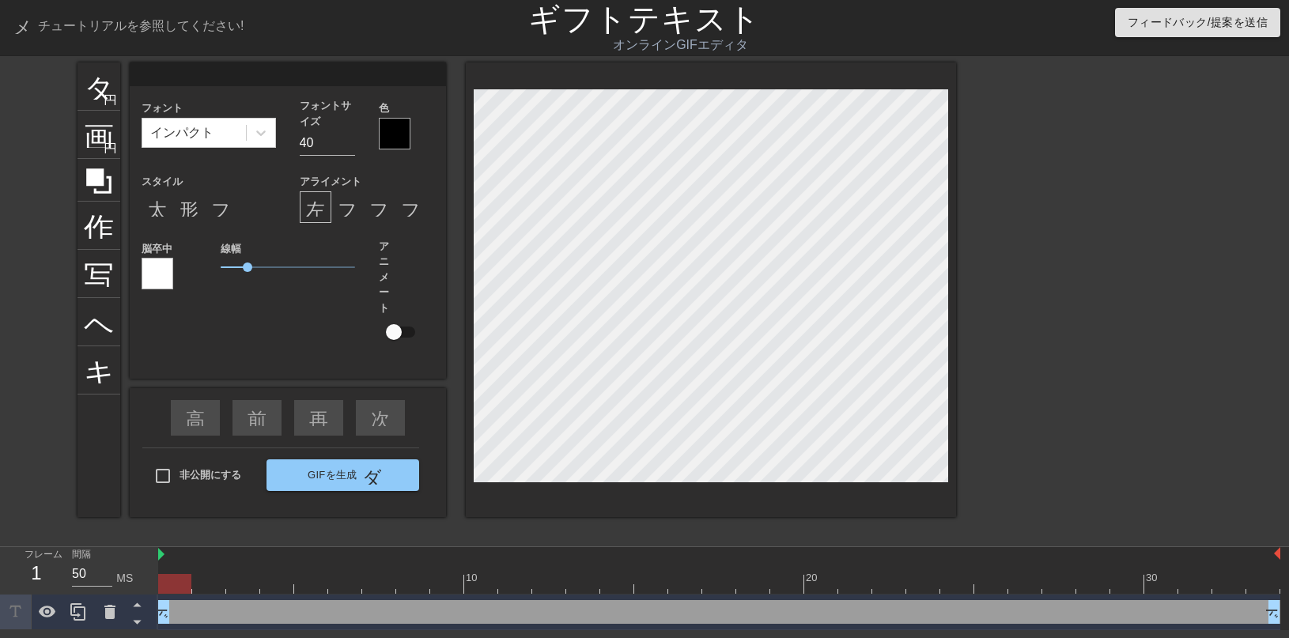
type input "T"
type textarea "T"
type input "R"
type textarea "R"
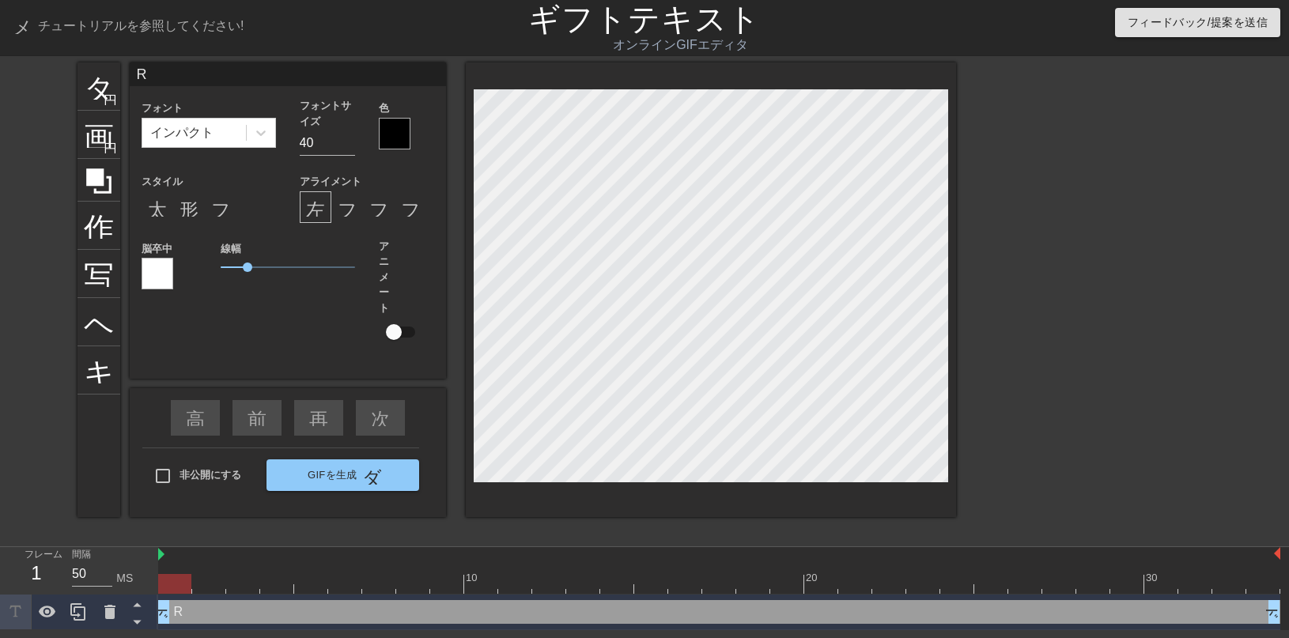
type input "Ra"
type textarea "Ra"
type input "Rap"
type textarea "Rap"
type input "Rape"
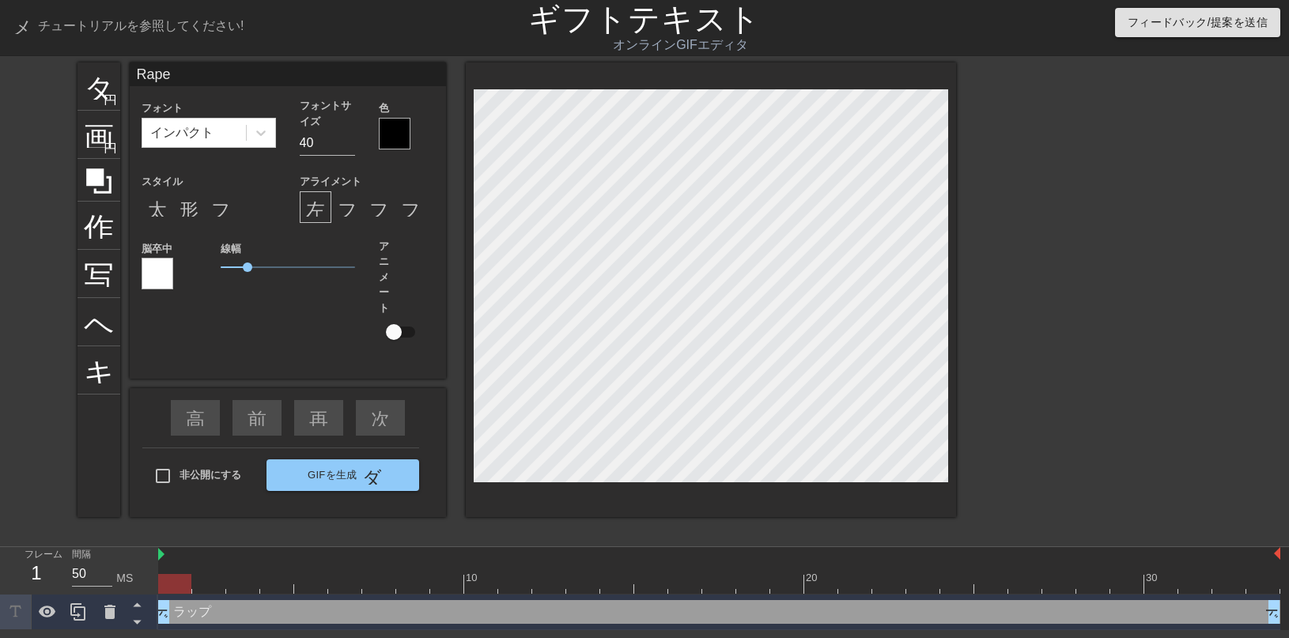
scroll to position [9, 21]
type textarea "Rape"
click at [387, 142] on div at bounding box center [395, 134] width 32 height 32
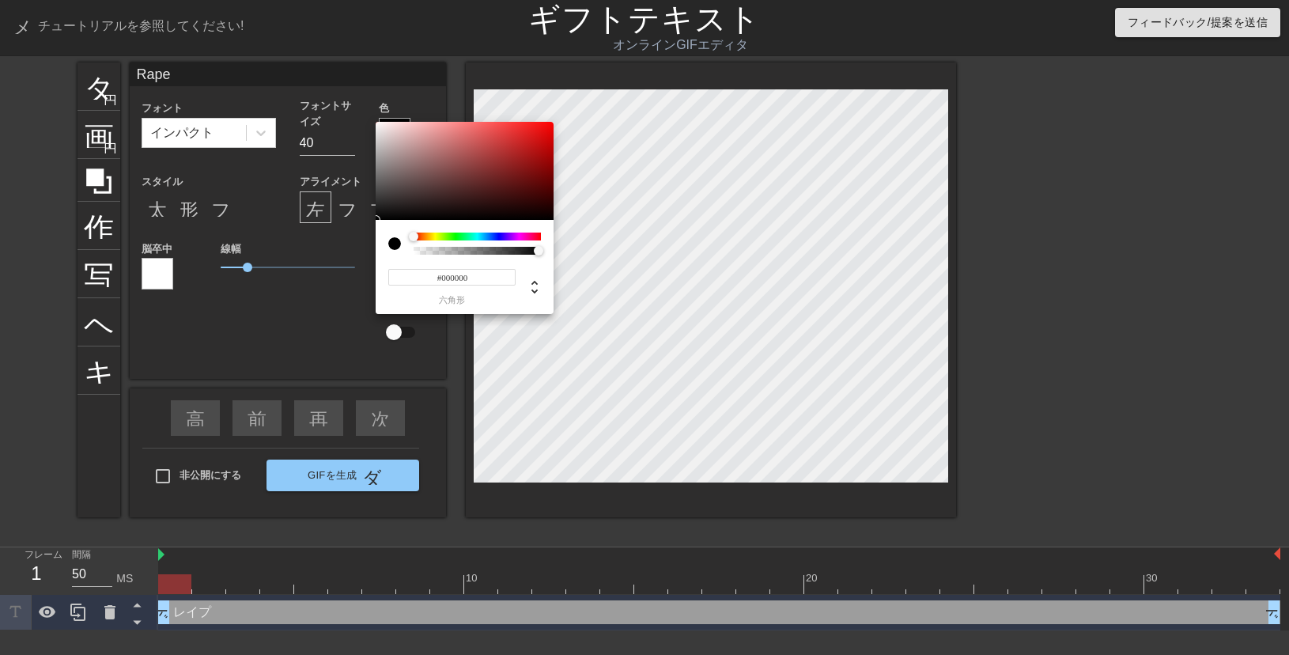
click at [414, 249] on div at bounding box center [477, 251] width 127 height 8
drag, startPoint x: 413, startPoint y: 250, endPoint x: 405, endPoint y: 251, distance: 8.1
click at [405, 251] on div at bounding box center [464, 243] width 153 height 22
click at [404, 251] on div at bounding box center [400, 243] width 25 height 22
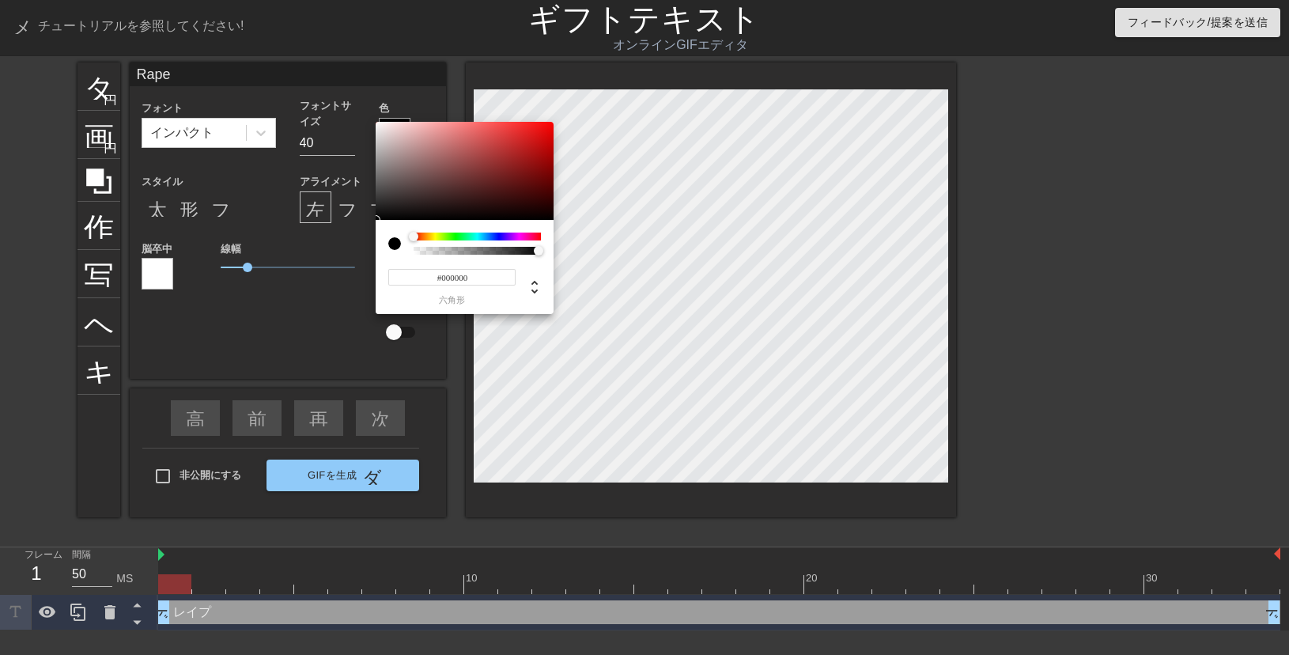
type input "0"
click at [424, 248] on div at bounding box center [477, 251] width 123 height 8
click at [534, 248] on div at bounding box center [538, 250] width 9 height 9
click at [424, 248] on div at bounding box center [423, 250] width 9 height 9
type input "0"
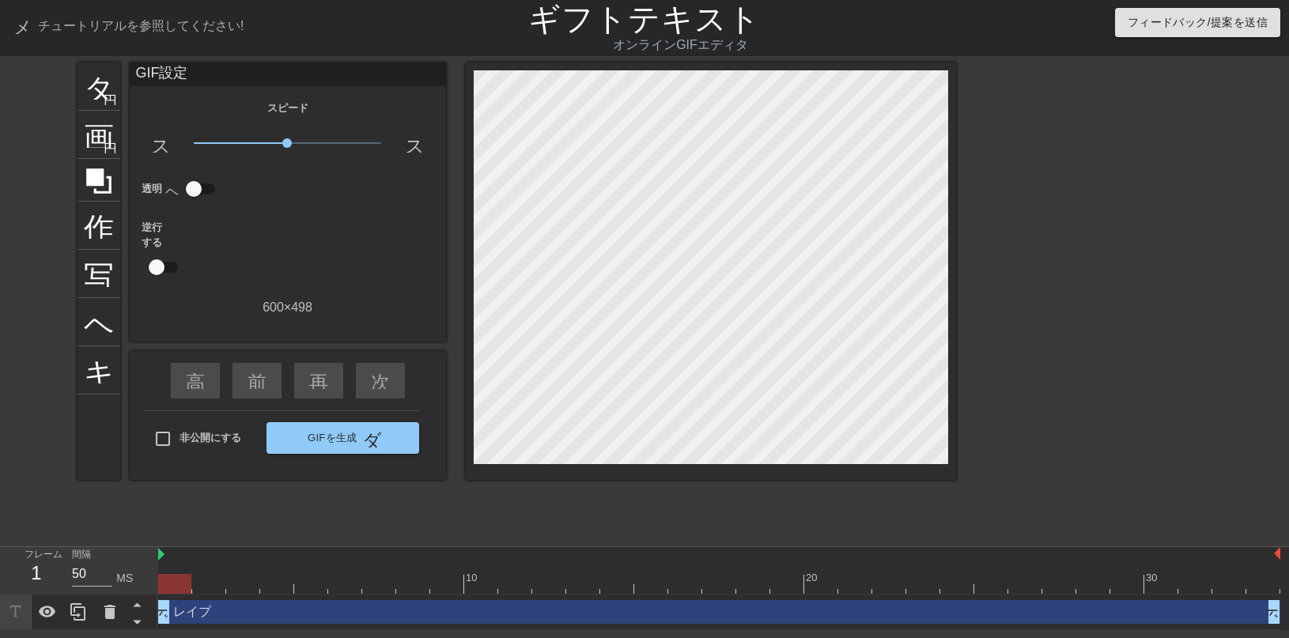
click at [241, 614] on div "レイプ ドラッグハンドル ドラッグハンドル" at bounding box center [719, 612] width 1122 height 24
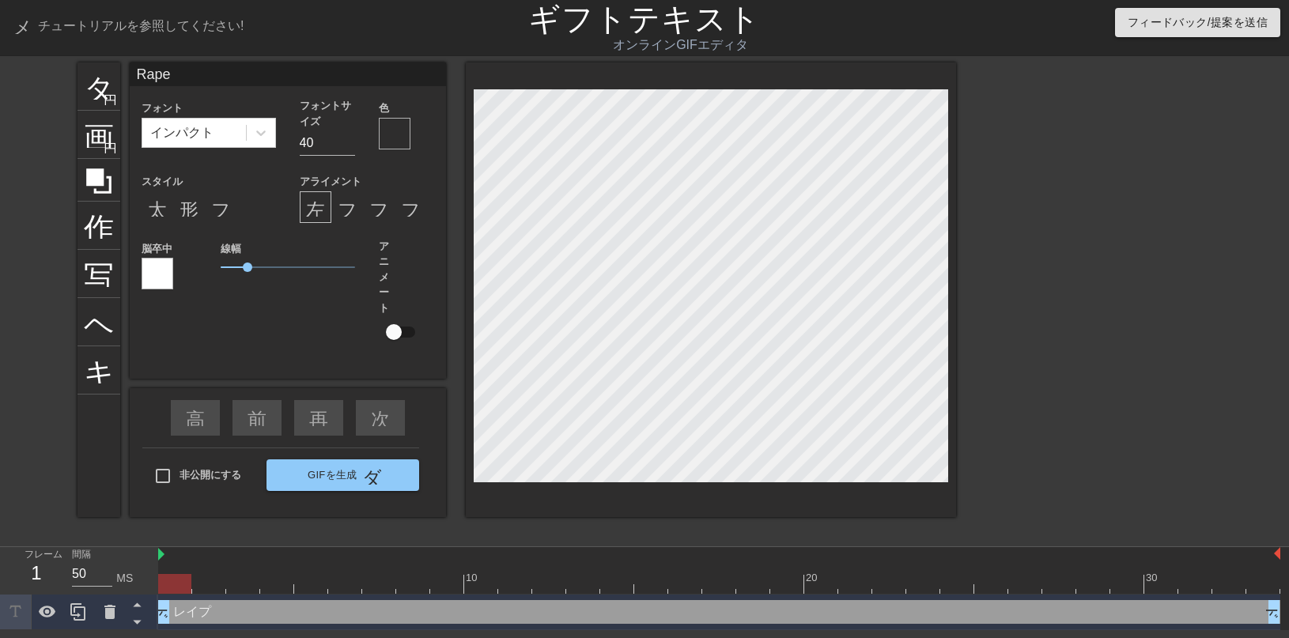
click at [241, 614] on div "レイプ ドラッグハンドル ドラッグハンドル" at bounding box center [719, 612] width 1122 height 24
click at [240, 614] on div "レイプ ドラッグハンドル ドラッグハンドル" at bounding box center [719, 612] width 1122 height 24
click at [240, 610] on div "レイプ ドラッグハンドル ドラッグハンドル" at bounding box center [719, 612] width 1122 height 24
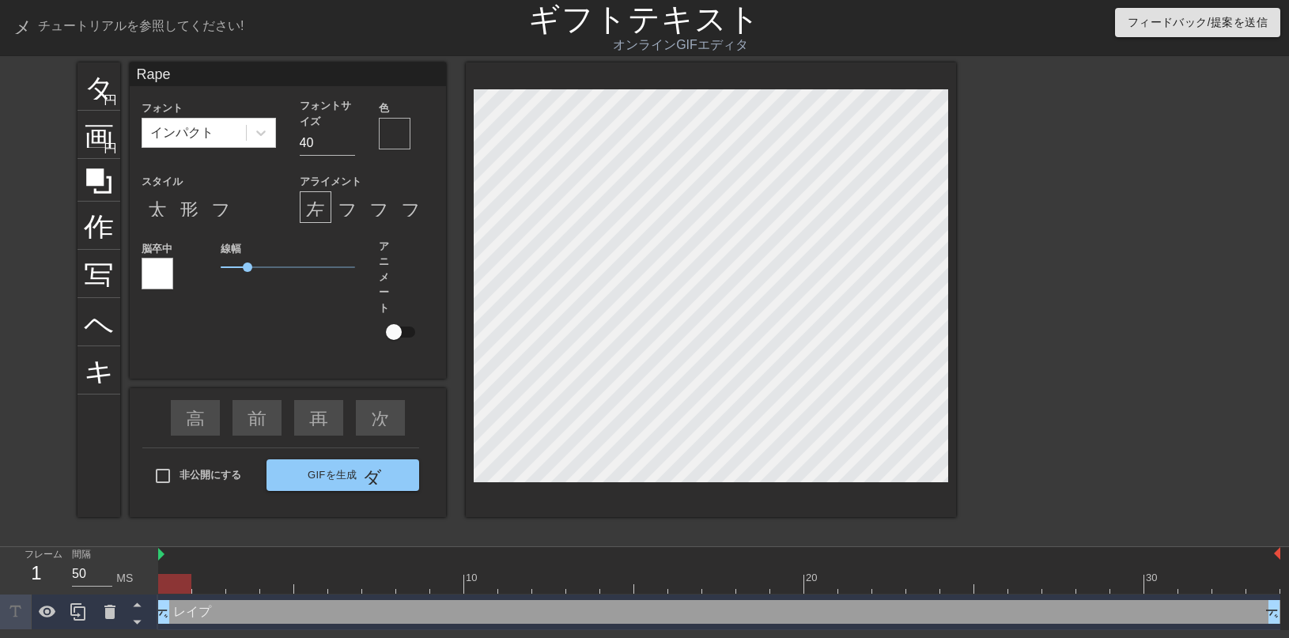
click at [386, 144] on div at bounding box center [395, 134] width 32 height 32
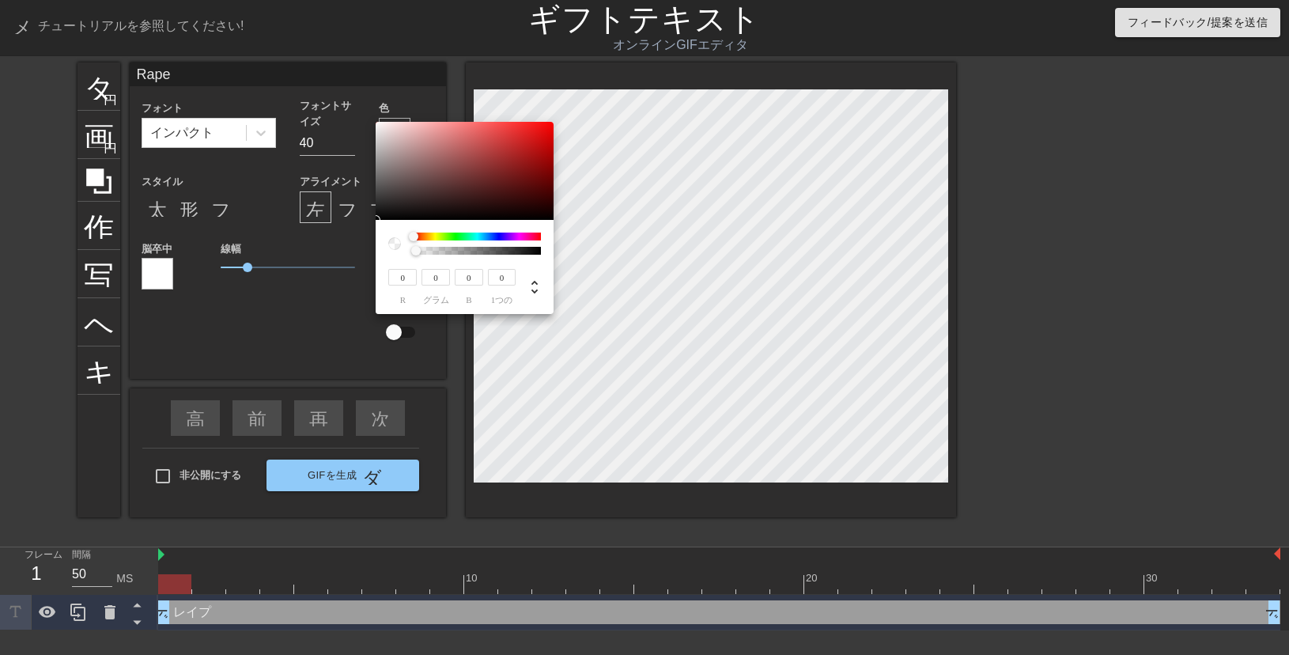
type input "68"
type input "45"
click at [437, 194] on div at bounding box center [465, 171] width 178 height 98
click at [437, 194] on div at bounding box center [436, 193] width 9 height 9
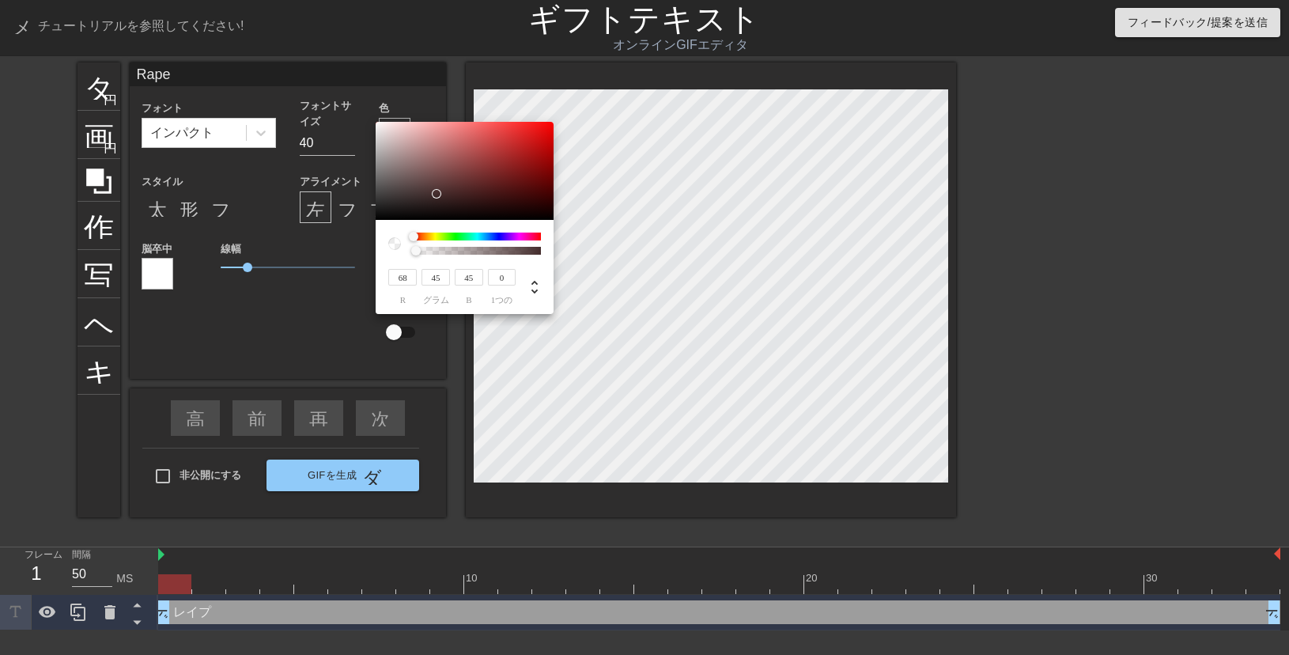
click at [437, 194] on div at bounding box center [436, 193] width 9 height 9
type input "165"
type input "79"
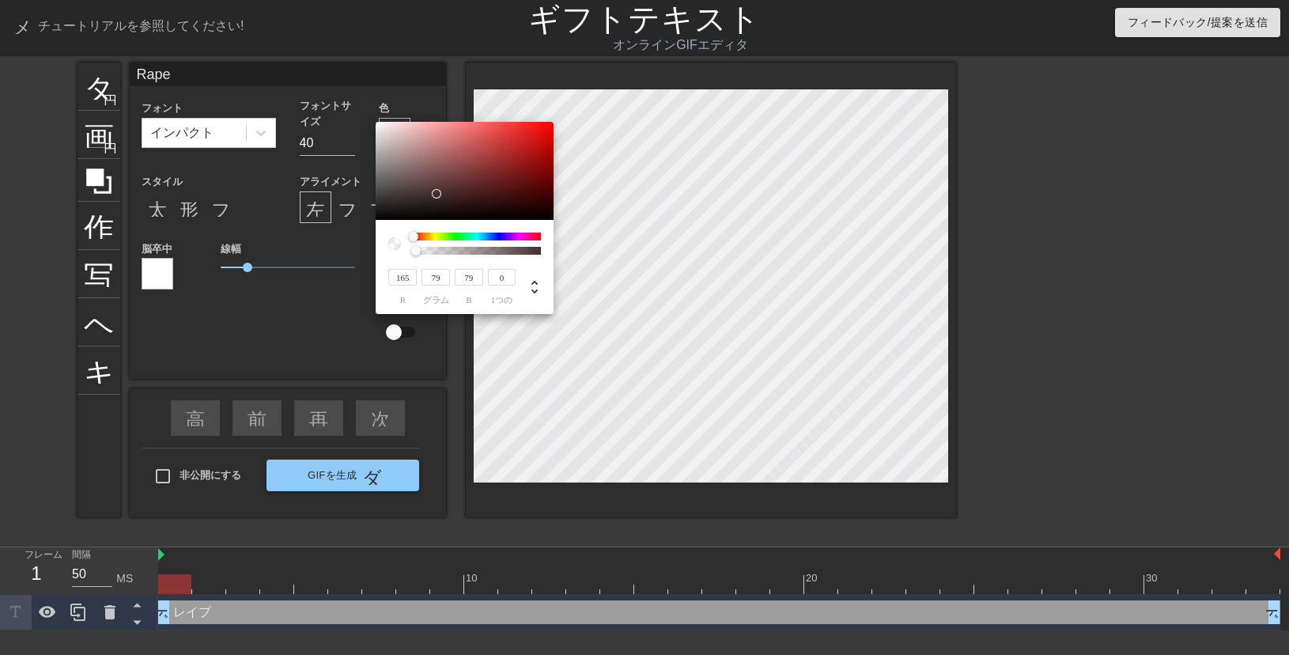
type input "146"
type input "69"
drag, startPoint x: 471, startPoint y: 164, endPoint x: 478, endPoint y: 199, distance: 36.5
click at [478, 199] on div at bounding box center [465, 171] width 178 height 98
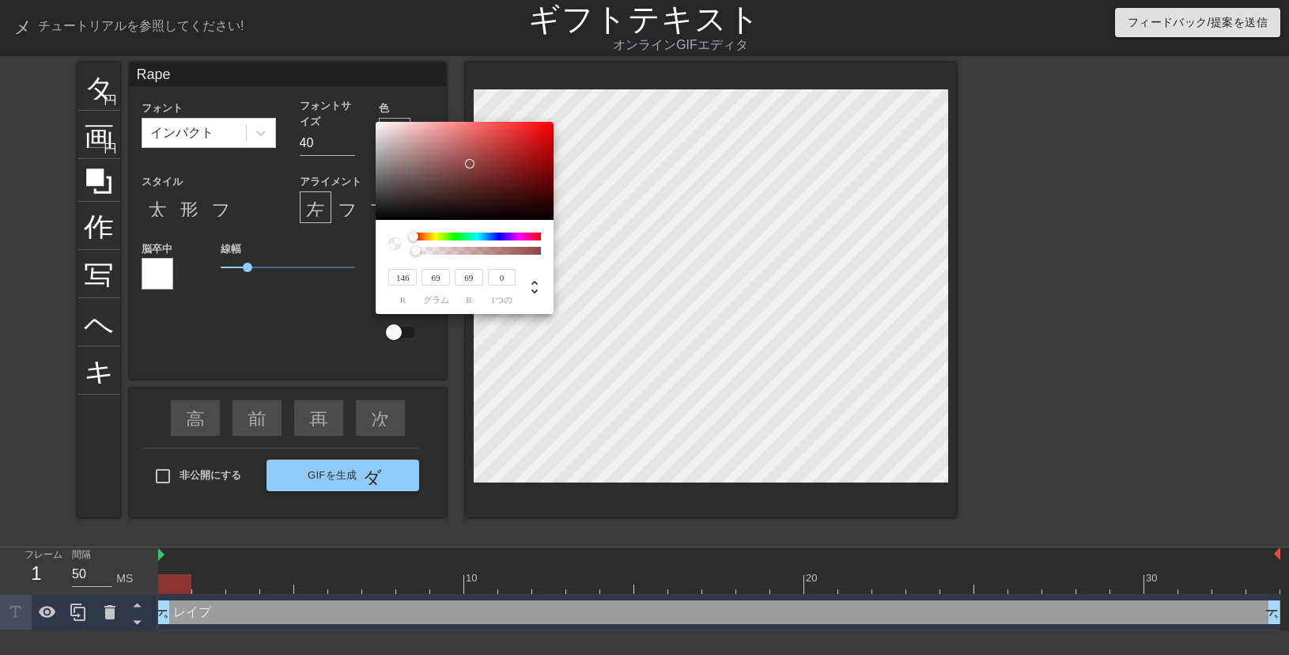
type input "54"
type input "23"
type input "138"
type input "81"
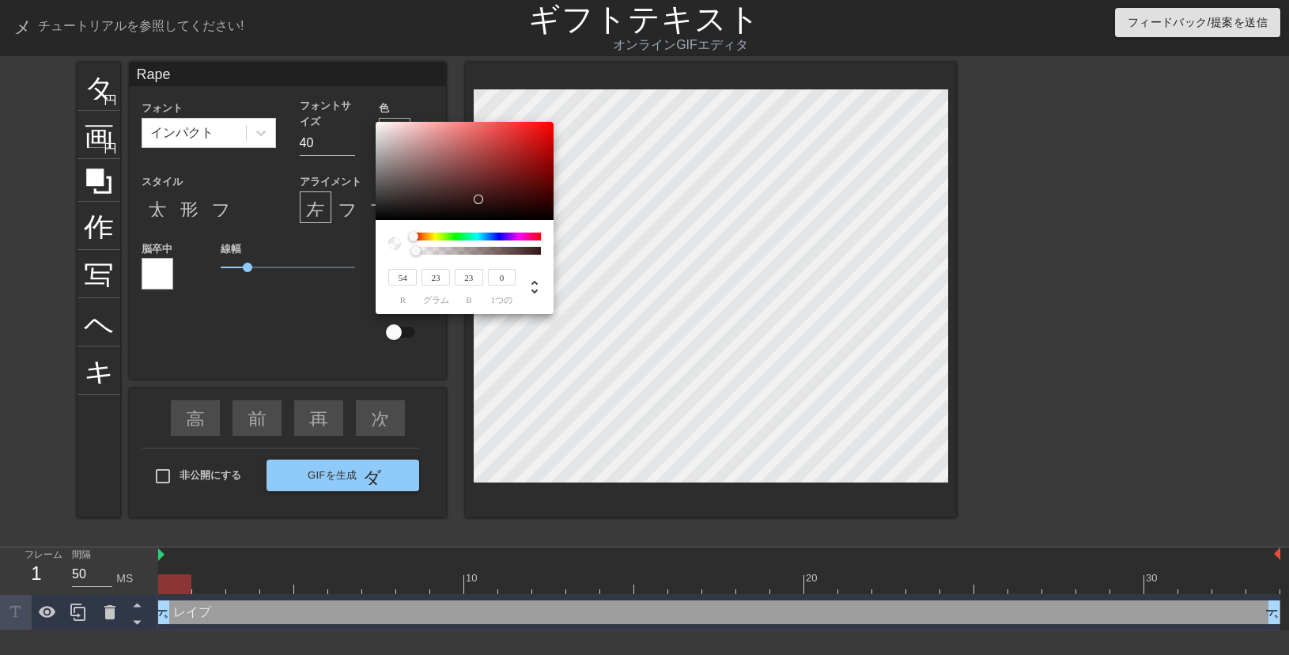
type input "81"
click at [449, 167] on div at bounding box center [465, 171] width 178 height 98
type input "243"
type input "78"
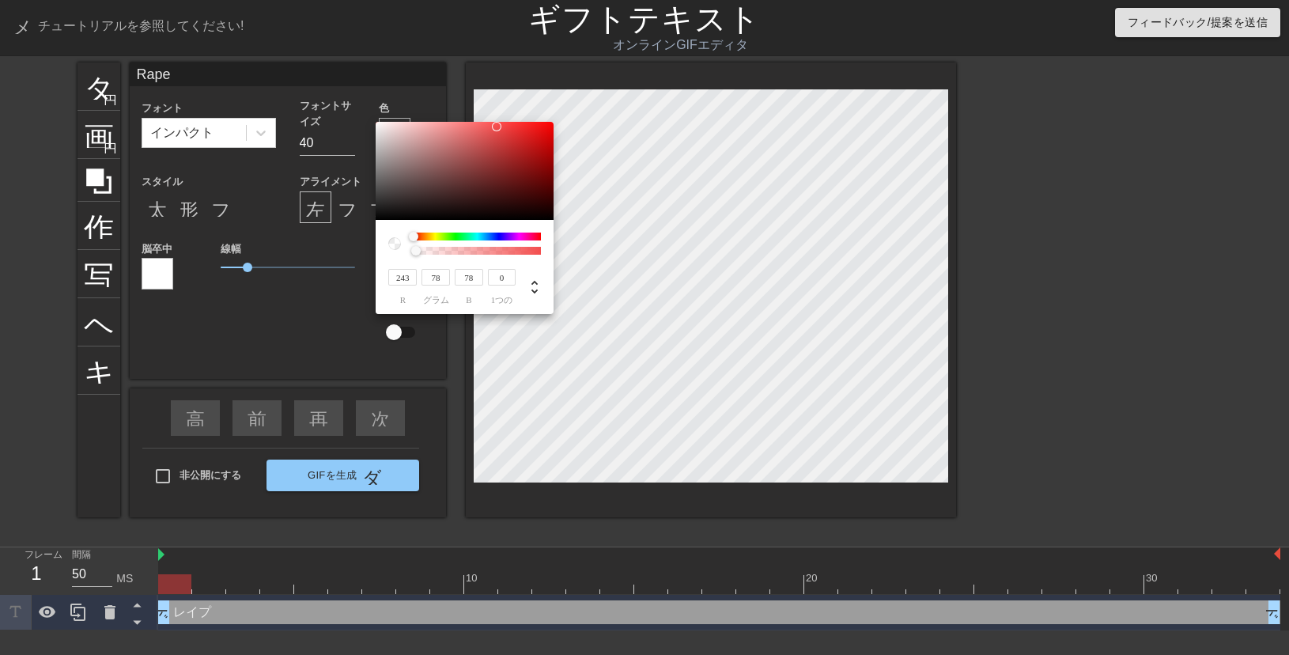
click at [377, 127] on div at bounding box center [465, 171] width 178 height 98
type input "186"
type input "243"
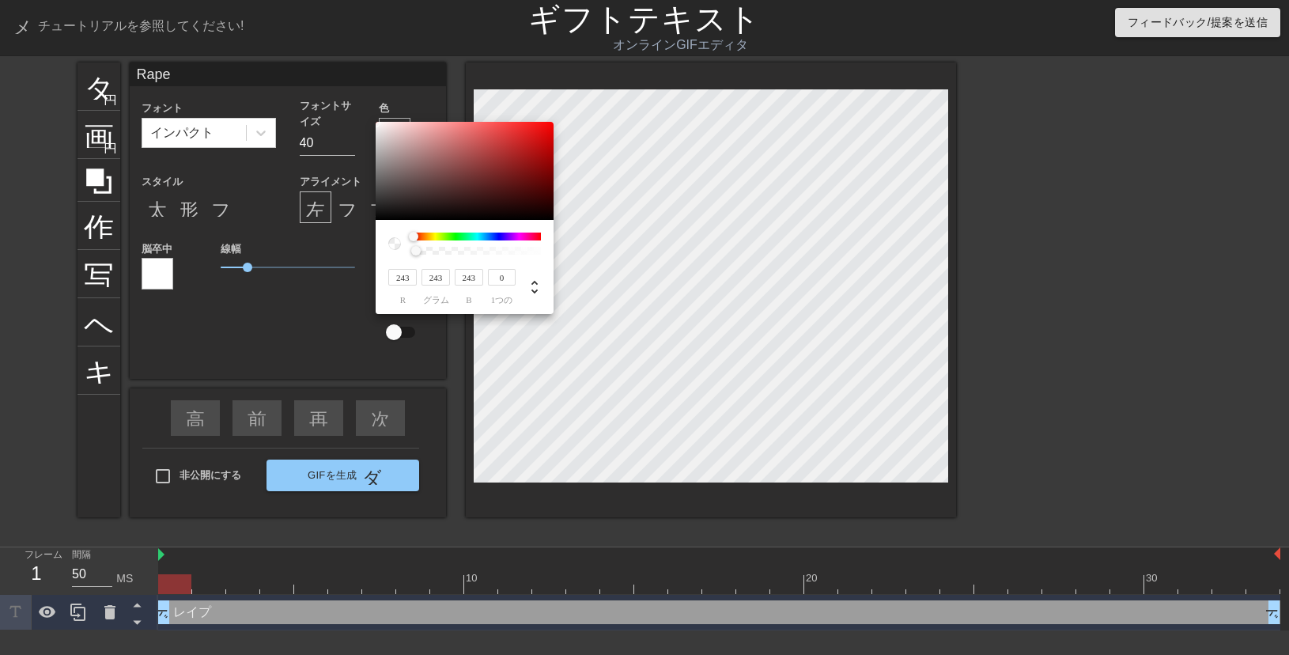
type input "253"
click at [376, 123] on div at bounding box center [465, 171] width 178 height 98
click at [376, 123] on div at bounding box center [375, 122] width 9 height 9
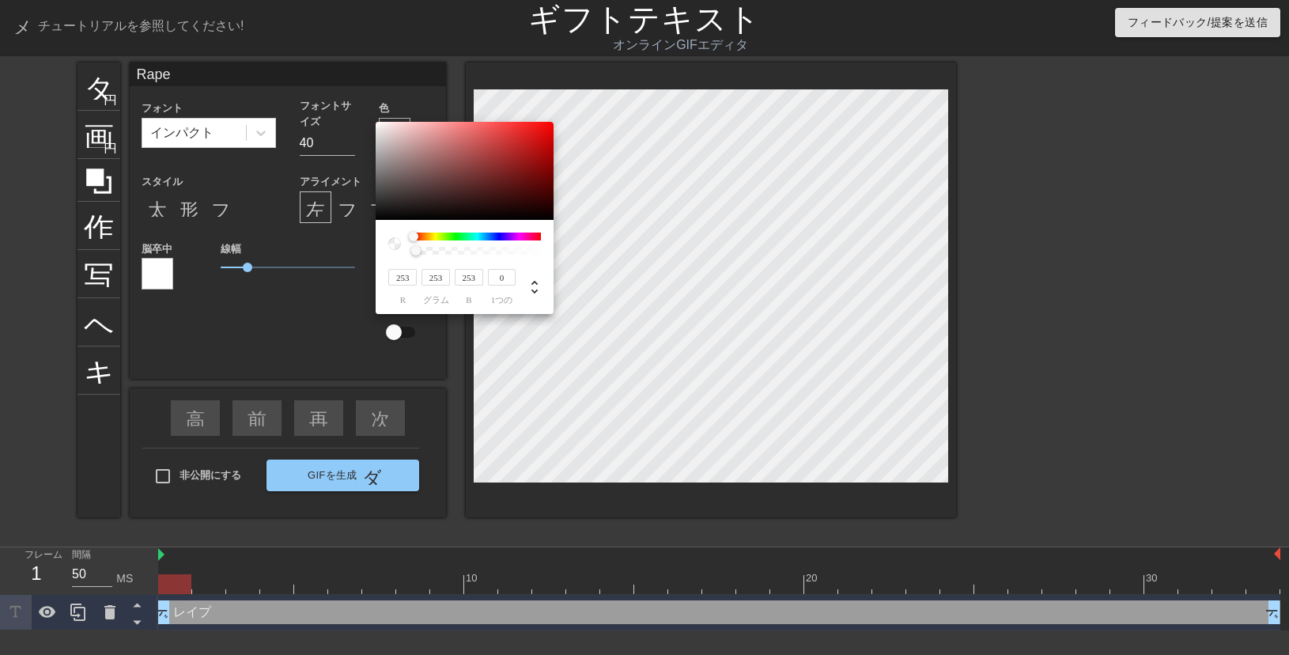
type input "248"
type input "251"
type input "246"
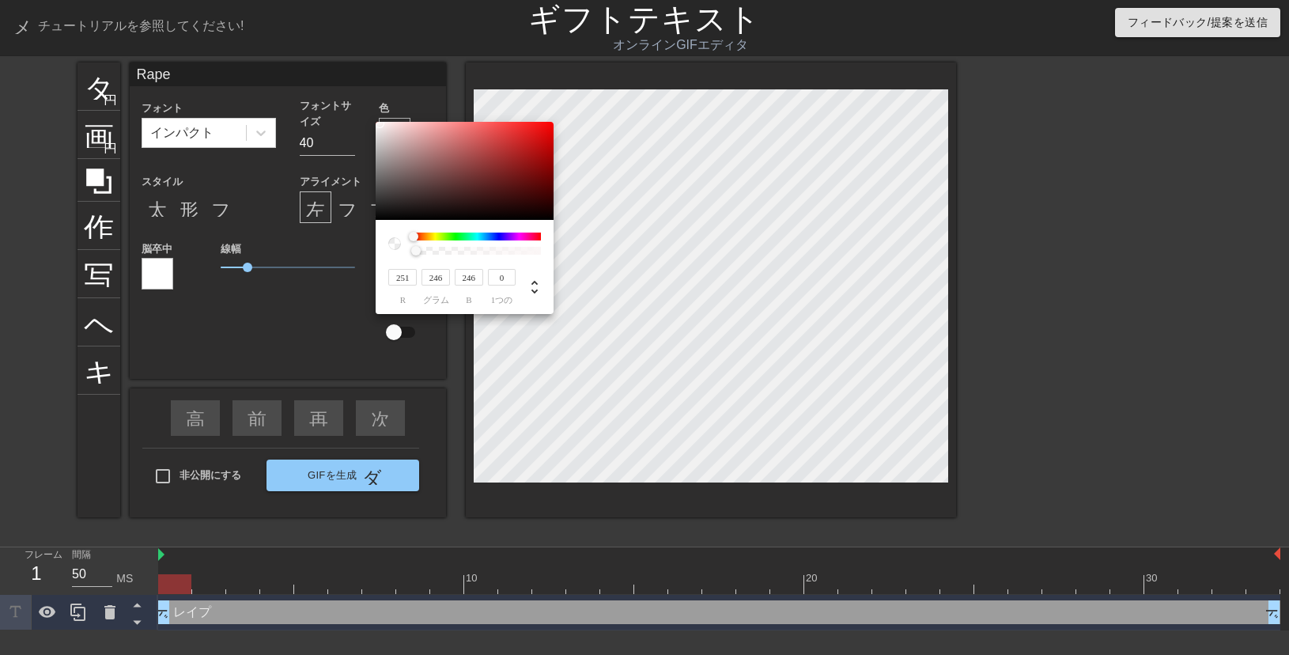
type input "249"
type input "244"
click at [380, 124] on div at bounding box center [379, 123] width 9 height 9
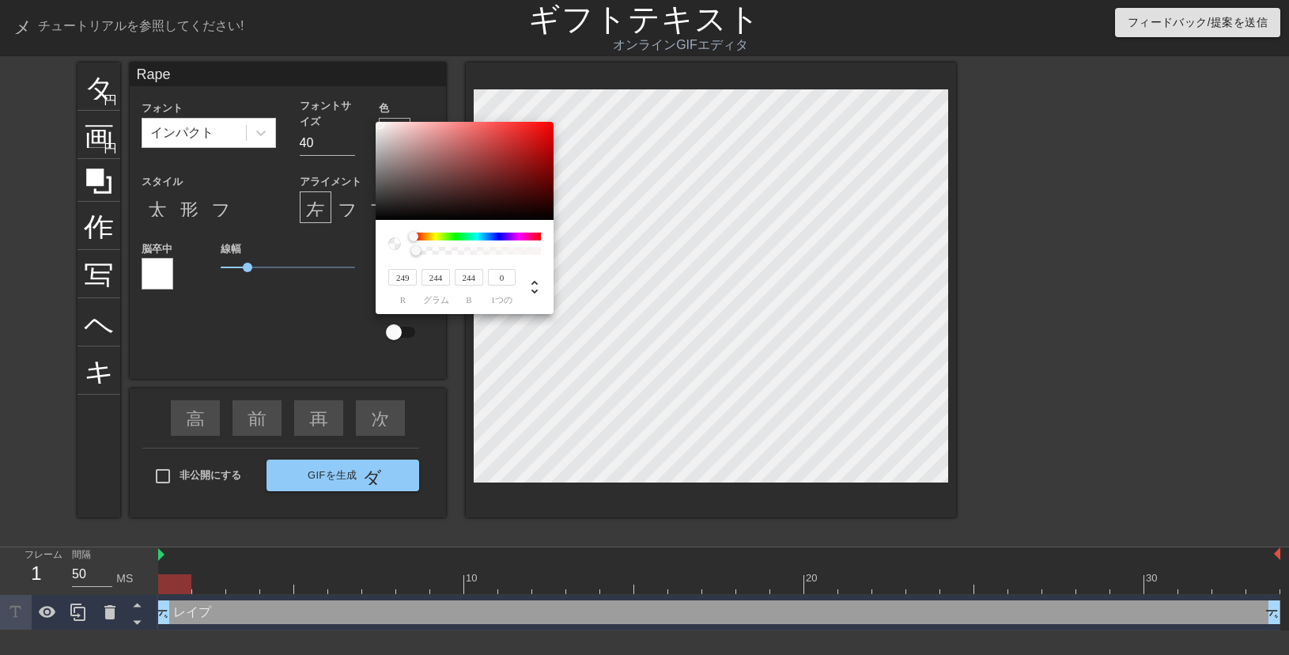
click at [380, 124] on div at bounding box center [379, 123] width 9 height 9
type input "247"
type input "255"
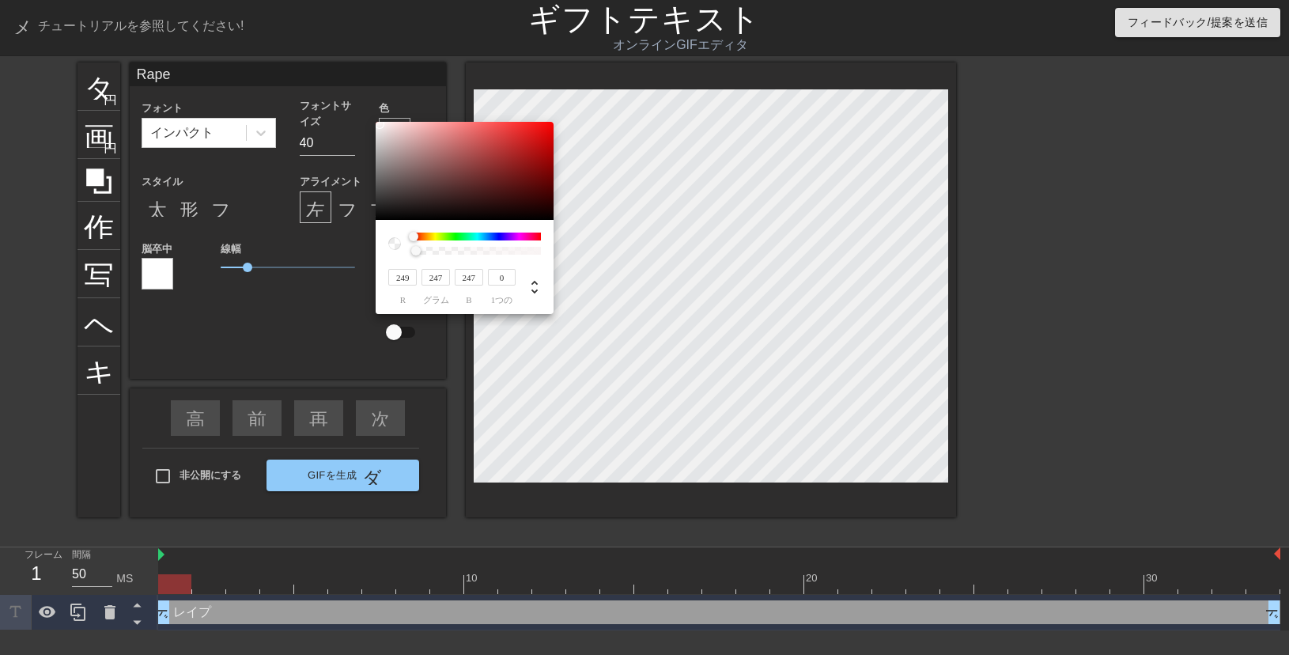
type input "255"
drag, startPoint x: 380, startPoint y: 124, endPoint x: 369, endPoint y: 117, distance: 12.5
click at [369, 117] on div "255 r 255 グラム 255 b 0 1つの" at bounding box center [644, 327] width 1289 height 655
click at [508, 283] on input "0" at bounding box center [502, 277] width 28 height 17
type input "1"
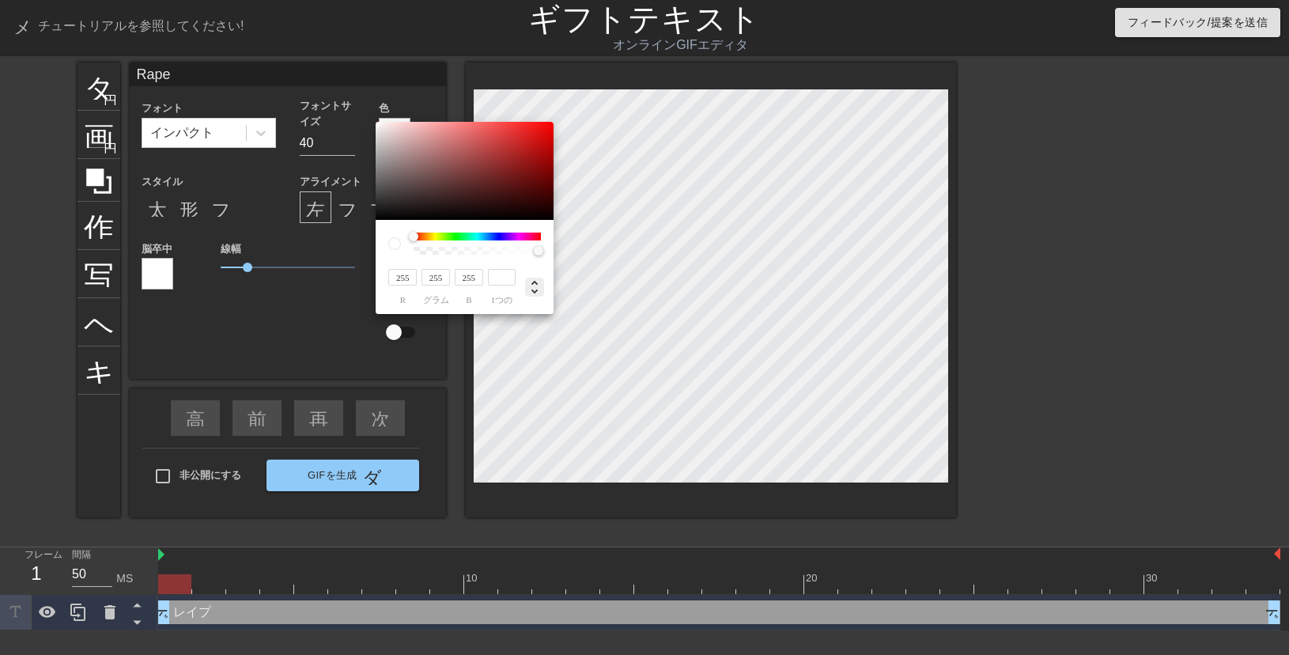
type input "0"
